Goal: Task Accomplishment & Management: Use online tool/utility

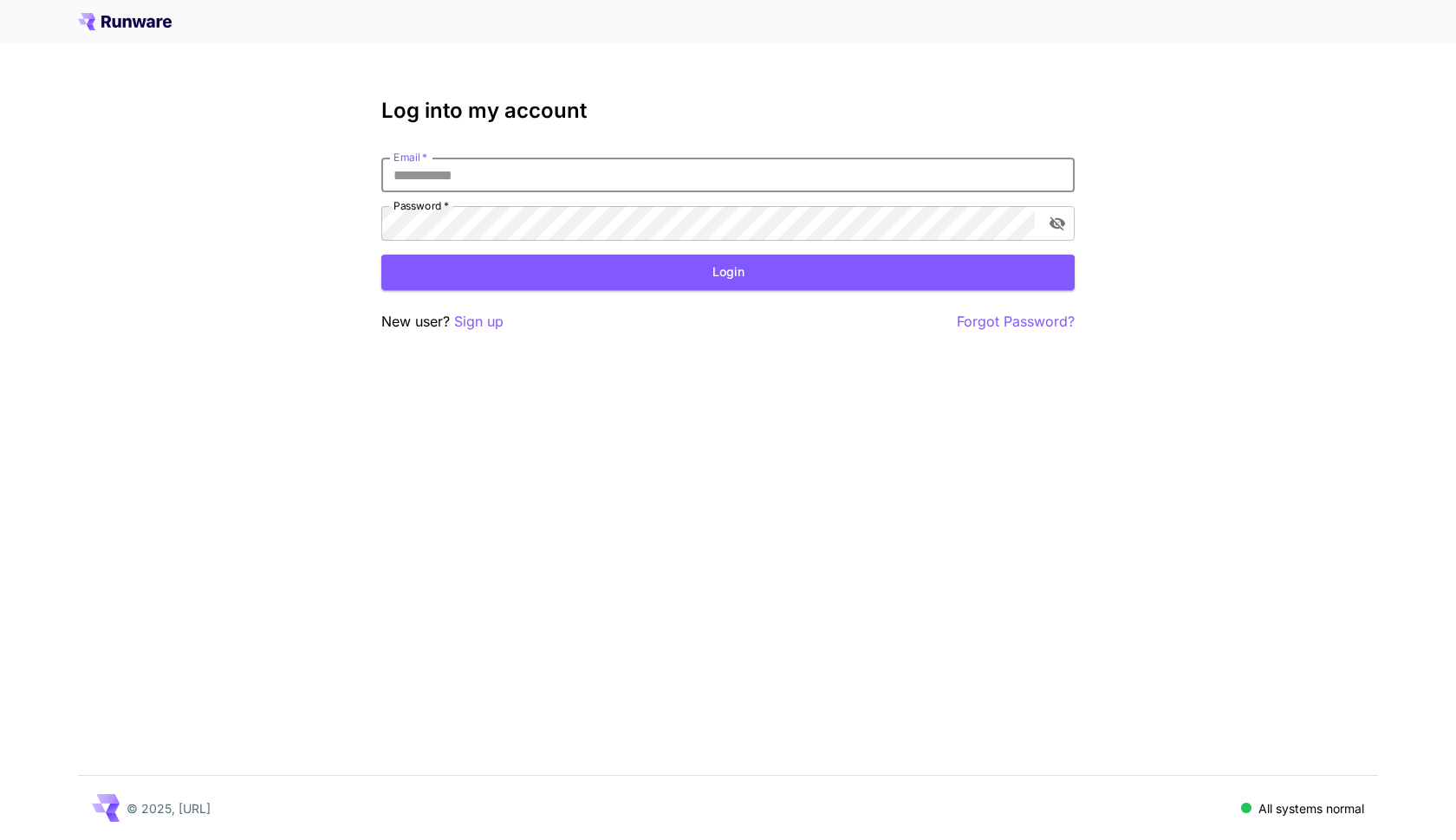
type input "**********"
click at [728, 272] on button "Login" at bounding box center [727, 272] width 693 height 36
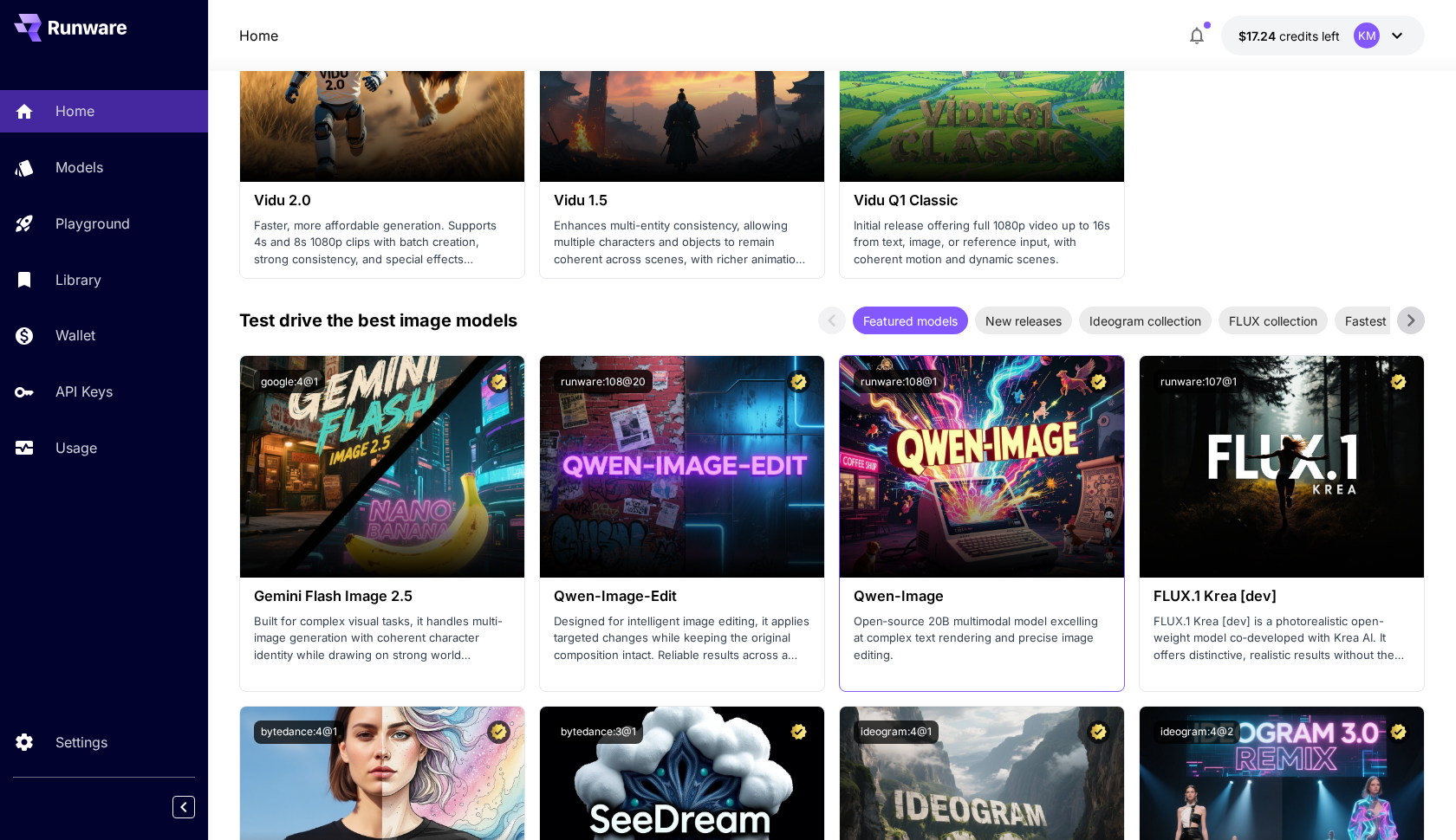
scroll to position [1931, 0]
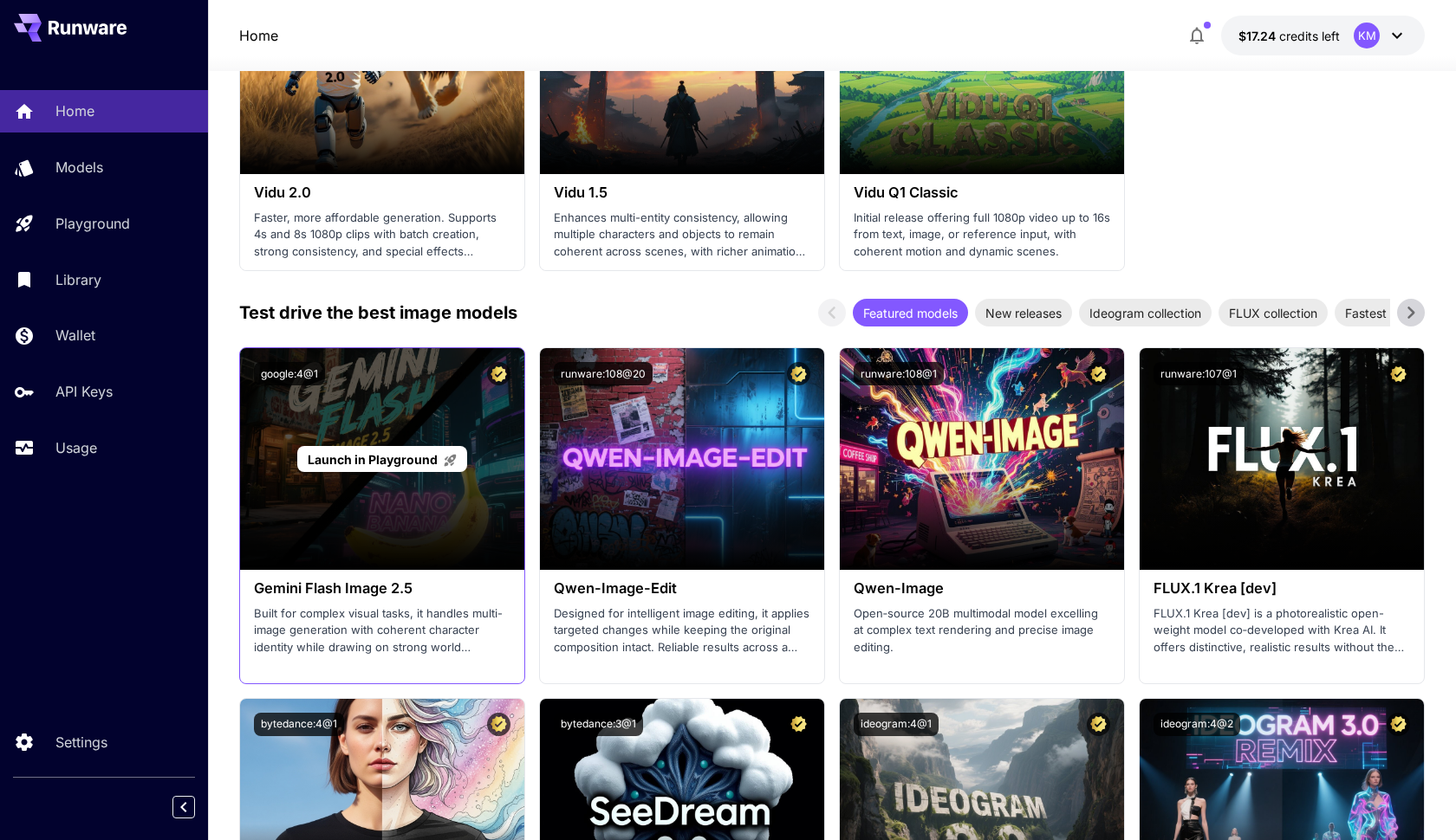
click at [396, 452] on span "Launch in Playground" at bounding box center [373, 459] width 130 height 15
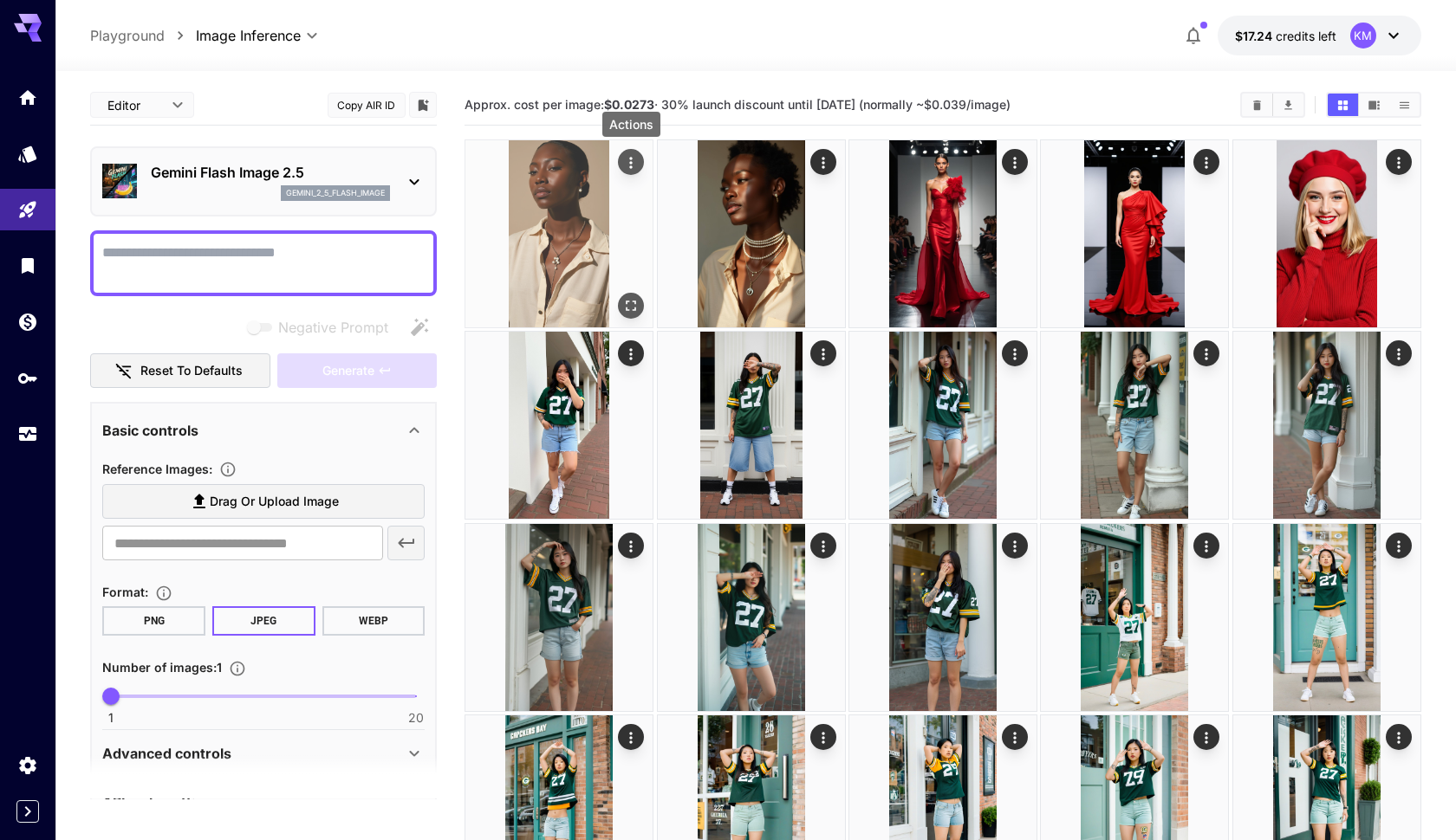
click at [630, 161] on icon "Actions" at bounding box center [630, 163] width 17 height 17
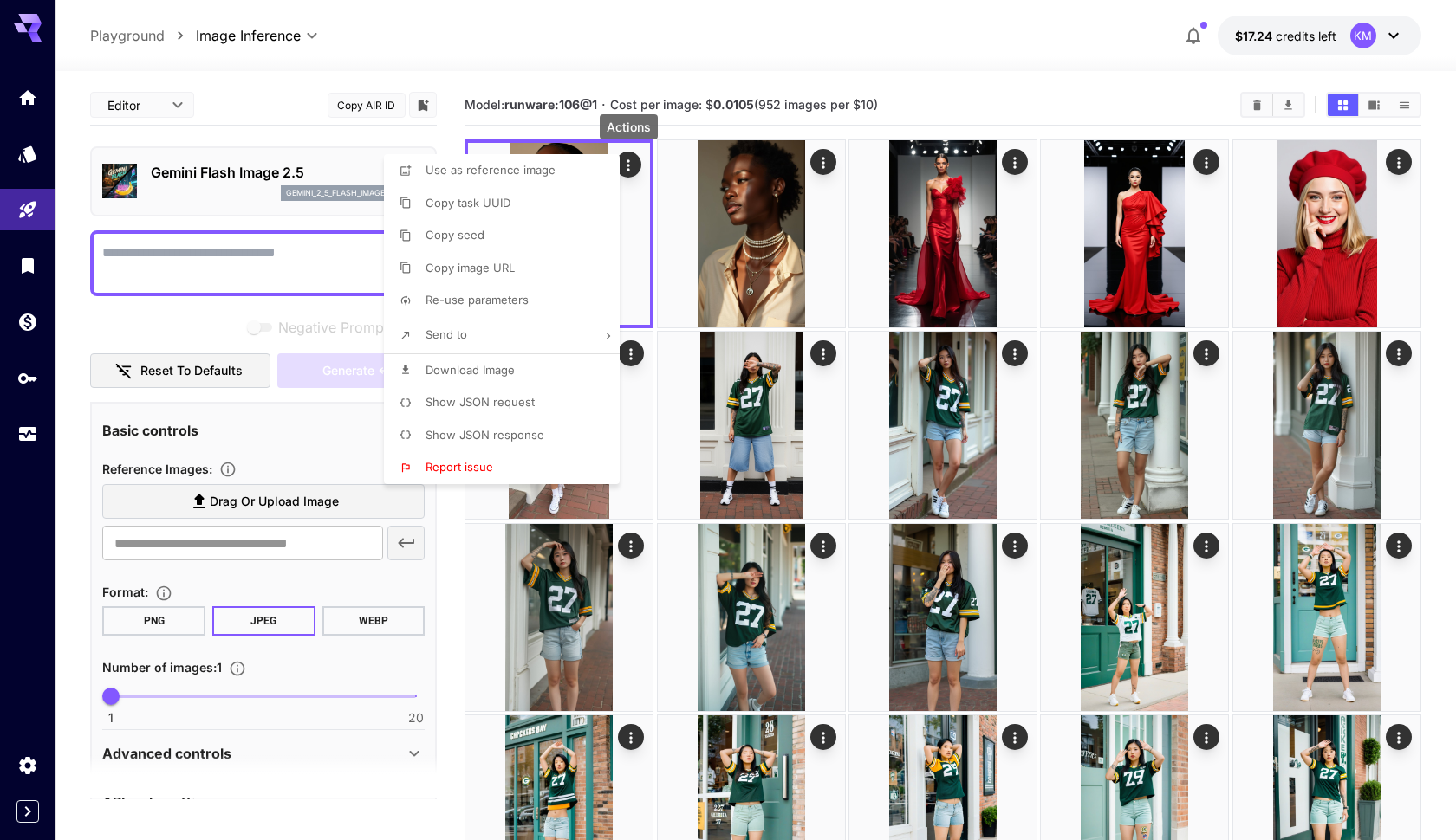
click at [681, 60] on div at bounding box center [728, 420] width 1456 height 840
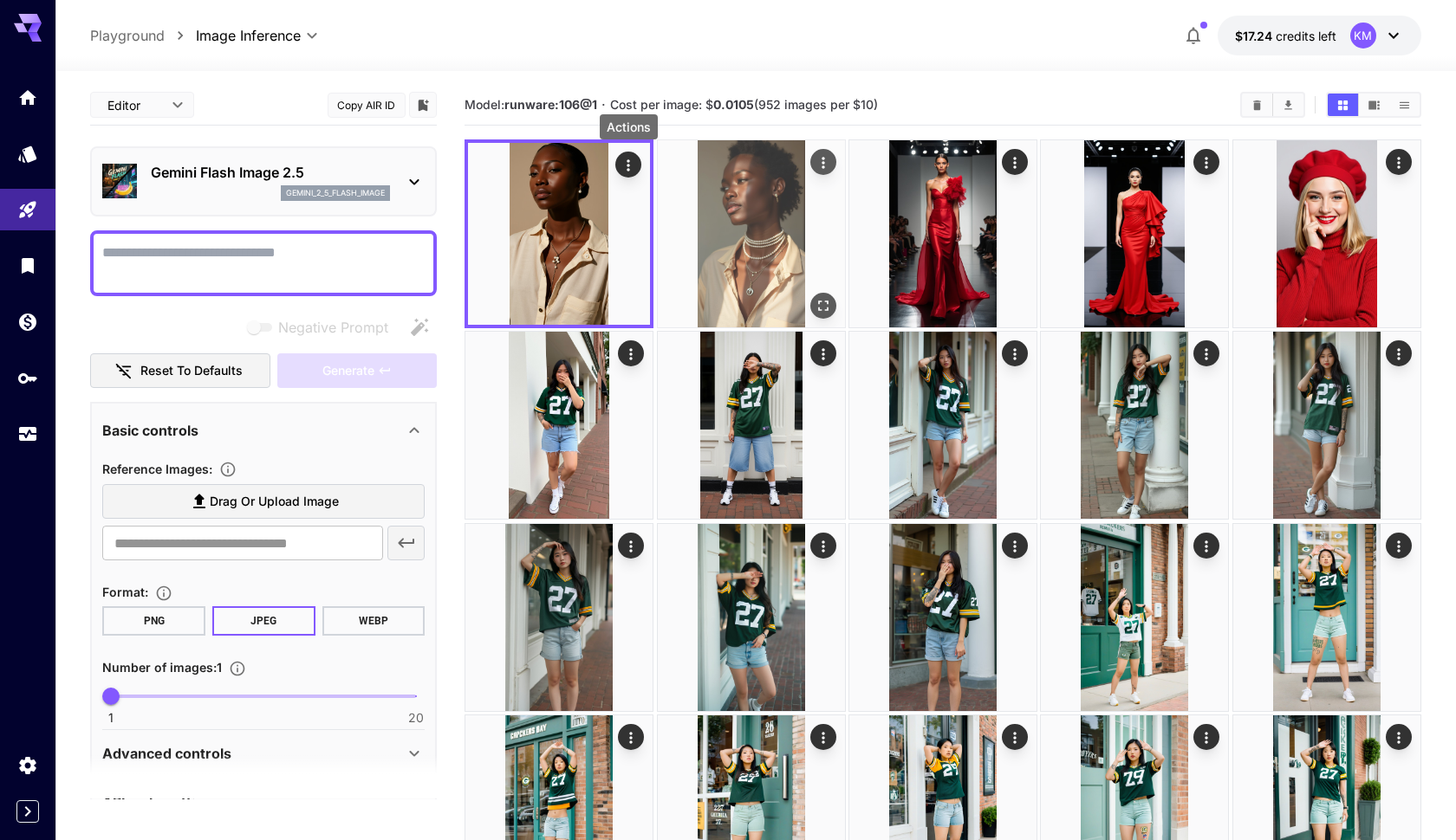
click at [754, 201] on img at bounding box center [751, 234] width 187 height 187
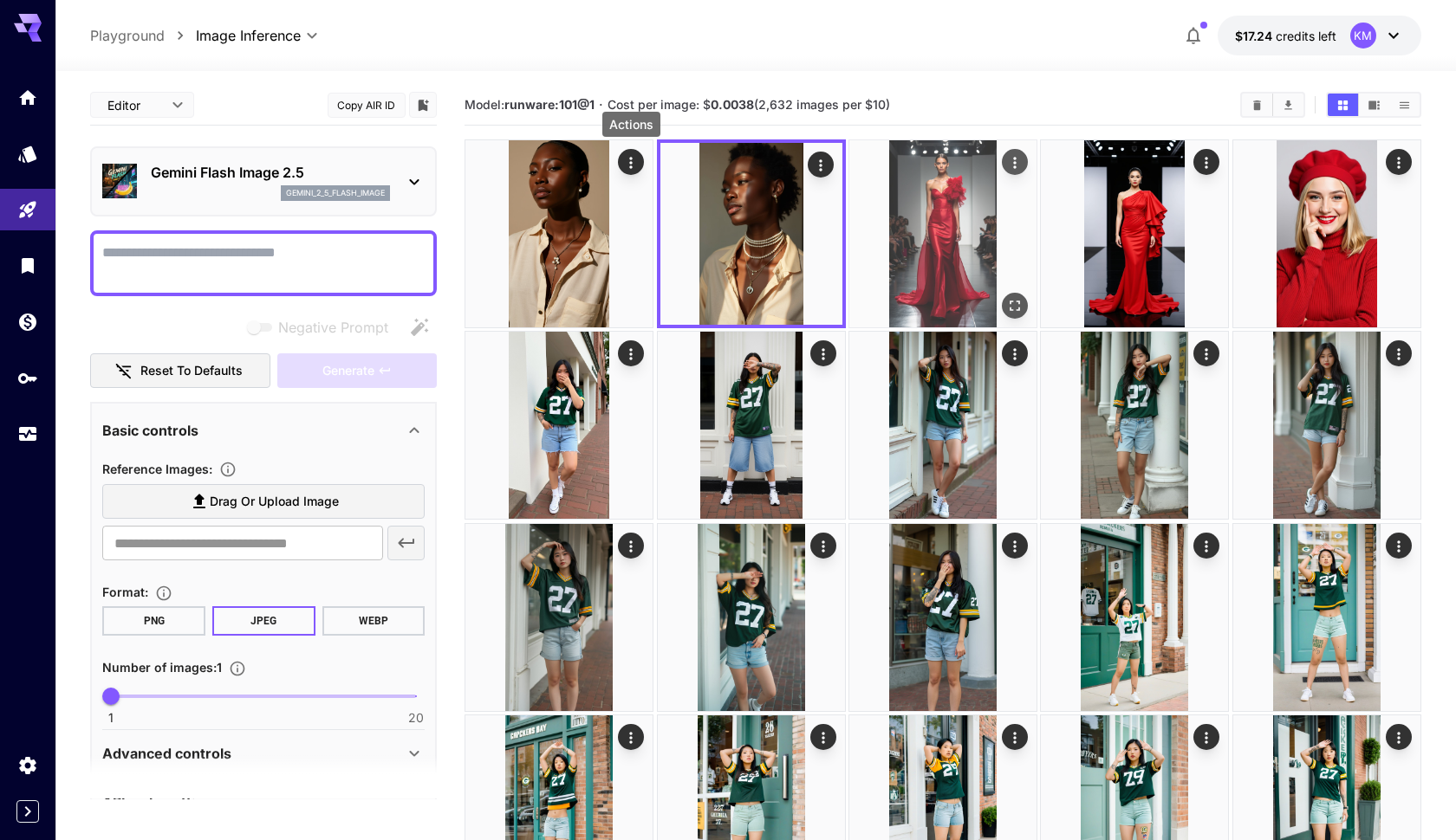
click at [954, 235] on img at bounding box center [943, 234] width 187 height 187
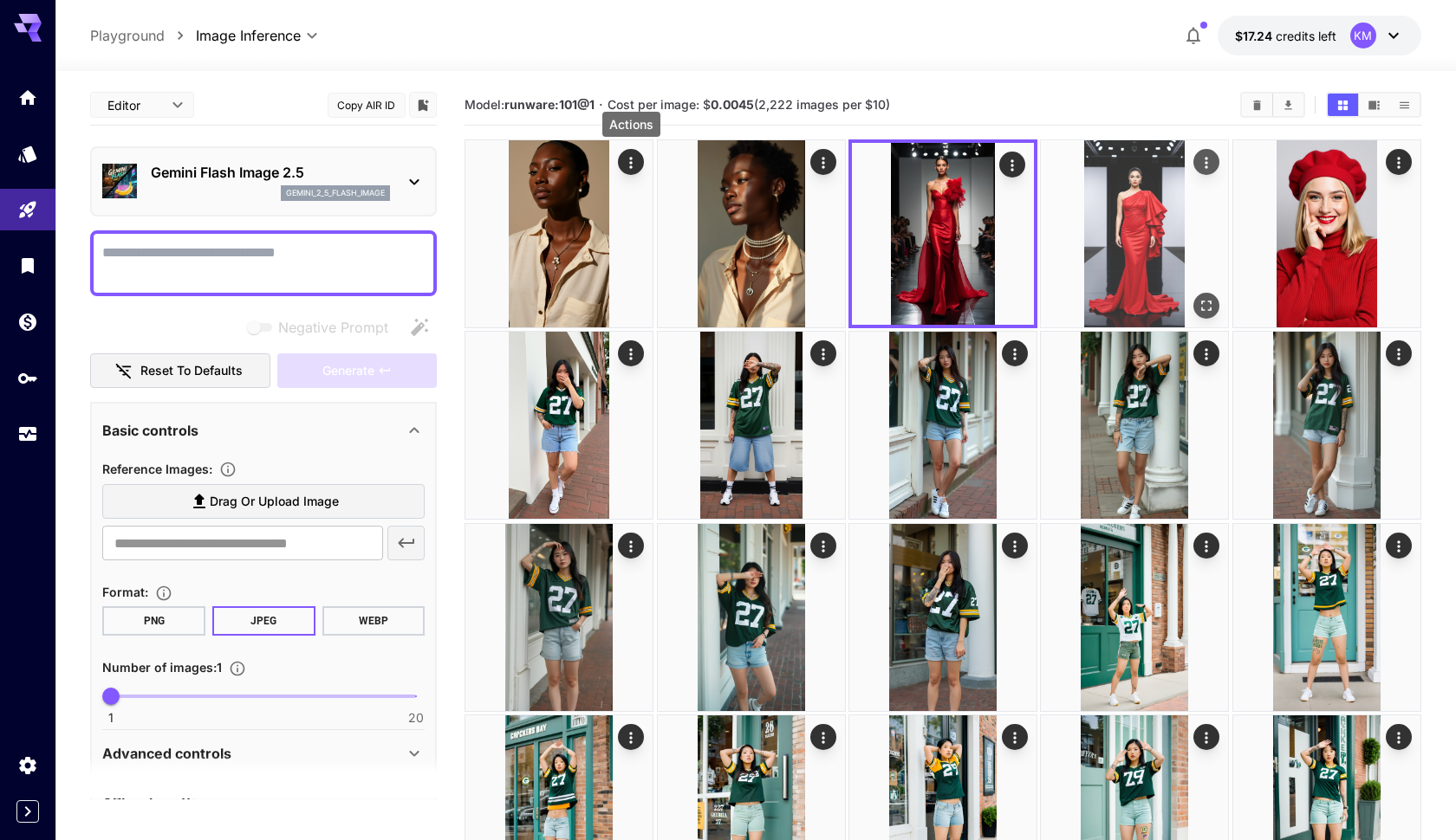
click at [1132, 211] on img at bounding box center [1134, 234] width 187 height 187
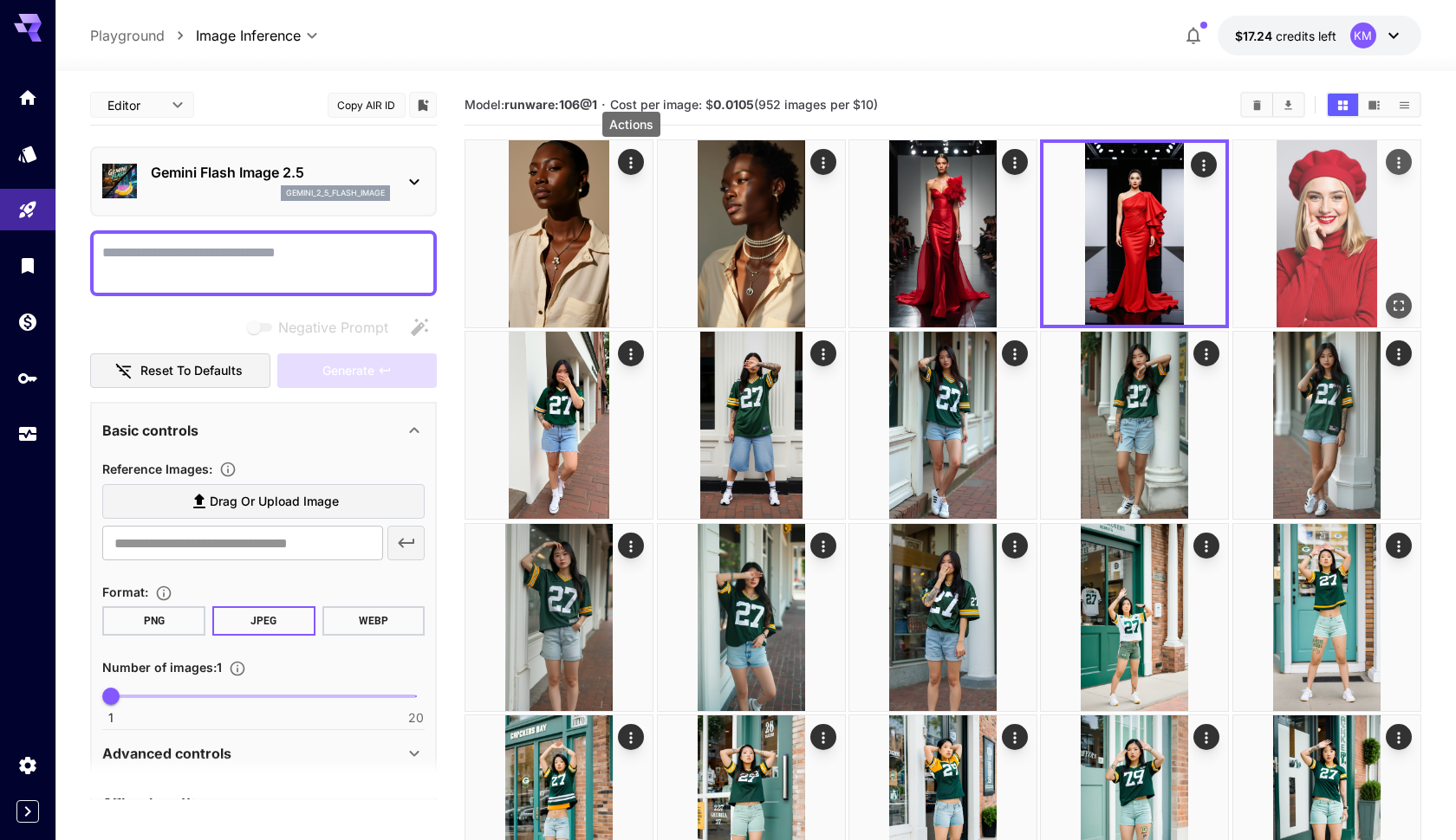
click at [1314, 243] on img at bounding box center [1326, 234] width 187 height 187
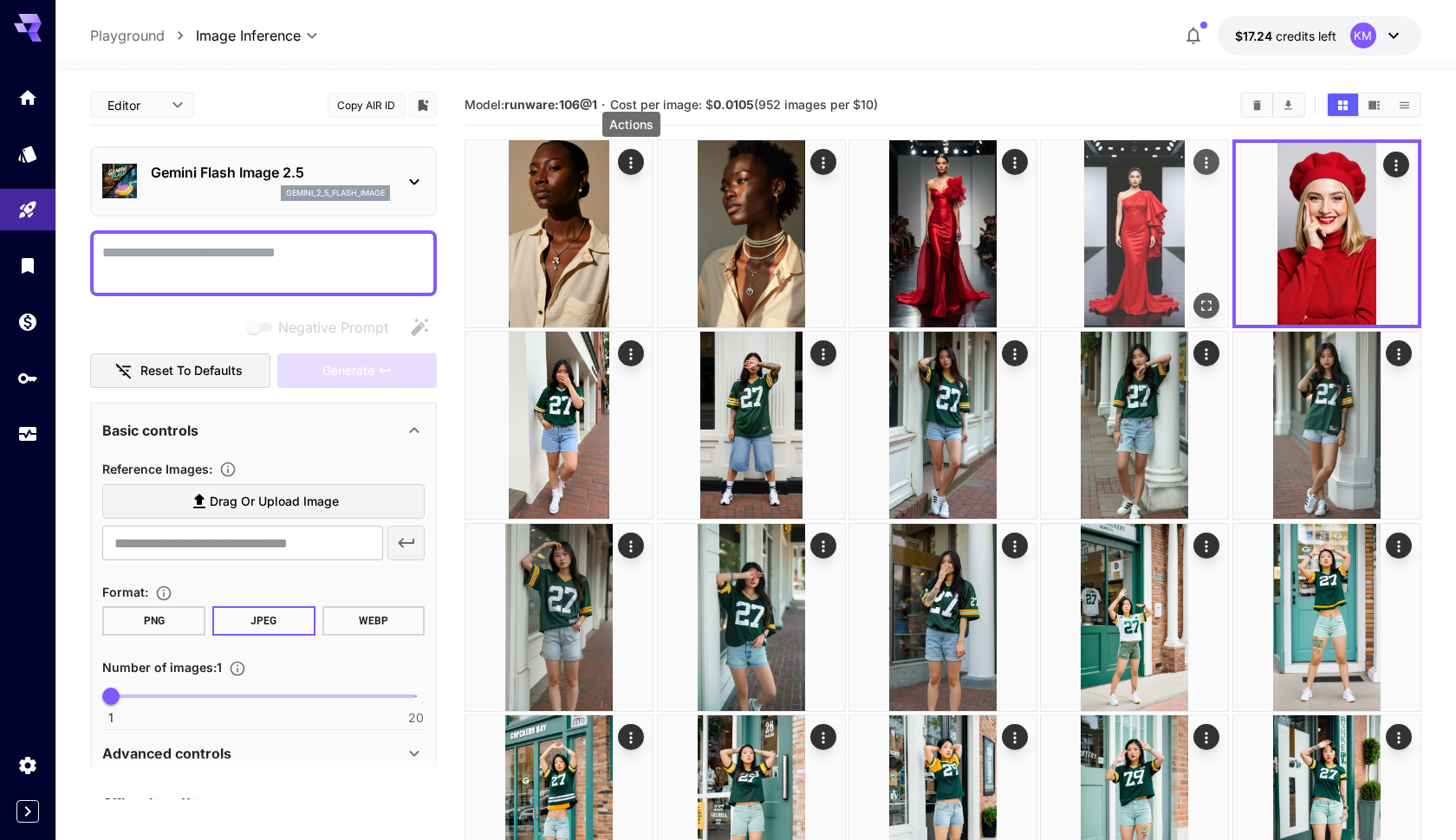
click at [1150, 240] on img at bounding box center [1134, 234] width 187 height 187
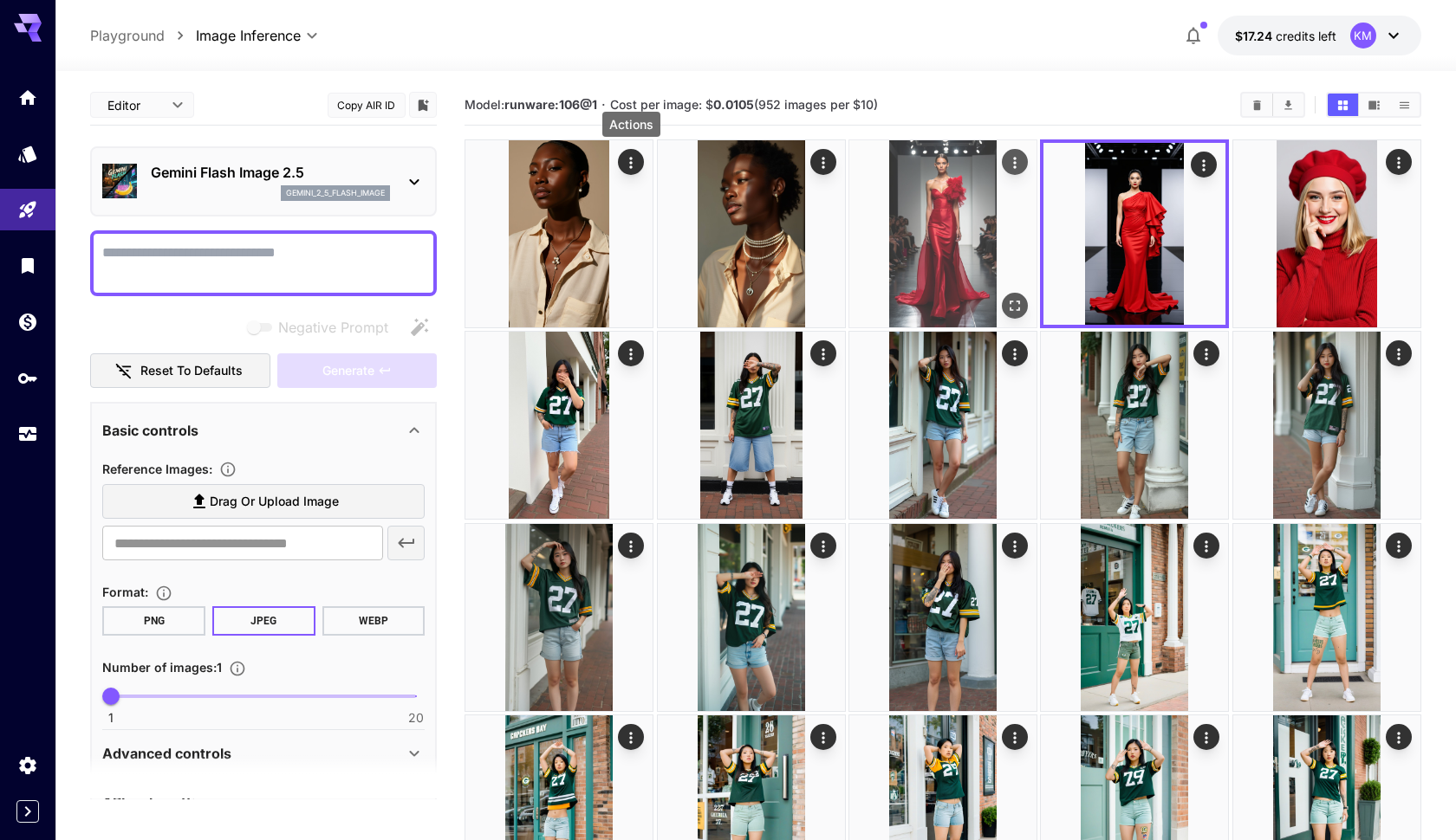
click at [957, 226] on img at bounding box center [943, 234] width 187 height 187
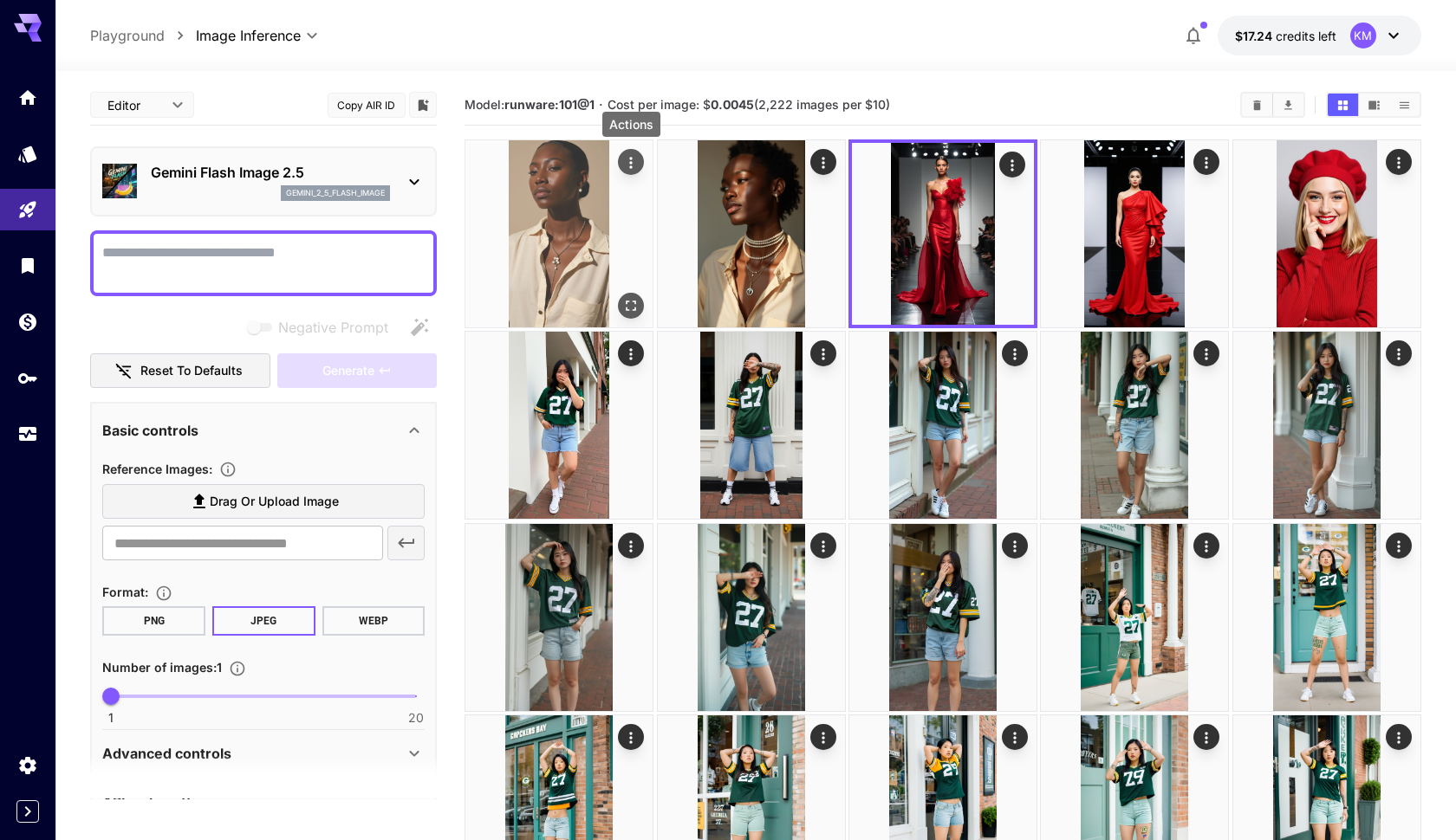
click at [632, 164] on icon "Actions" at bounding box center [630, 163] width 17 height 17
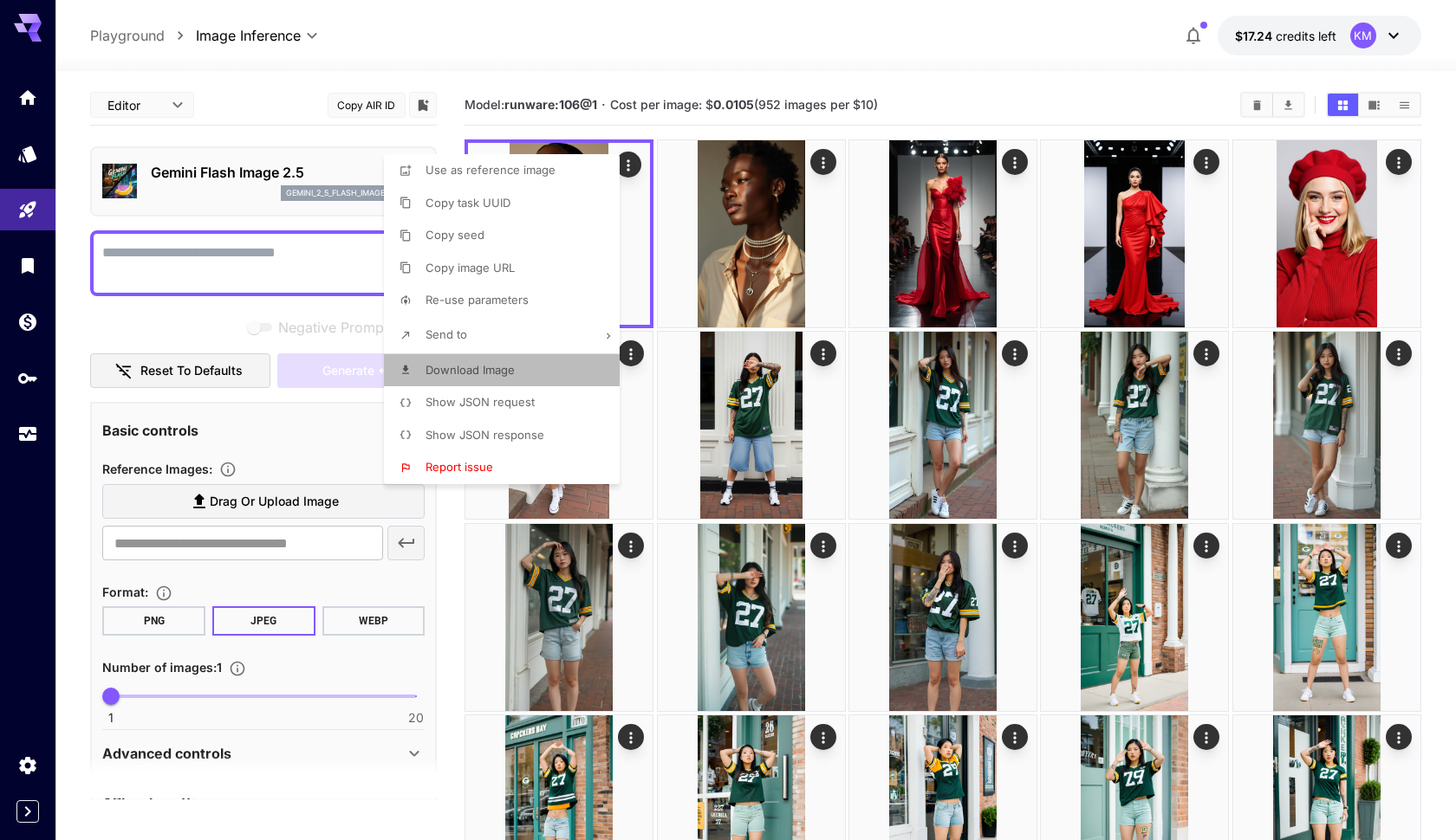
click at [480, 367] on span "Download Image" at bounding box center [470, 369] width 90 height 14
click at [923, 49] on div at bounding box center [728, 420] width 1456 height 840
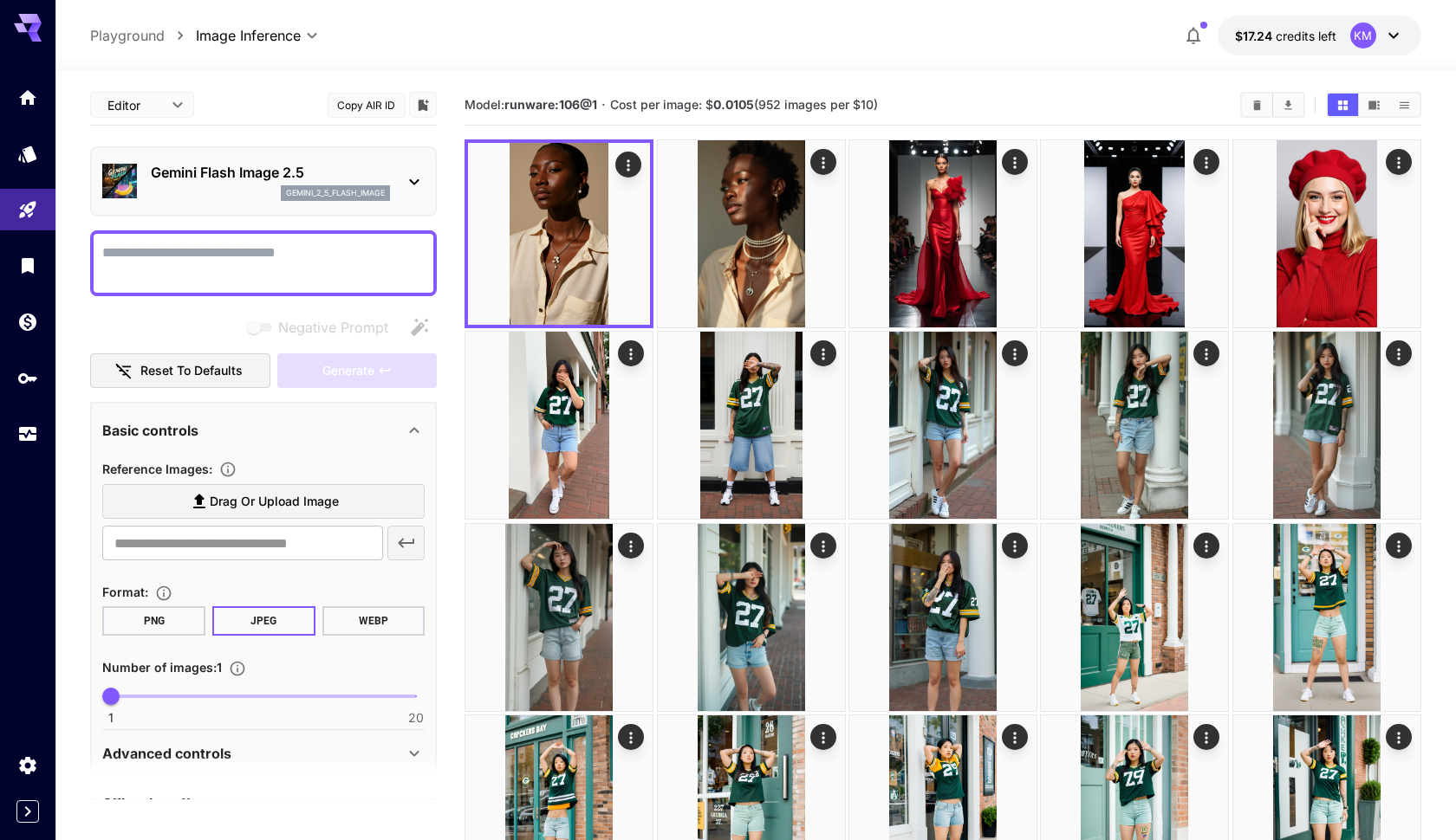
click at [406, 175] on icon at bounding box center [414, 182] width 21 height 21
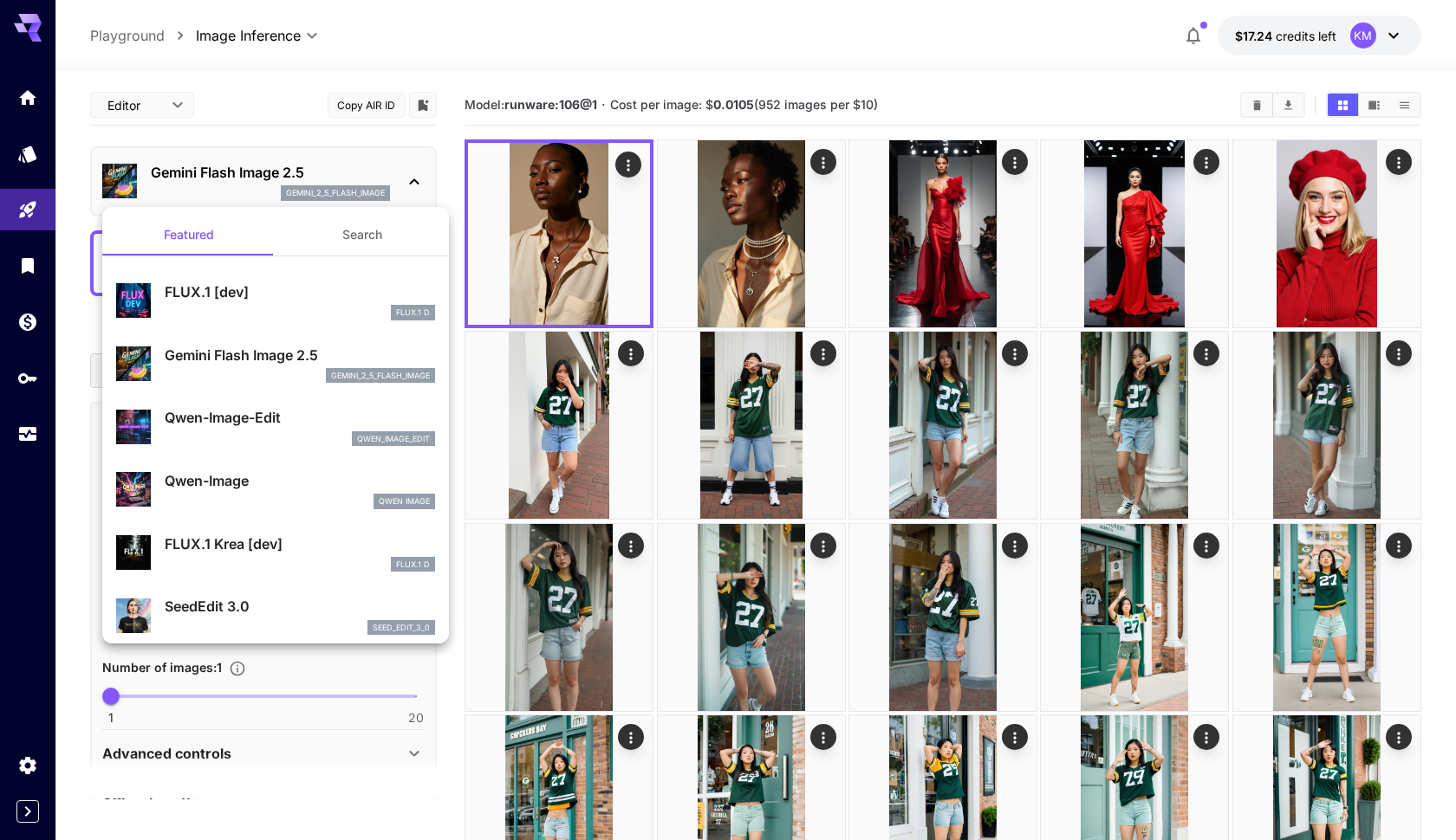
click at [406, 175] on div at bounding box center [728, 420] width 1456 height 840
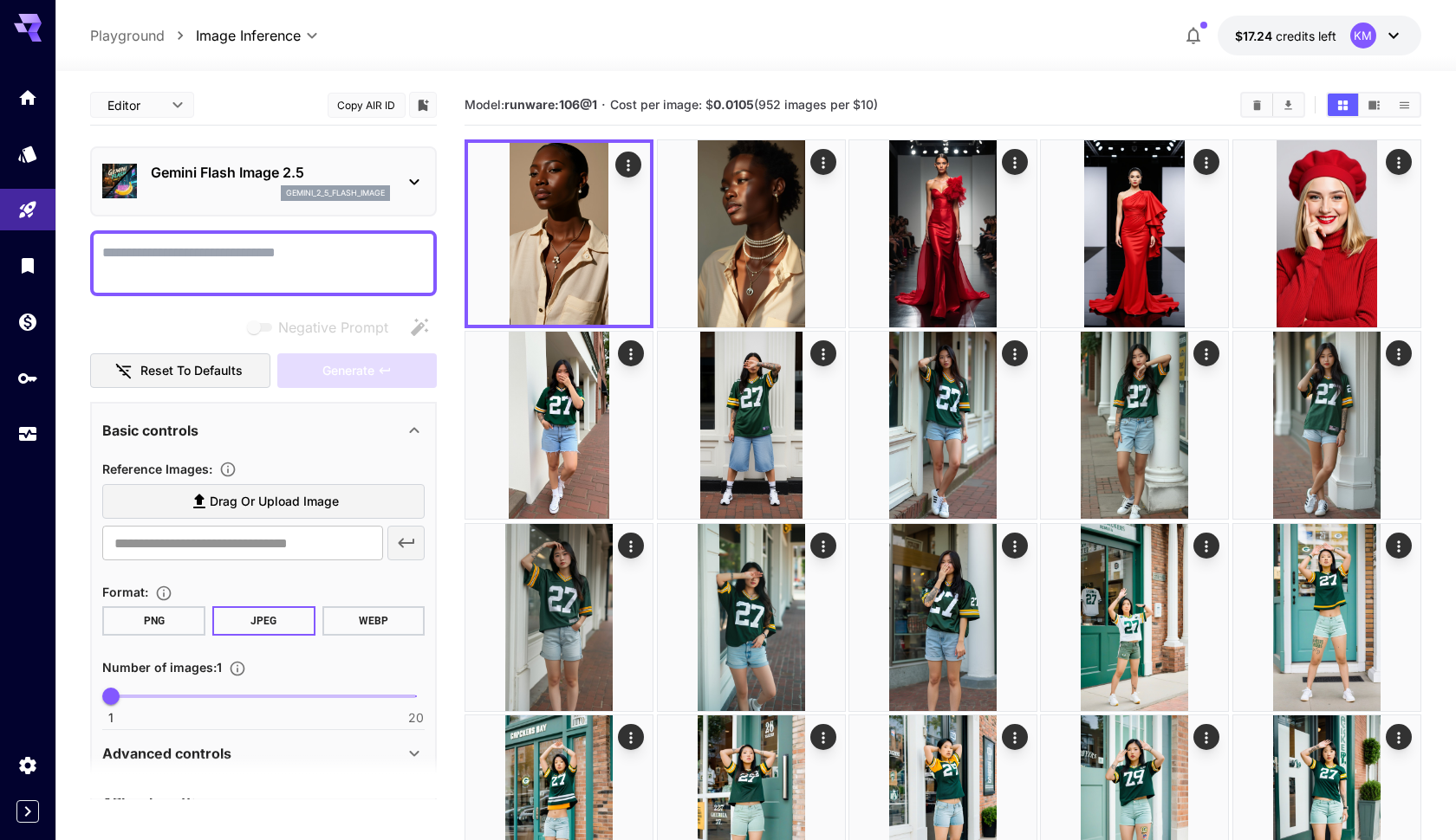
click at [414, 176] on icon at bounding box center [414, 182] width 21 height 21
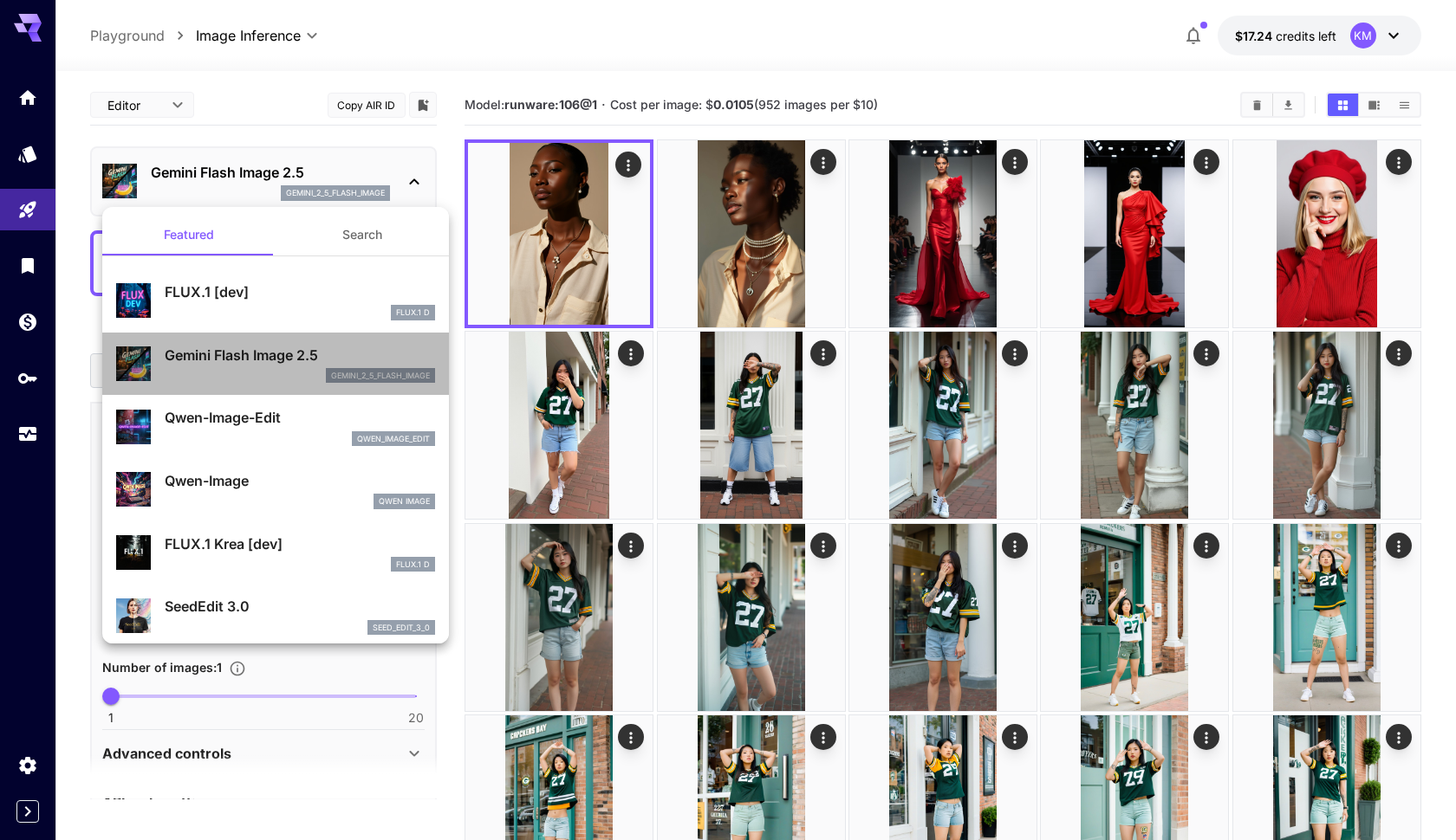
click at [317, 363] on p "Gemini Flash Image 2.5" at bounding box center [300, 355] width 270 height 21
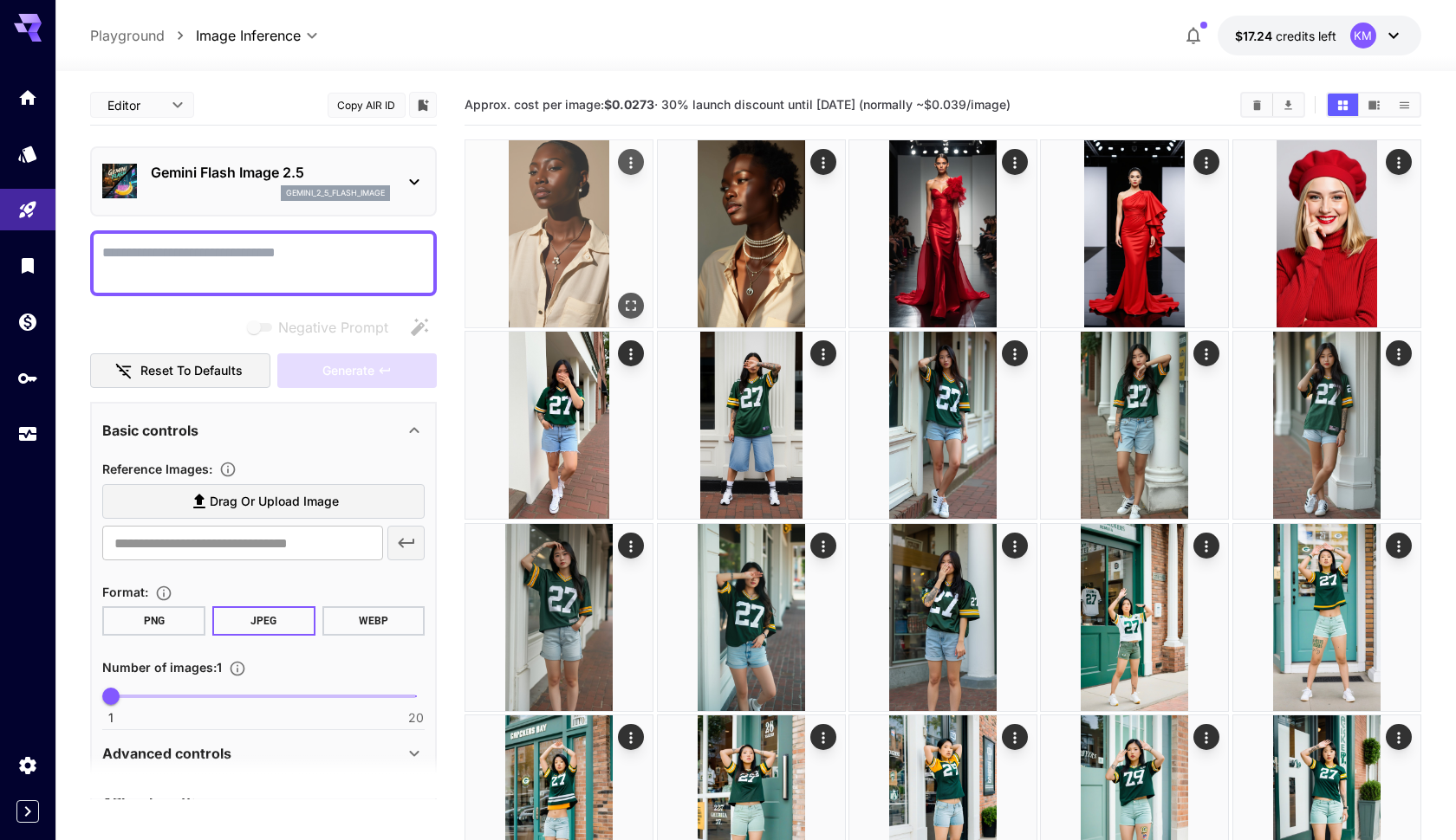
click at [626, 160] on icon "Actions" at bounding box center [630, 163] width 17 height 17
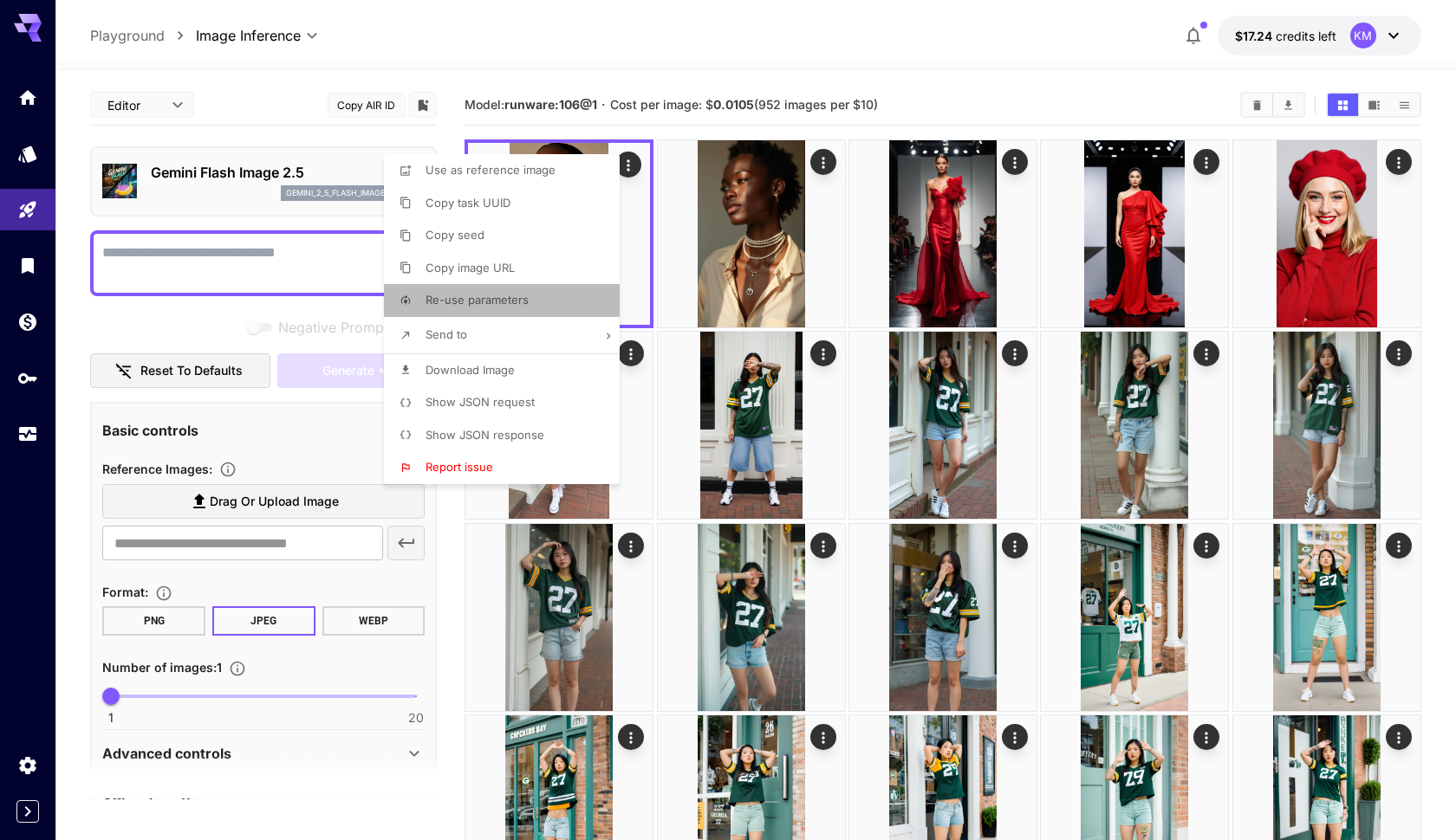
click at [505, 302] on span "Re-use parameters" at bounding box center [477, 299] width 103 height 14
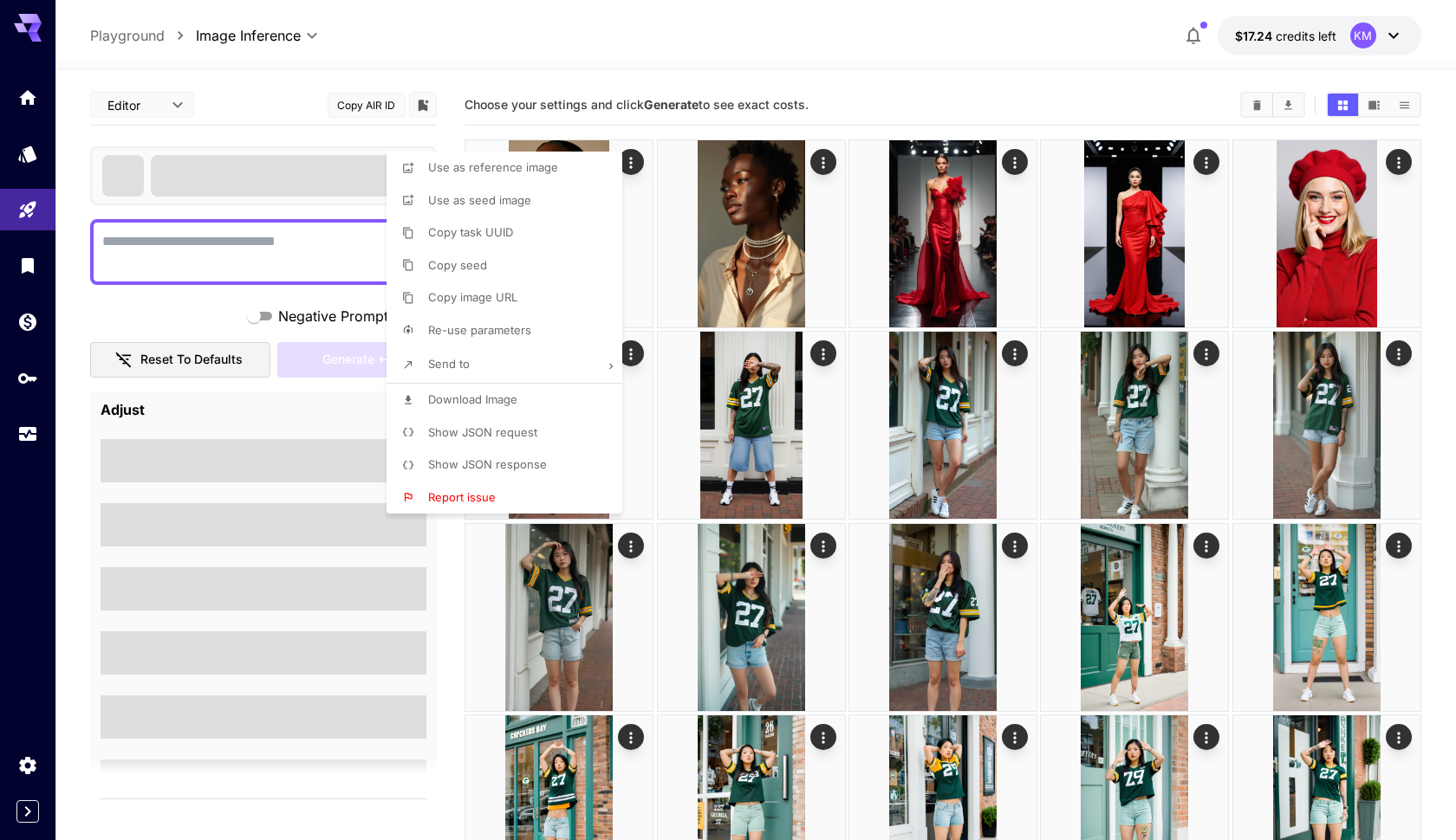
type textarea "**********"
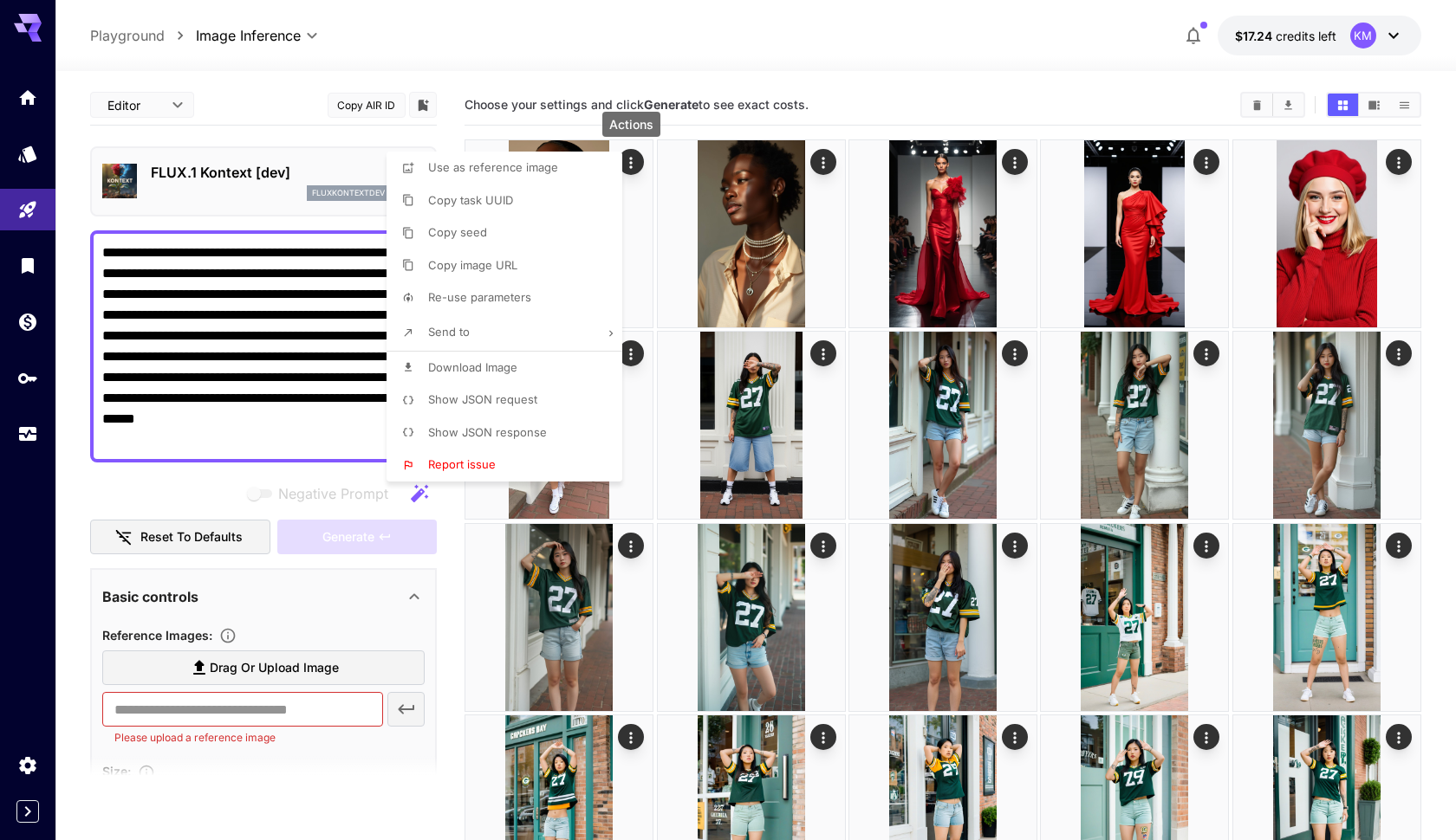
click at [339, 572] on div at bounding box center [728, 420] width 1456 height 840
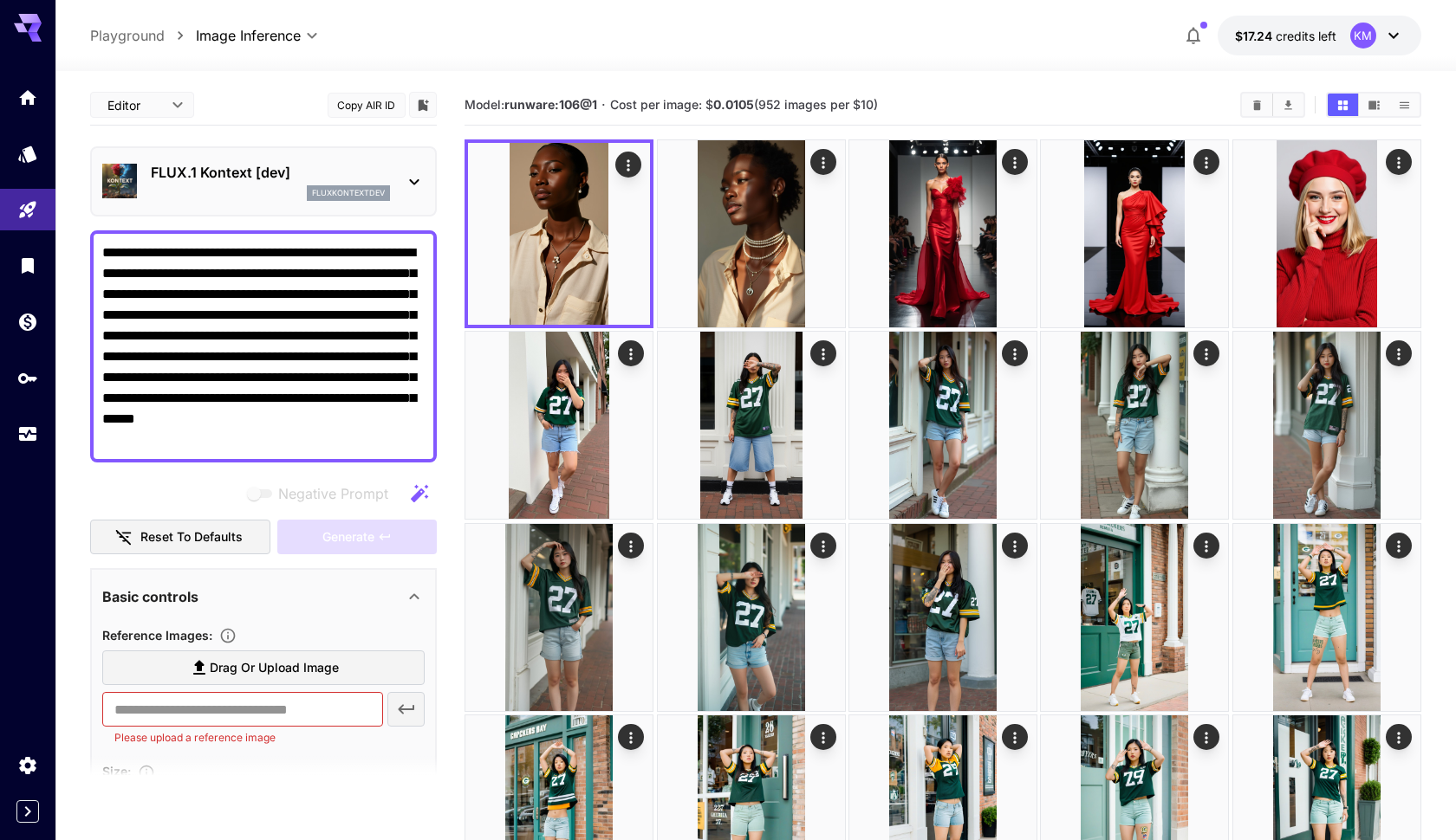
click at [409, 180] on icon at bounding box center [414, 182] width 21 height 21
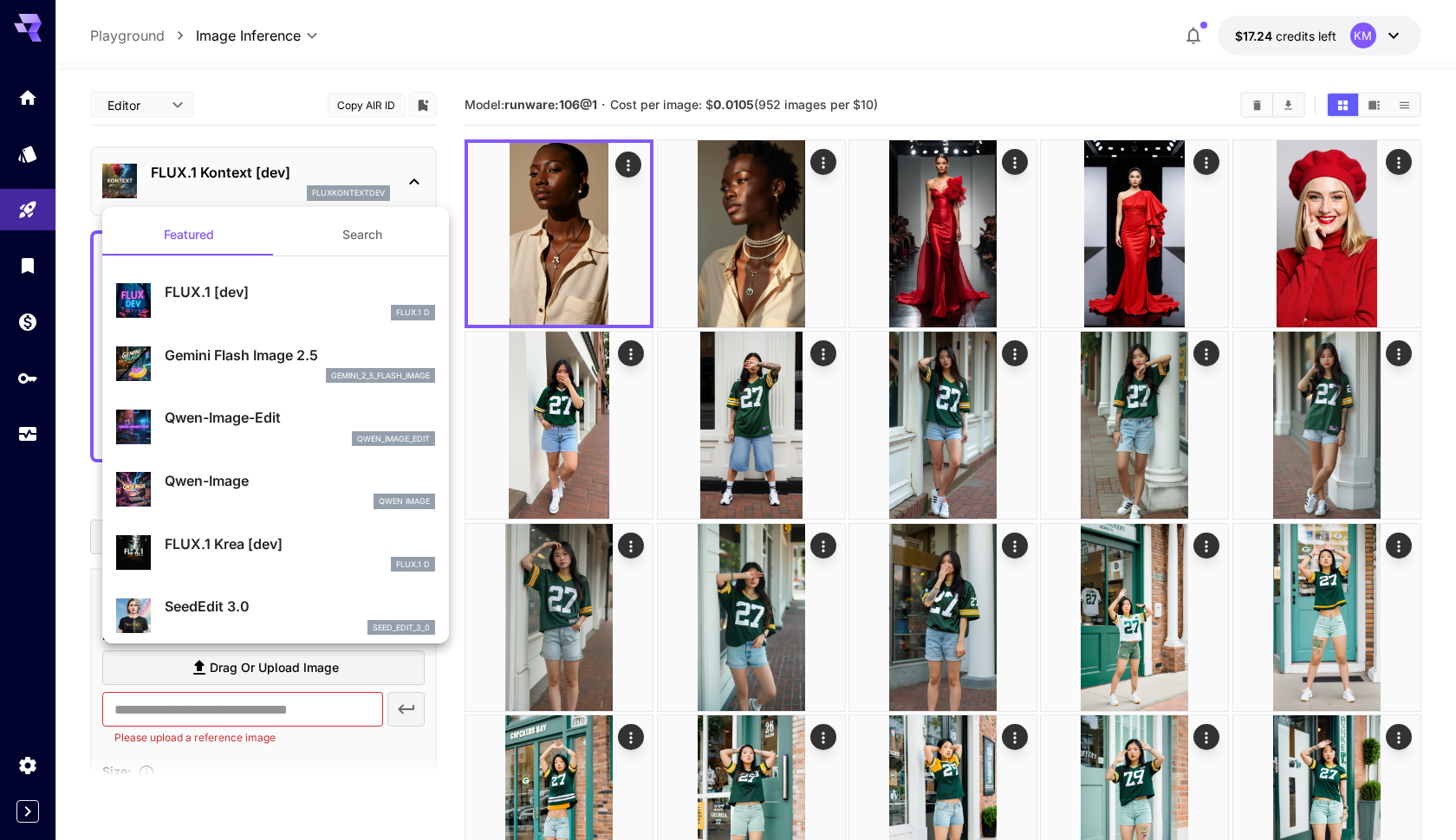
click at [280, 364] on p "Gemini Flash Image 2.5" at bounding box center [300, 355] width 270 height 21
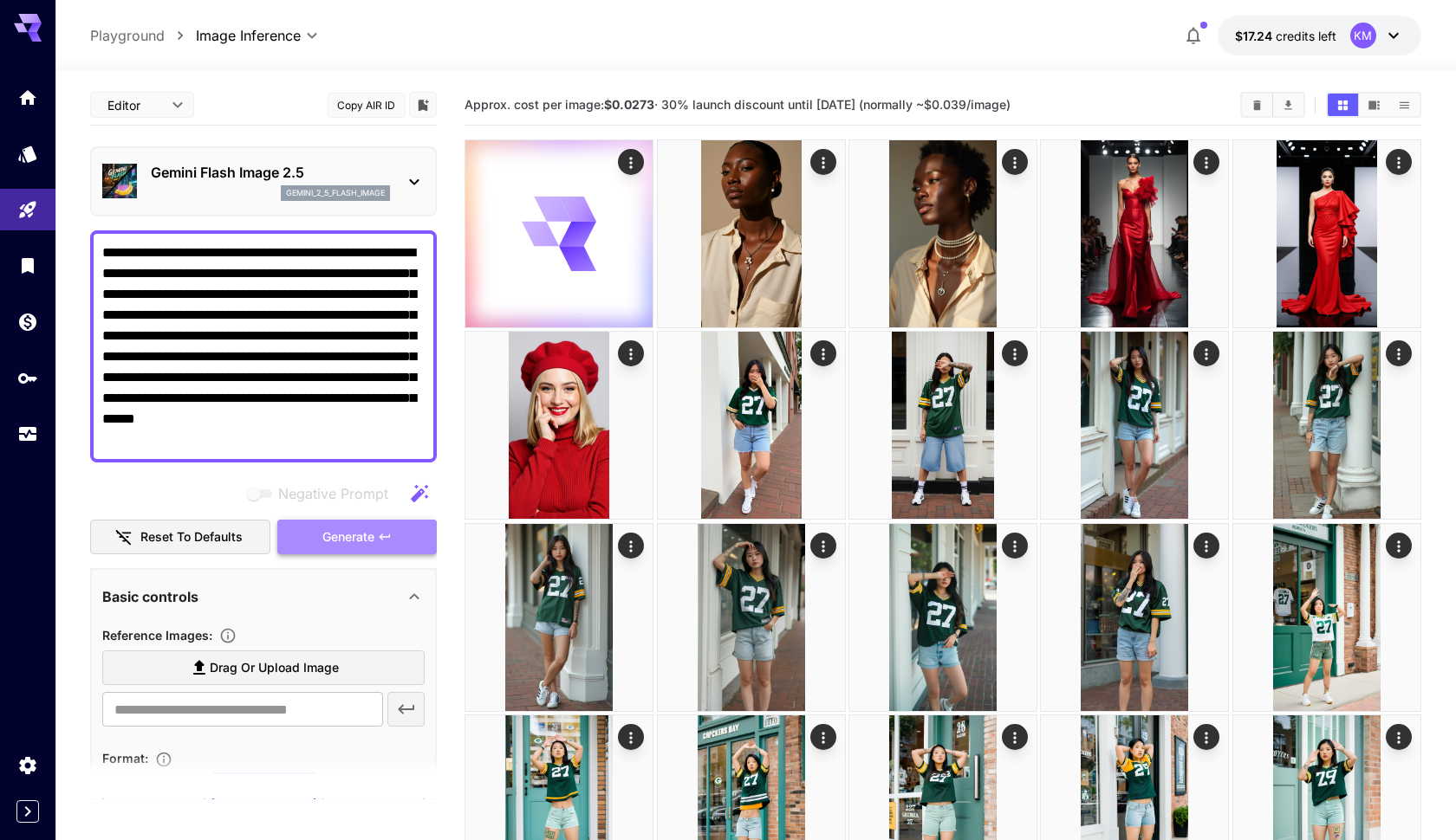
click at [364, 540] on span "Generate" at bounding box center [348, 538] width 52 height 22
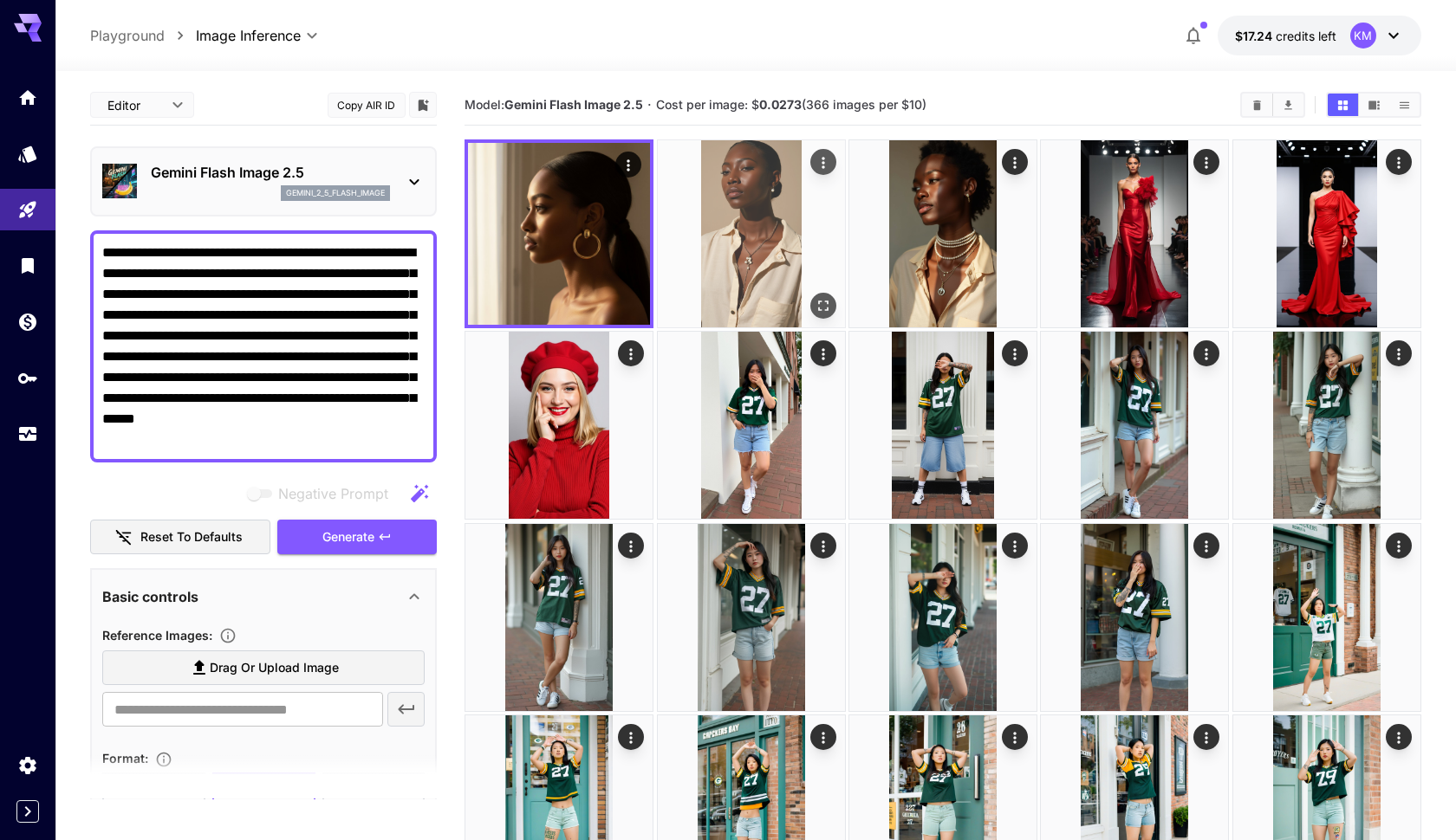
click at [765, 226] on img at bounding box center [751, 234] width 187 height 187
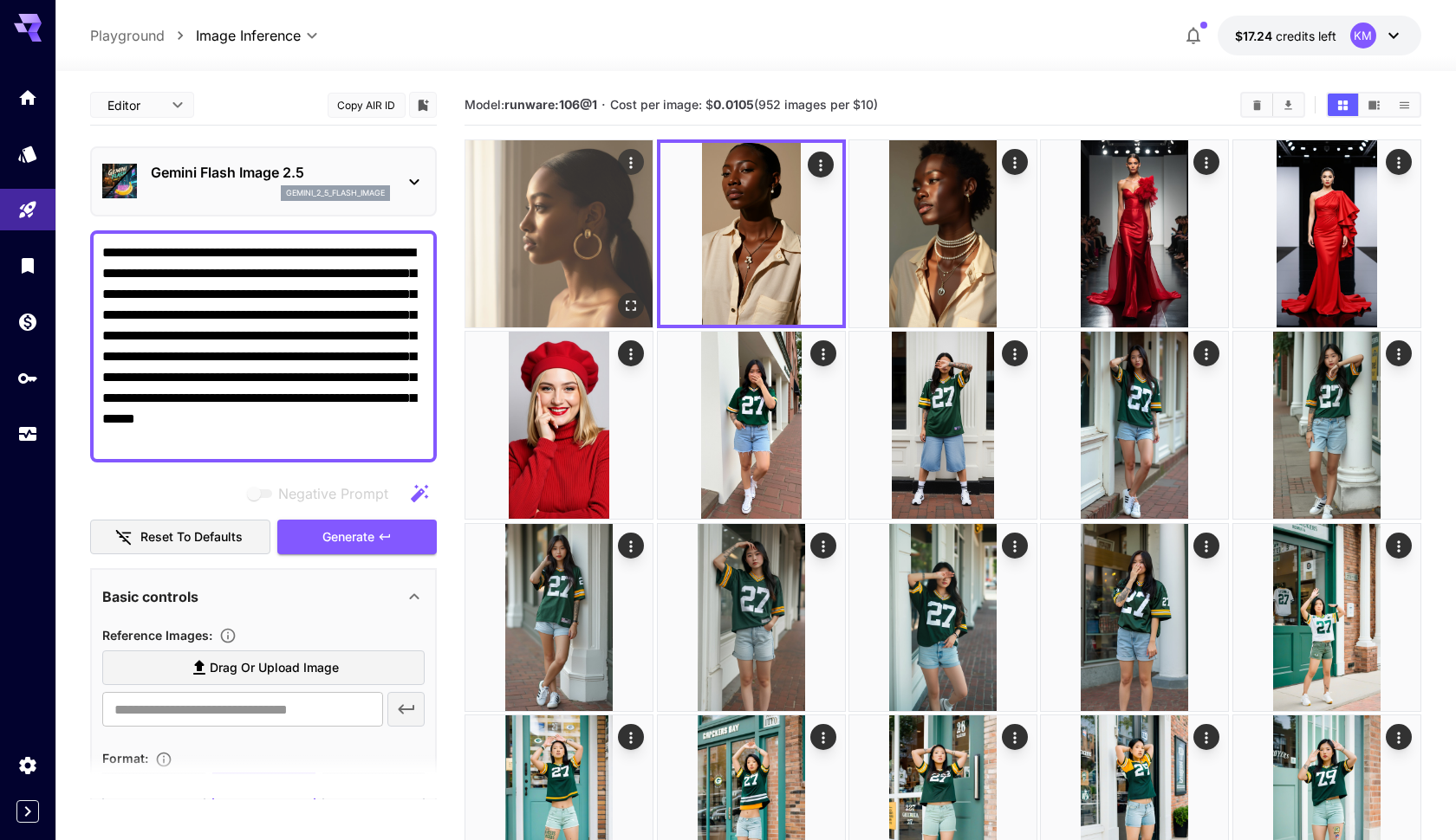
click at [562, 239] on img at bounding box center [558, 234] width 187 height 187
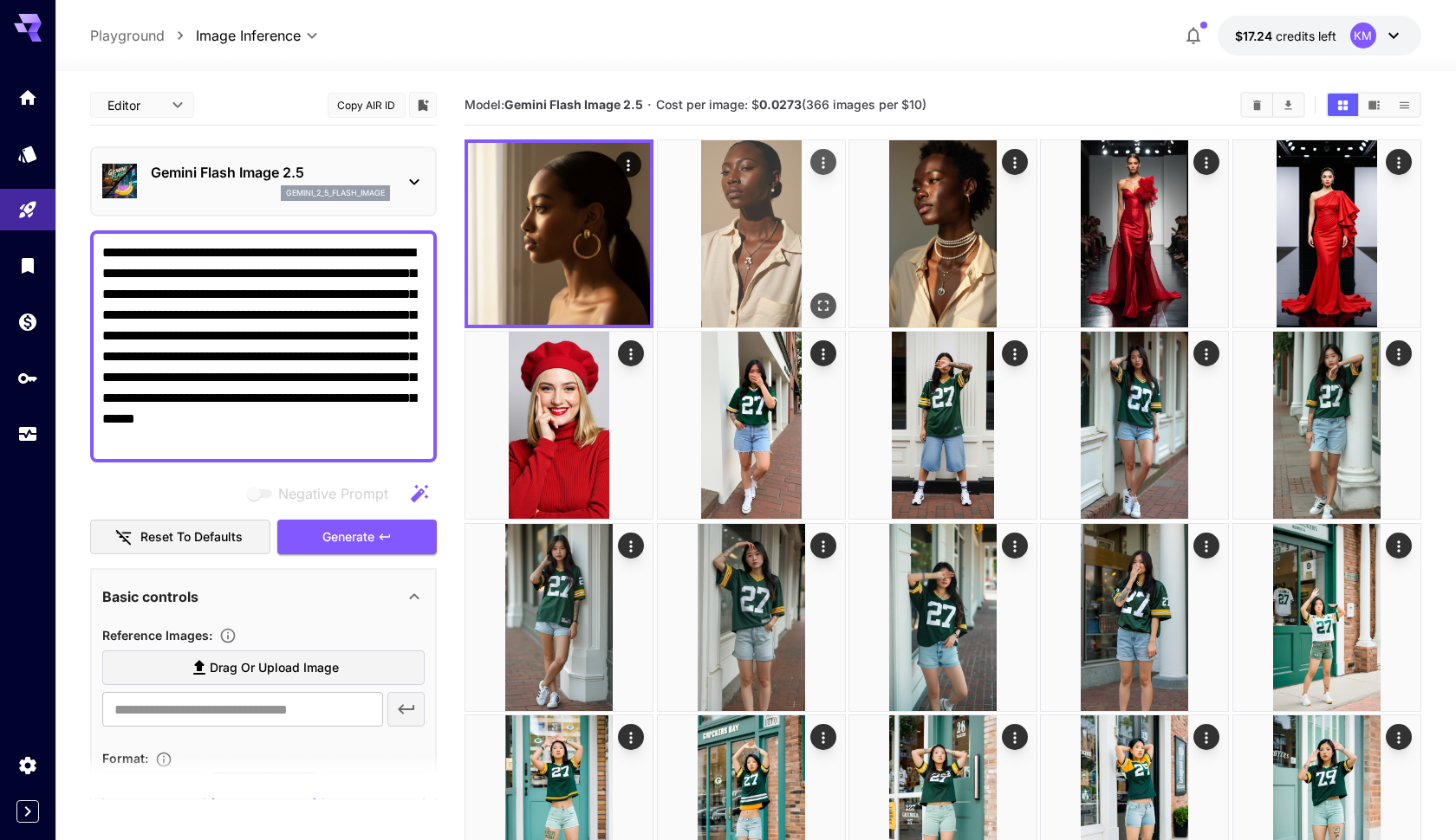
click at [724, 245] on img at bounding box center [751, 234] width 187 height 187
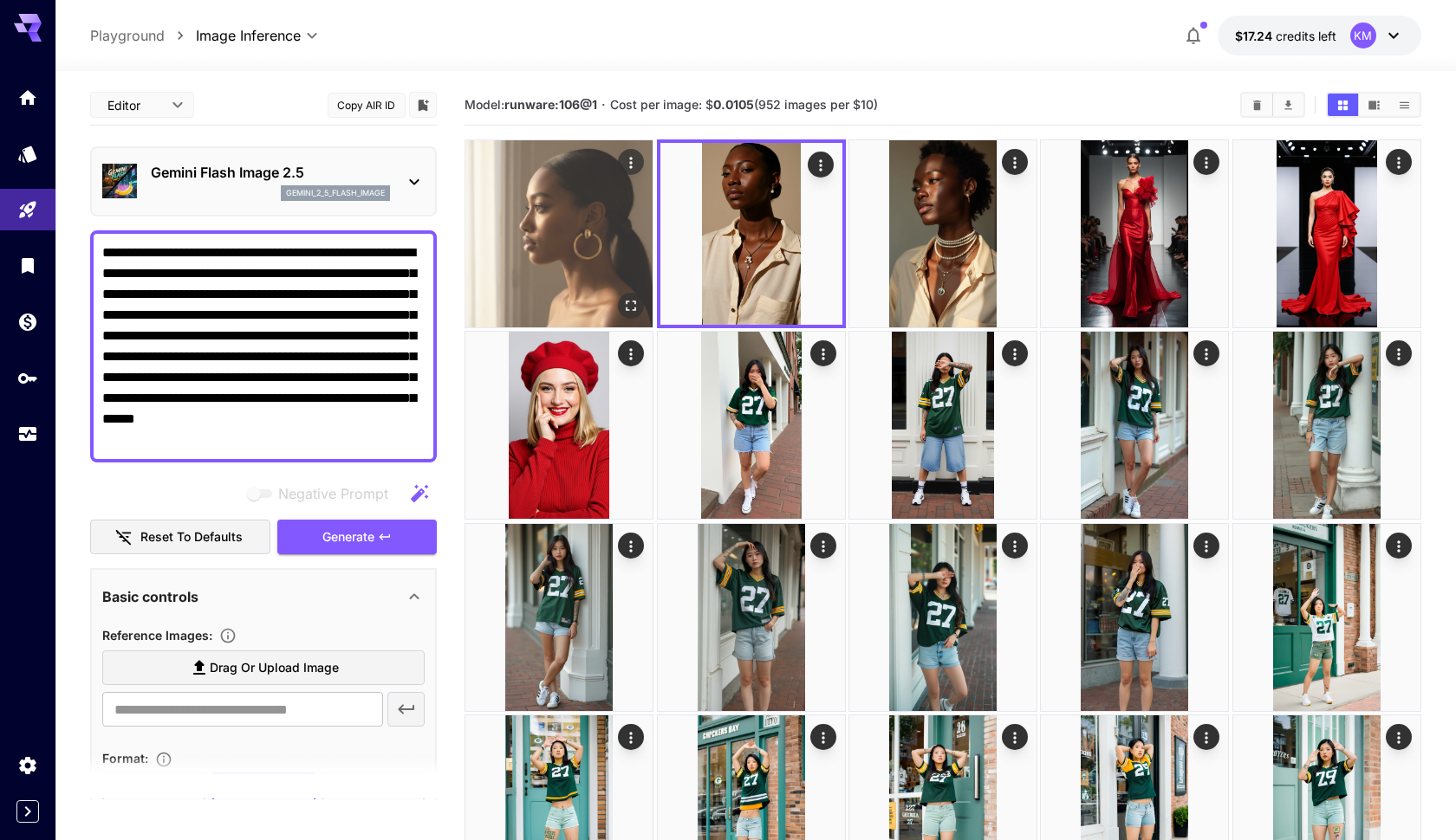
click at [607, 231] on img at bounding box center [558, 234] width 187 height 187
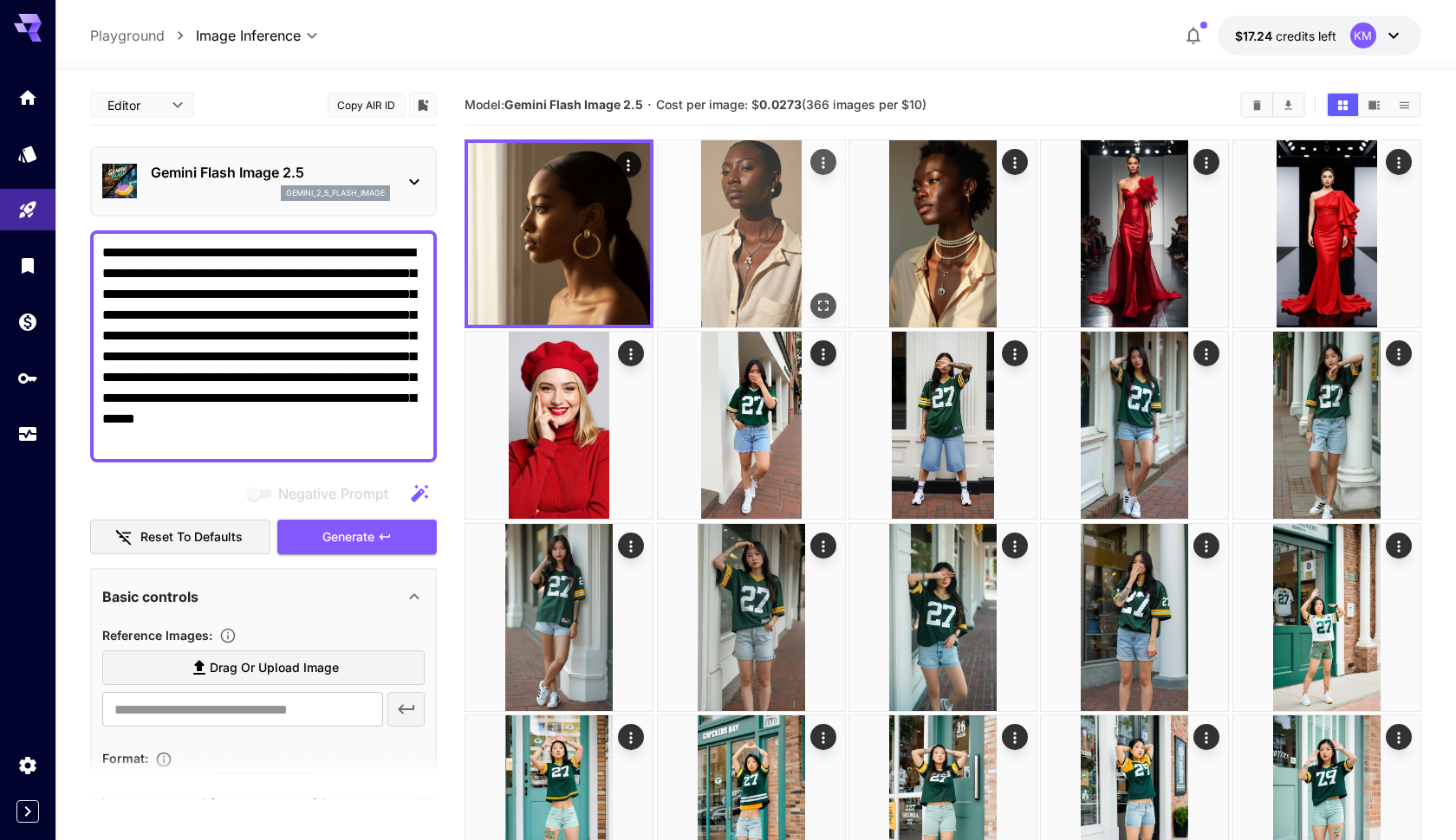
click at [760, 218] on img at bounding box center [751, 234] width 187 height 187
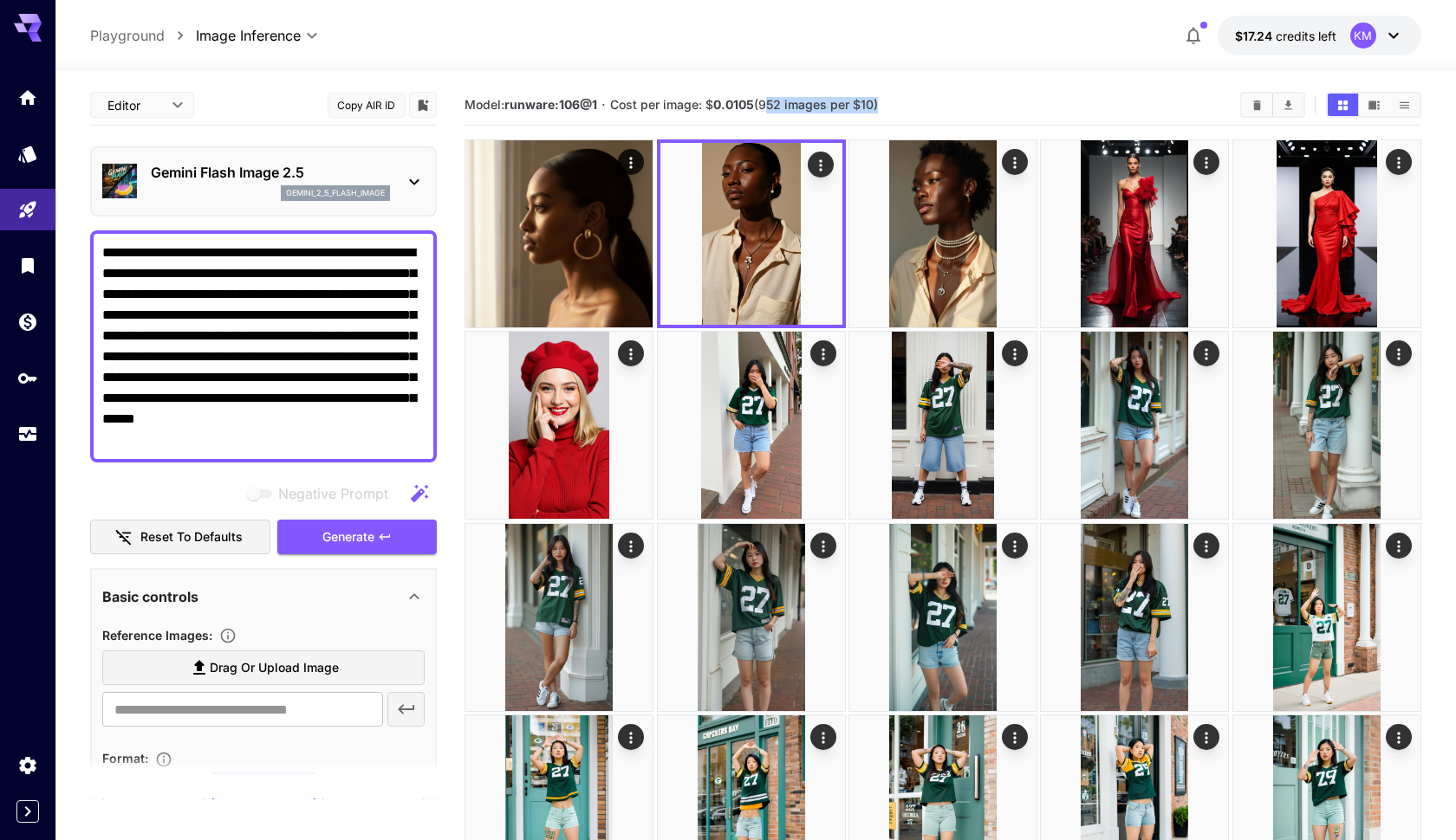
drag, startPoint x: 764, startPoint y: 104, endPoint x: 880, endPoint y: 103, distance: 116.0
click at [878, 103] on span "Cost per image: $ 0.0105 (952 images per $10)" at bounding box center [744, 104] width 268 height 15
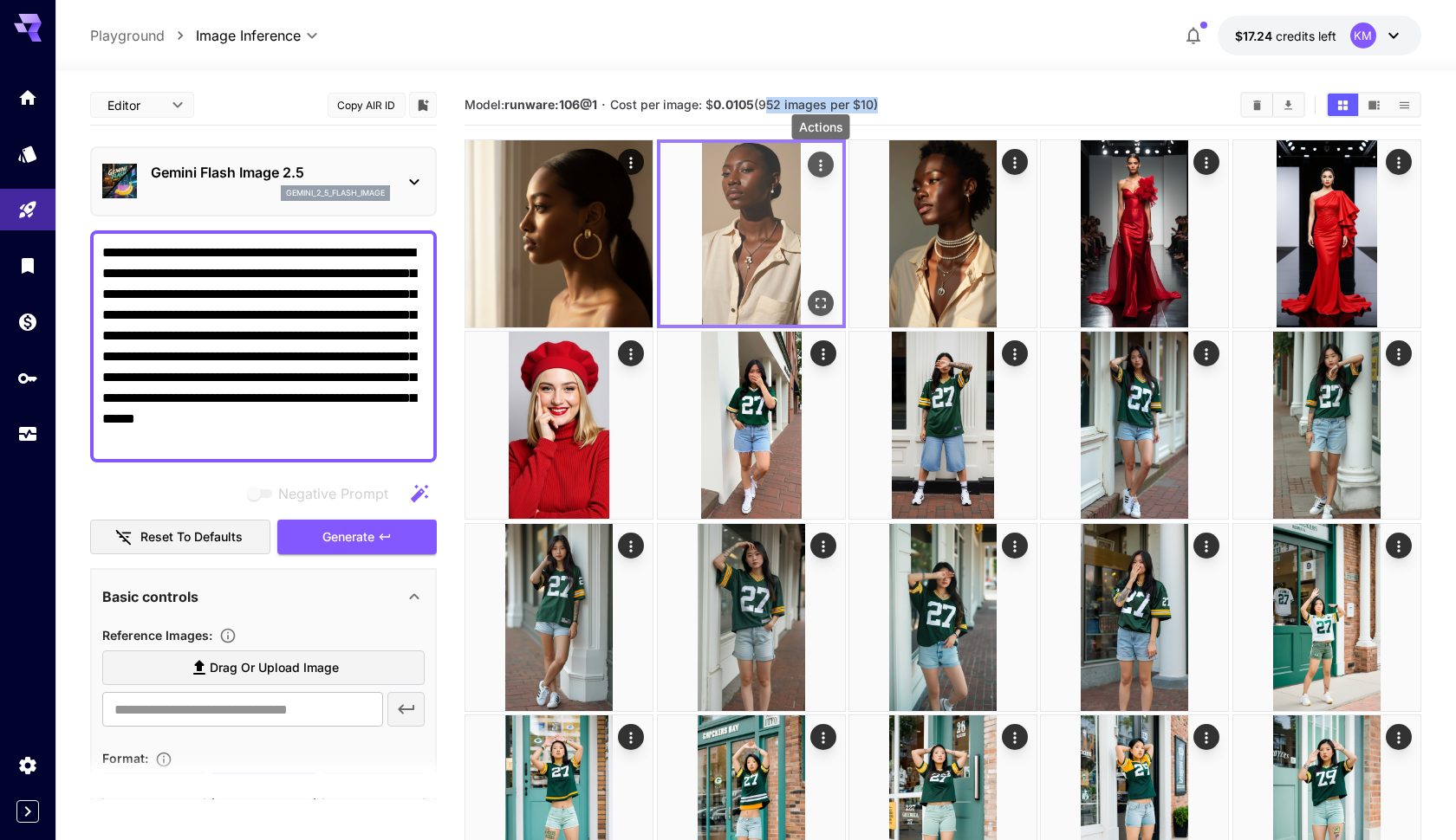
click at [823, 164] on icon "Actions" at bounding box center [820, 165] width 17 height 17
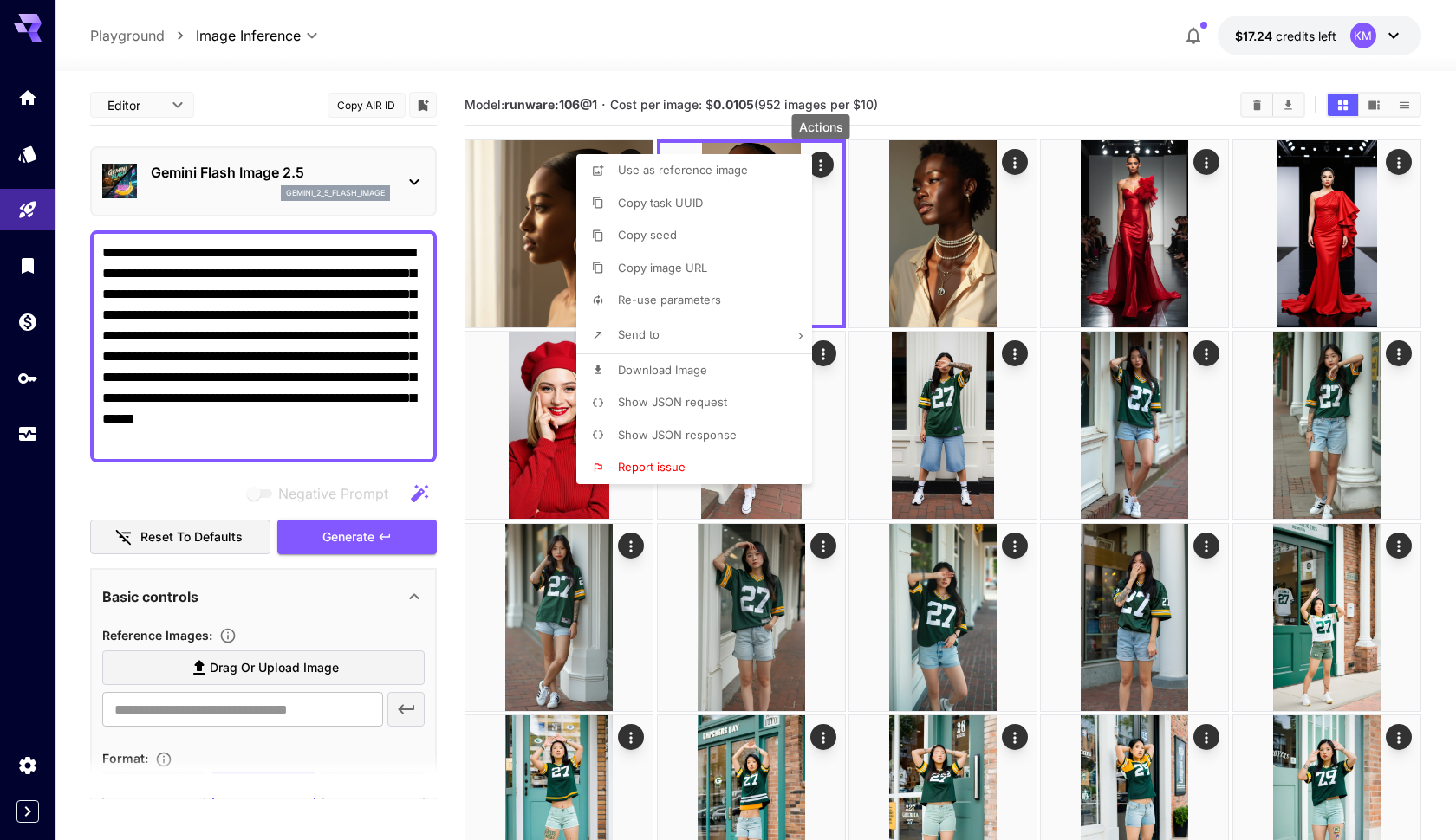
click at [986, 75] on div at bounding box center [728, 420] width 1456 height 840
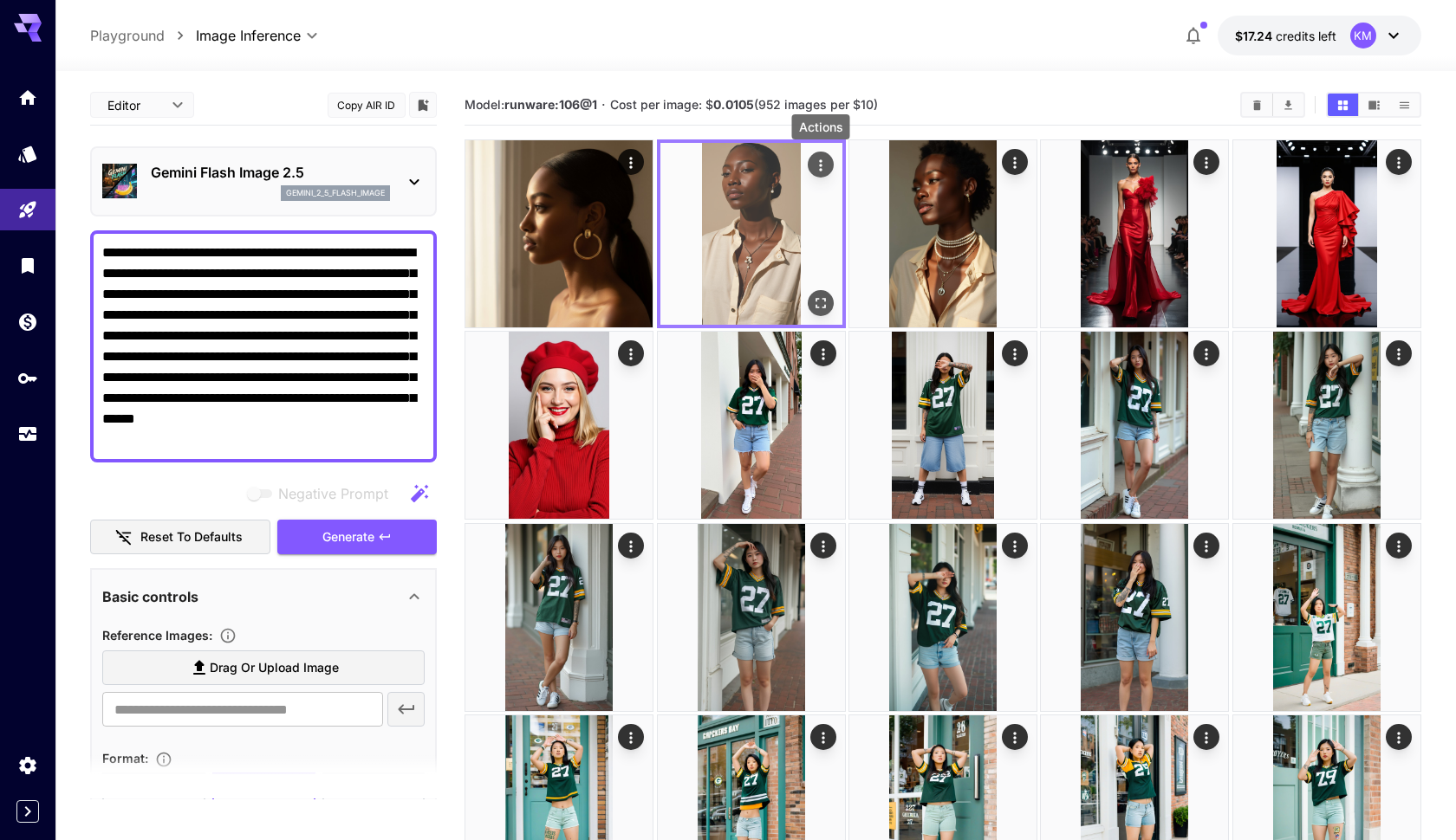
click at [823, 165] on icon "Actions" at bounding box center [820, 165] width 17 height 17
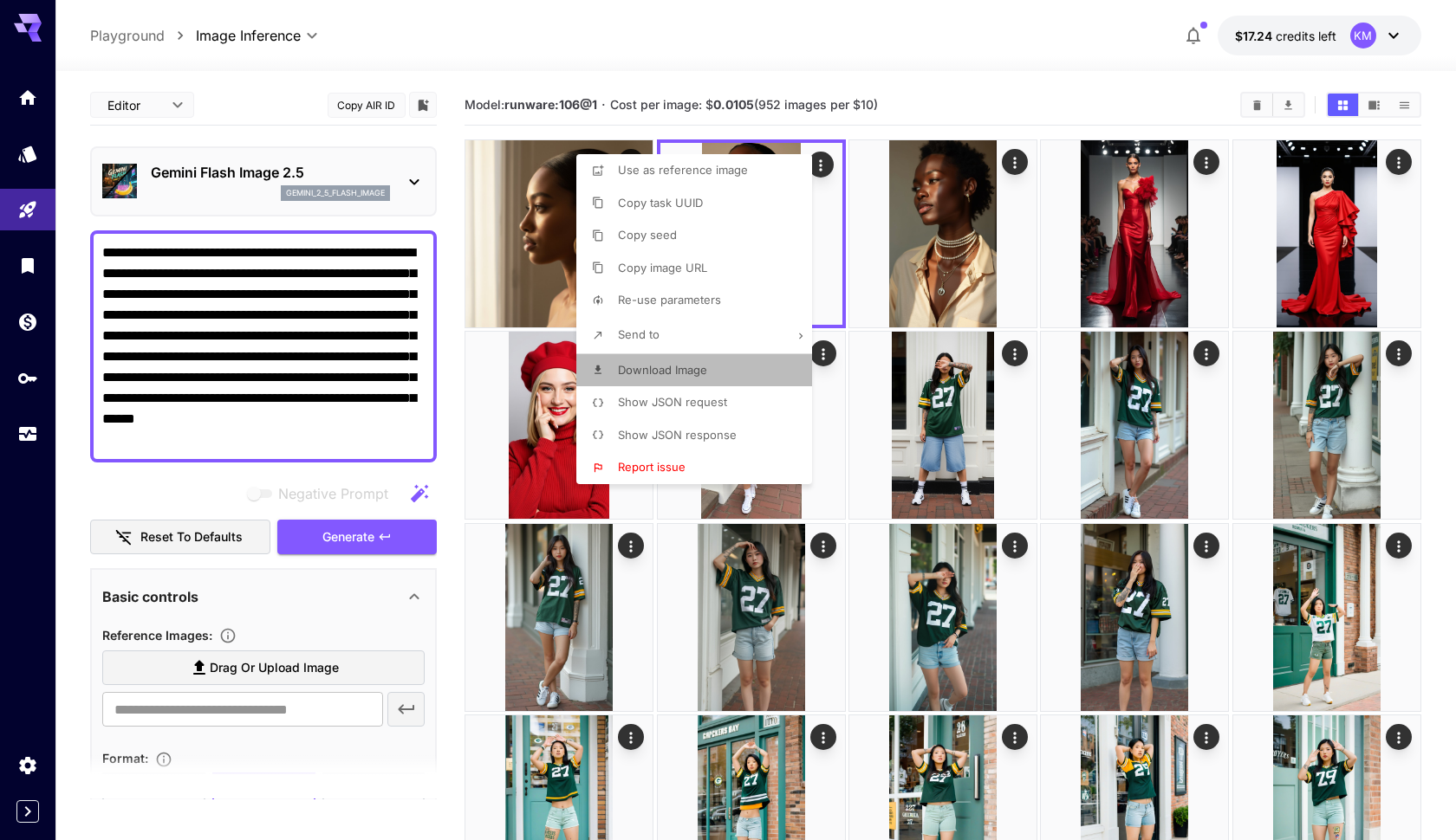
click at [659, 363] on span "Download Image" at bounding box center [662, 369] width 90 height 14
click at [929, 43] on div at bounding box center [728, 420] width 1456 height 840
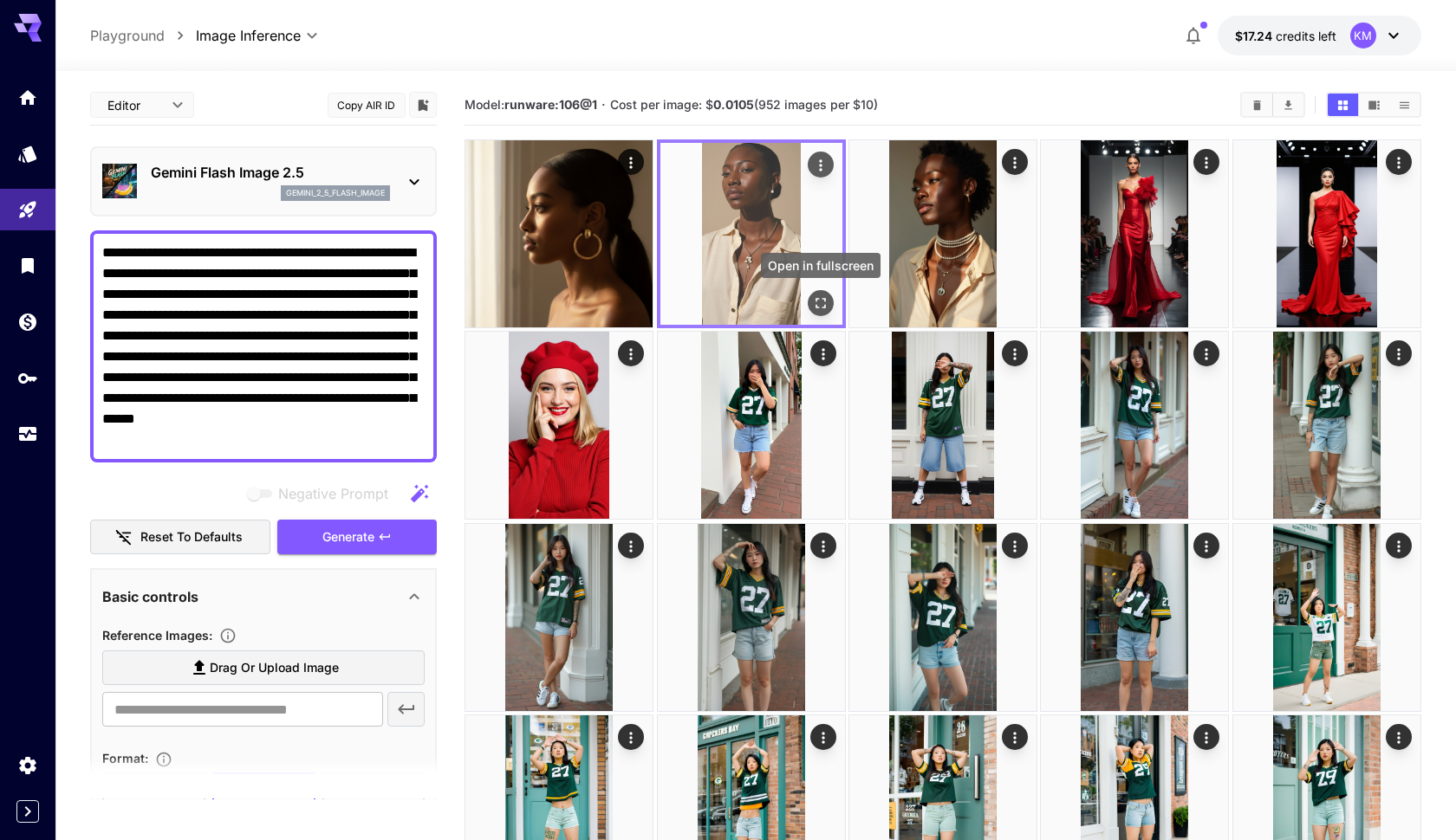
click at [822, 301] on icon "Open in fullscreen" at bounding box center [820, 303] width 17 height 17
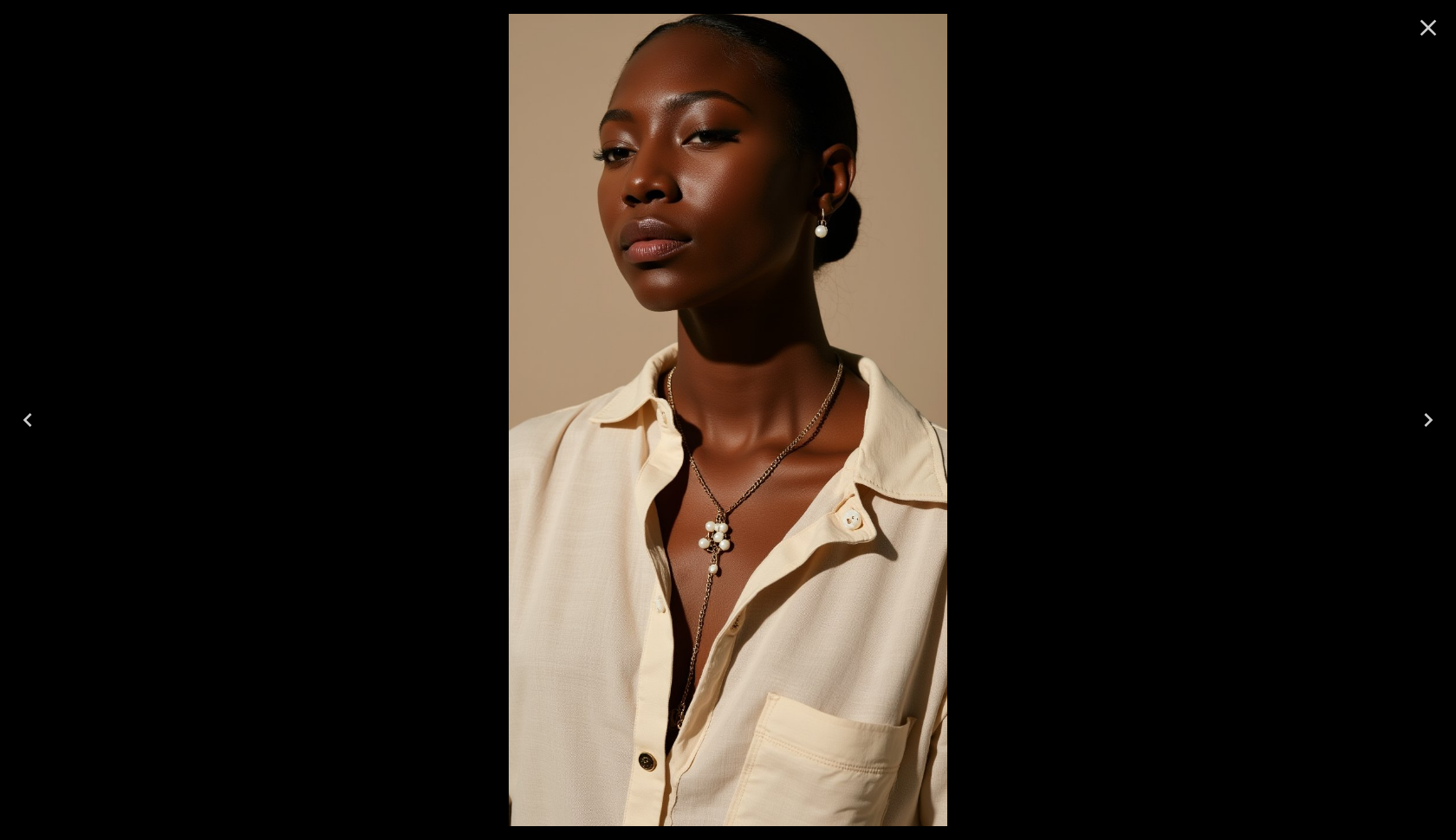
click at [1426, 25] on icon "Close" at bounding box center [1428, 27] width 27 height 27
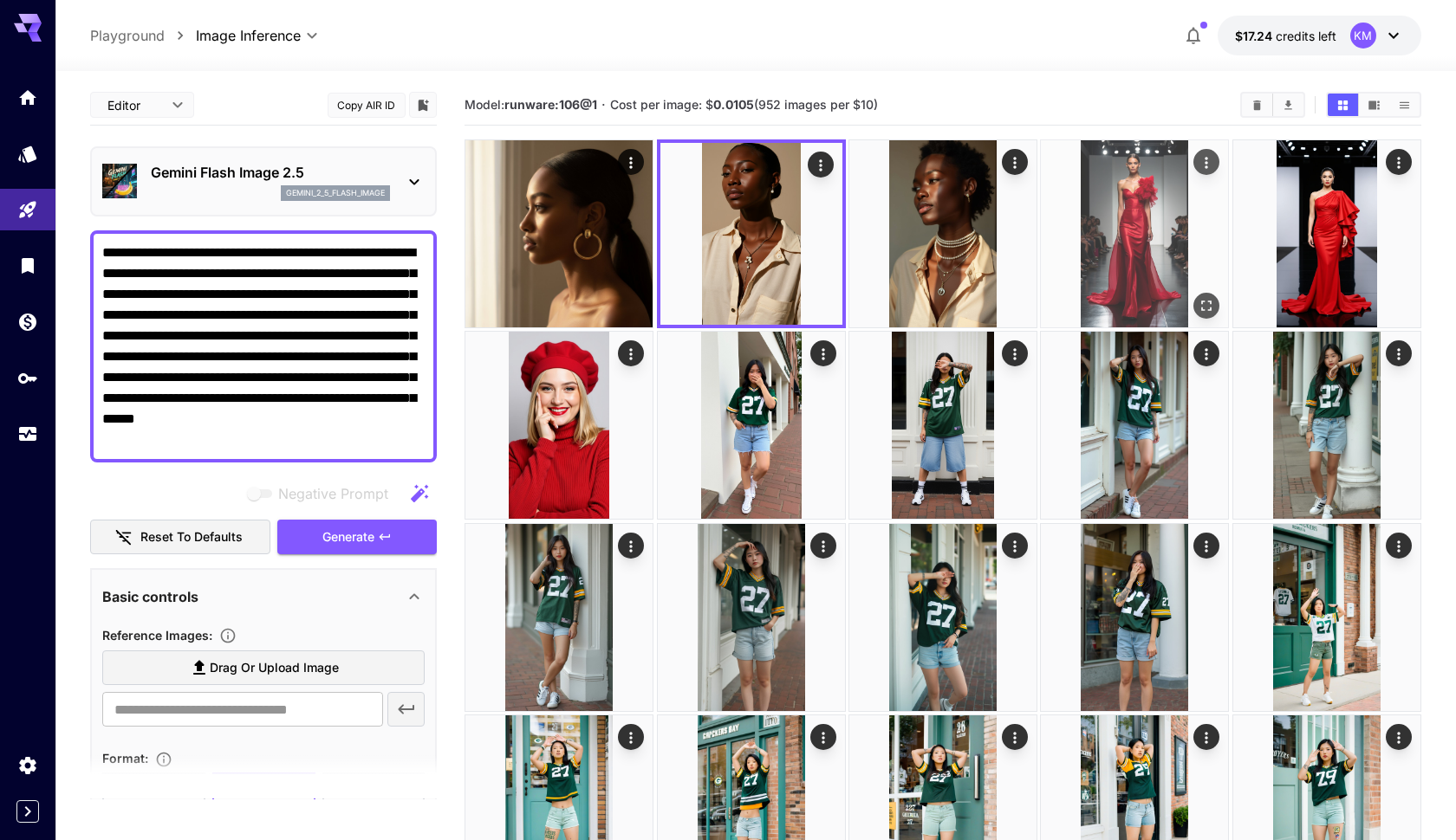
click at [1138, 205] on img at bounding box center [1134, 234] width 187 height 187
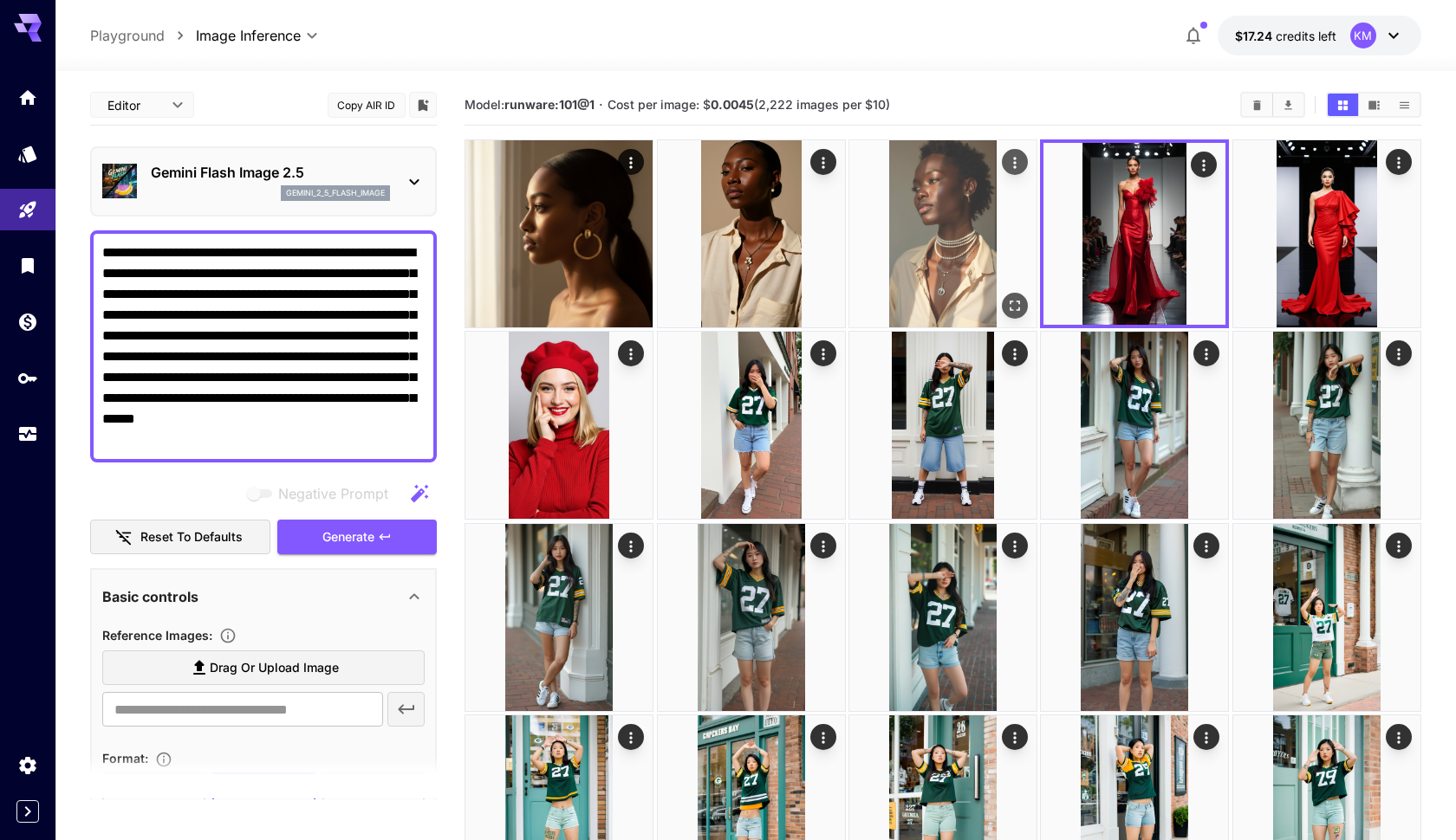
click at [933, 205] on img at bounding box center [943, 234] width 187 height 187
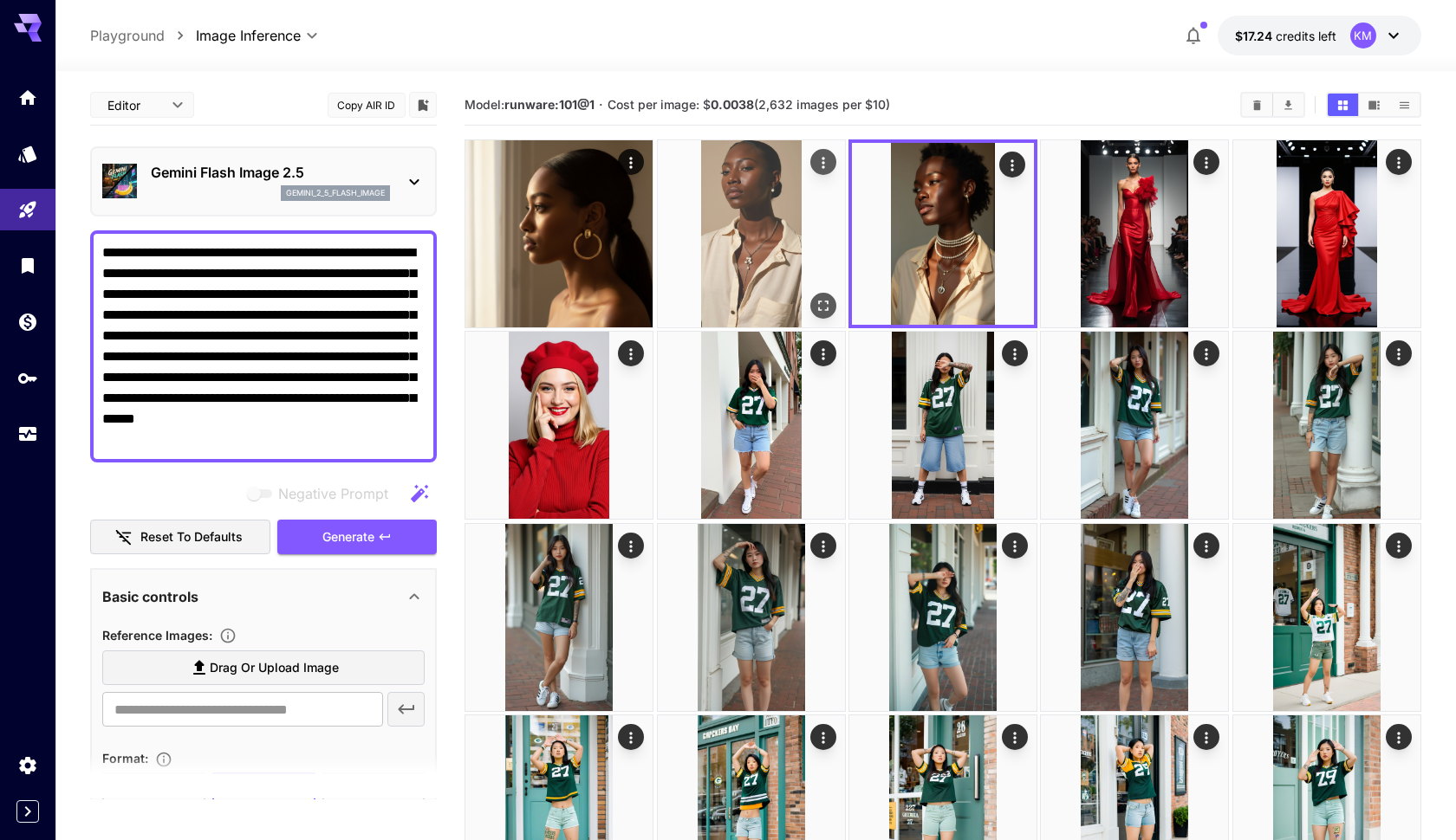
click at [780, 226] on img at bounding box center [751, 234] width 187 height 187
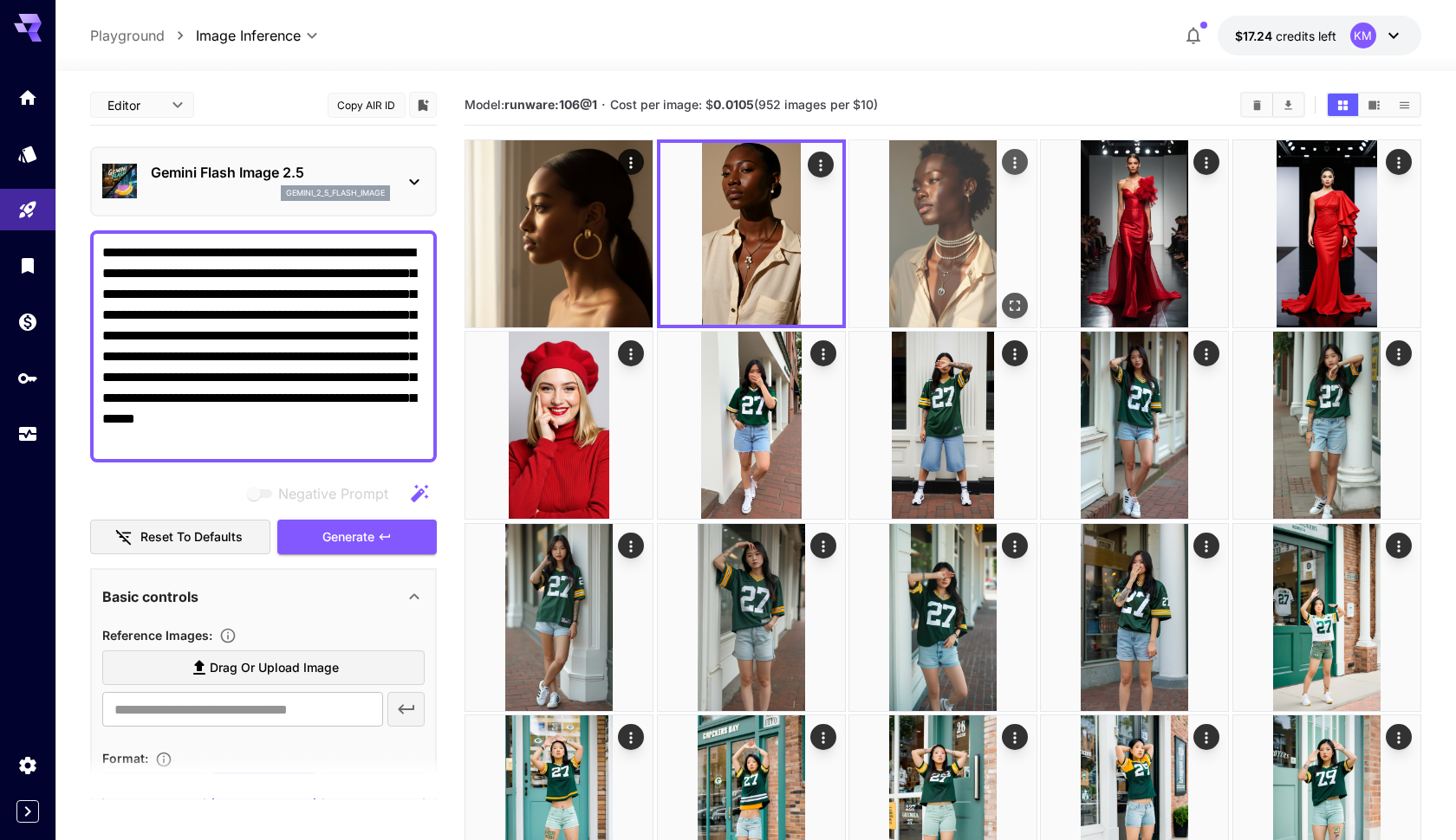
click at [944, 275] on img at bounding box center [943, 234] width 187 height 187
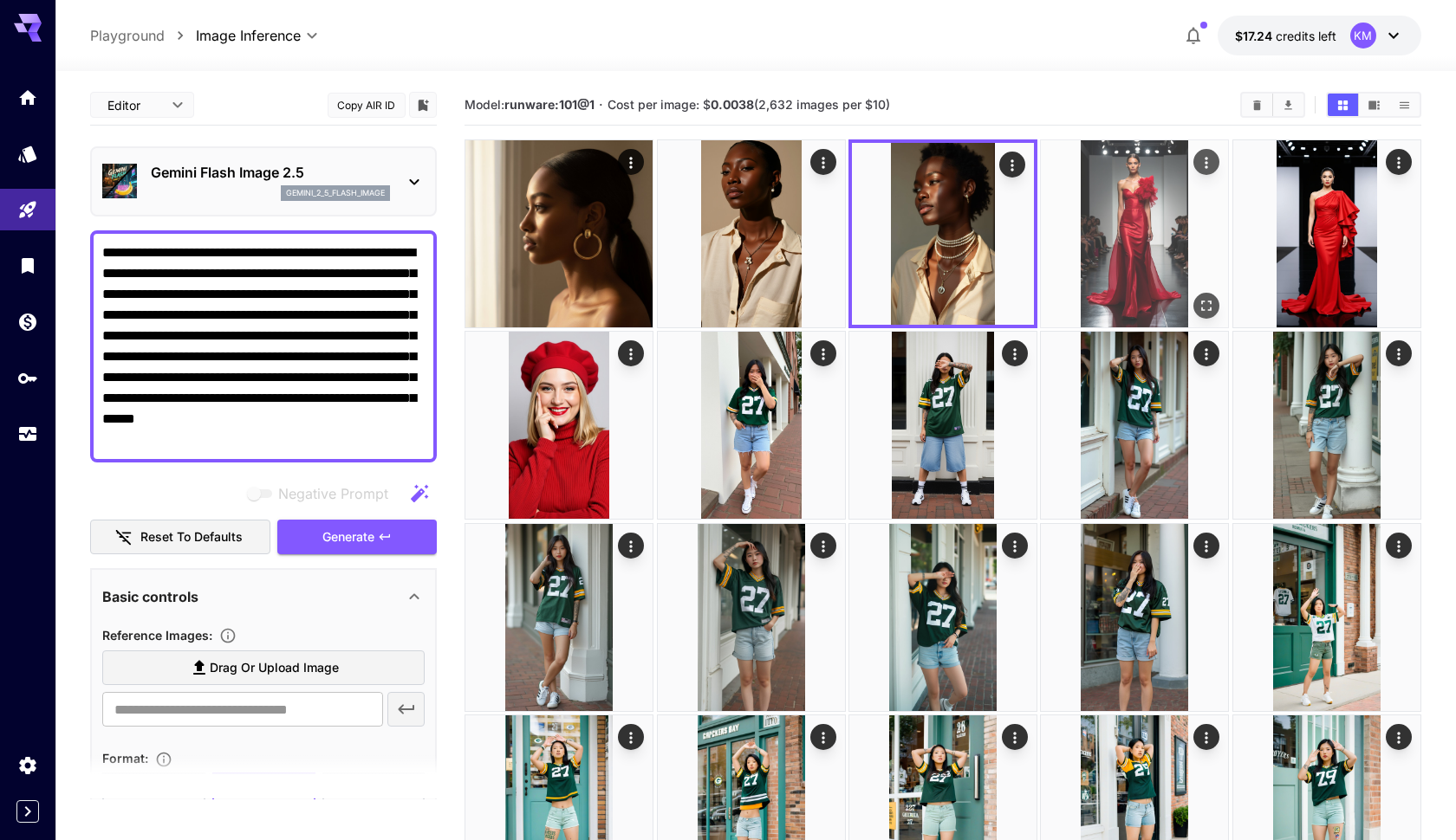
click at [1113, 259] on img at bounding box center [1134, 234] width 187 height 187
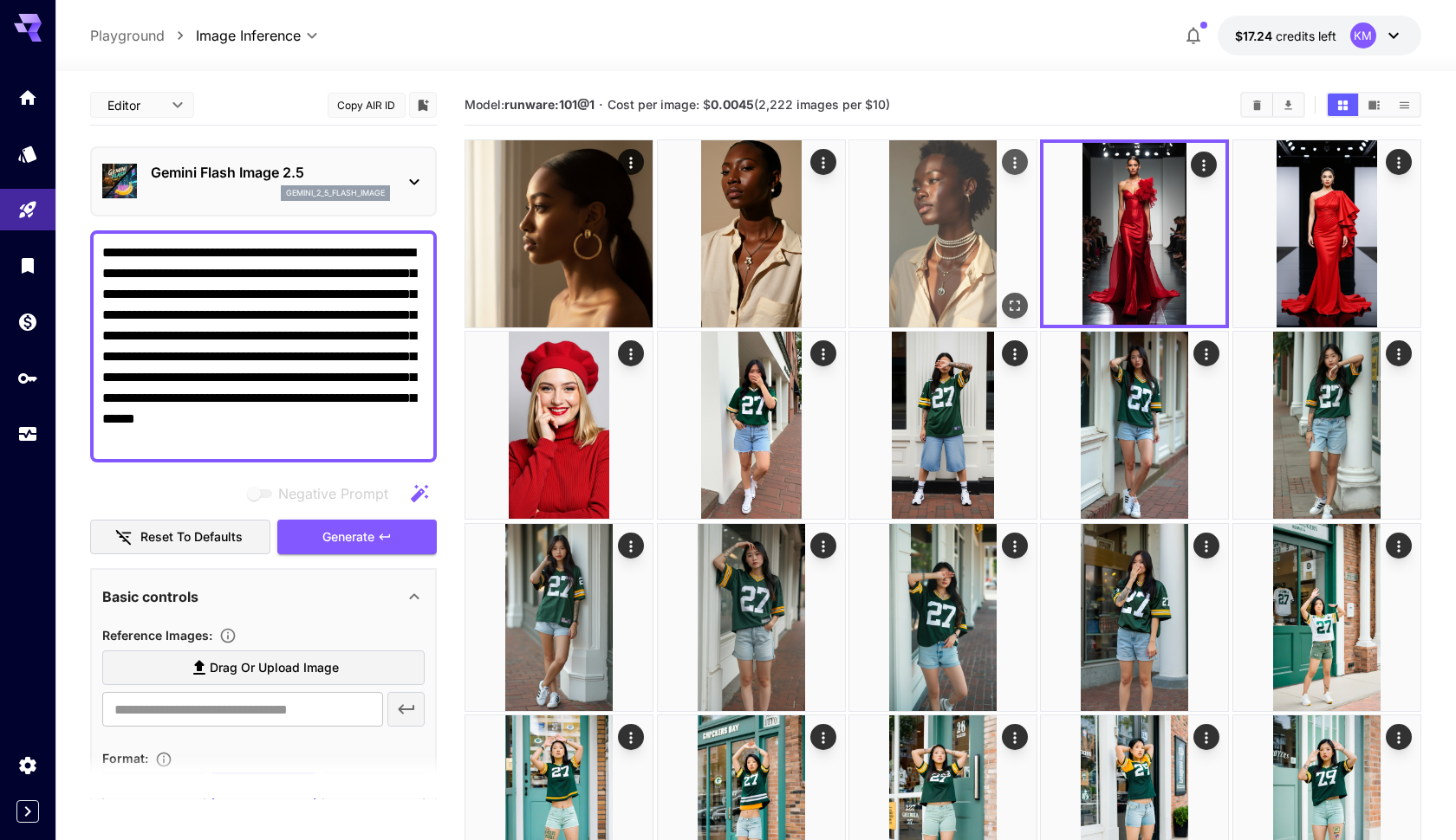
click at [965, 247] on img at bounding box center [943, 234] width 187 height 187
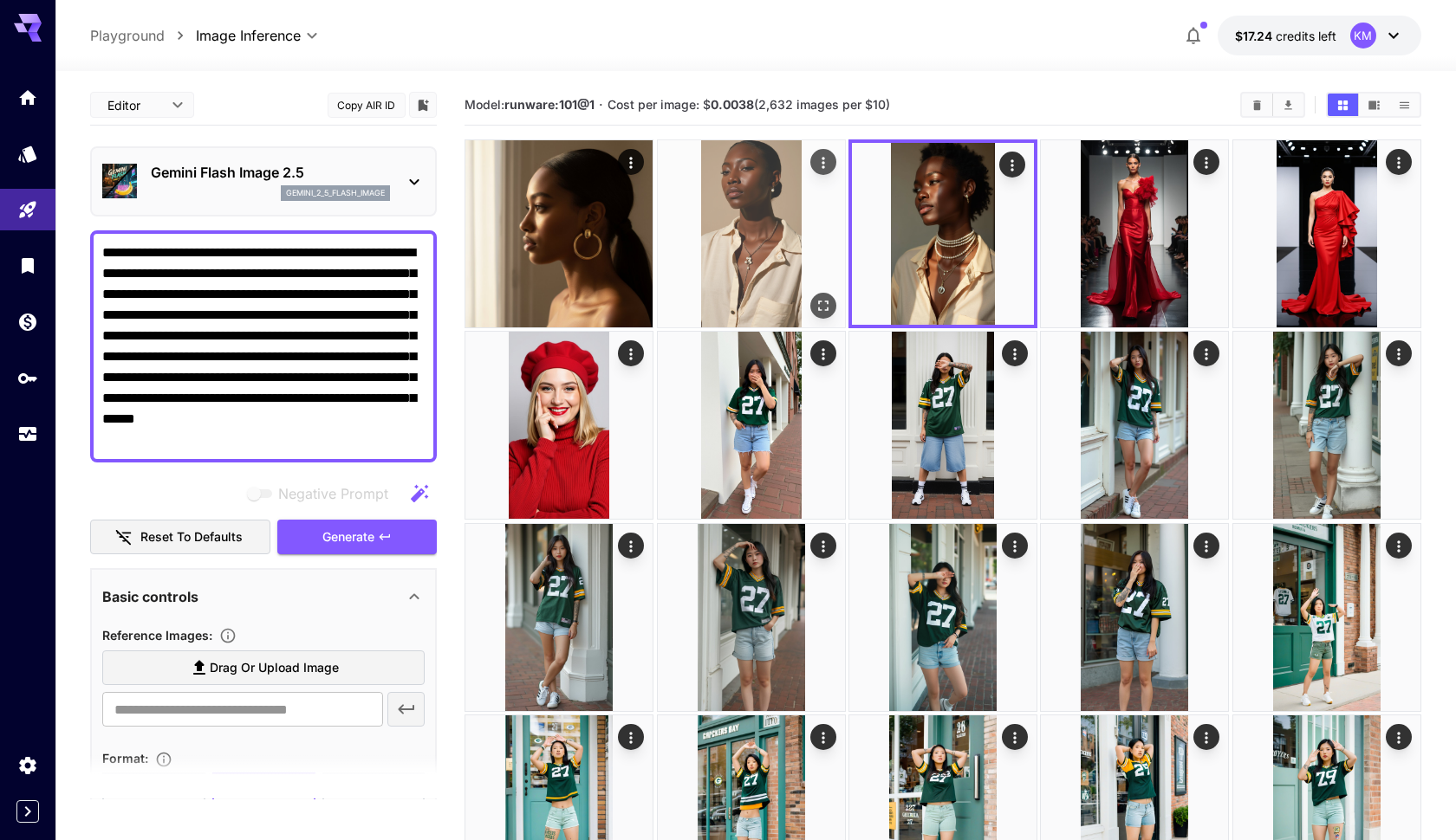
click at [741, 211] on img at bounding box center [751, 234] width 187 height 187
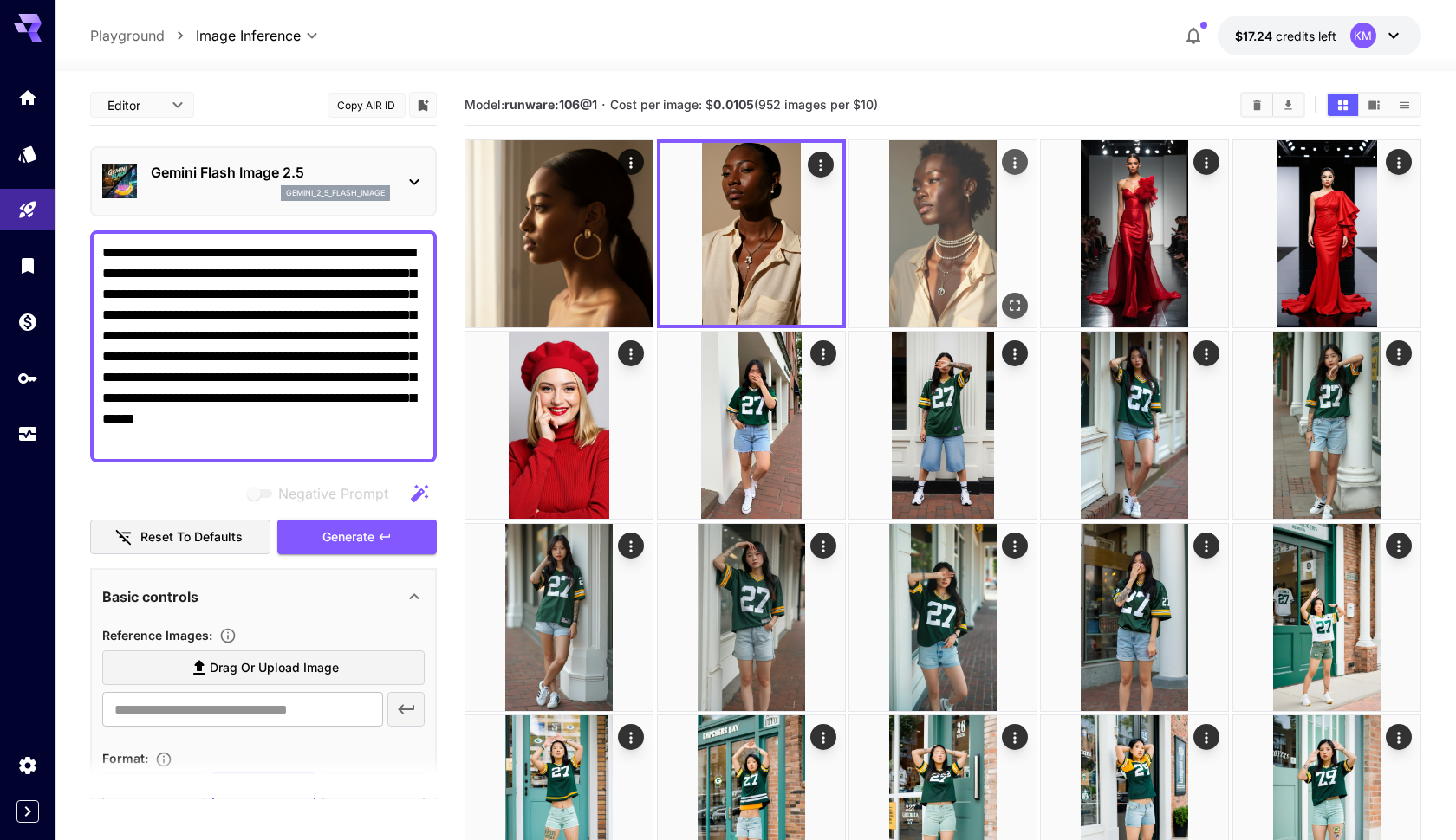
click at [924, 203] on img at bounding box center [943, 234] width 187 height 187
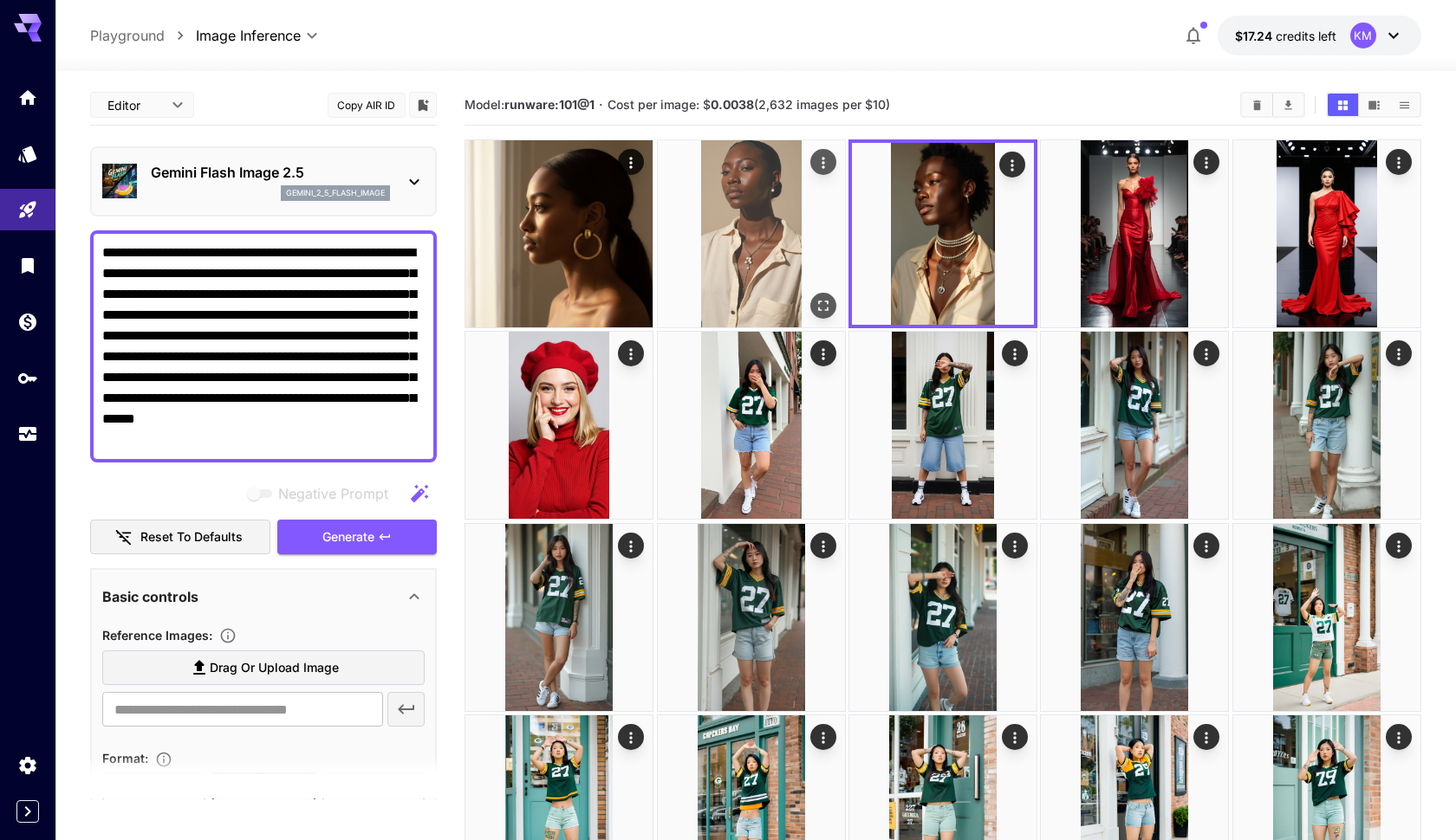
click at [777, 214] on img at bounding box center [751, 234] width 187 height 187
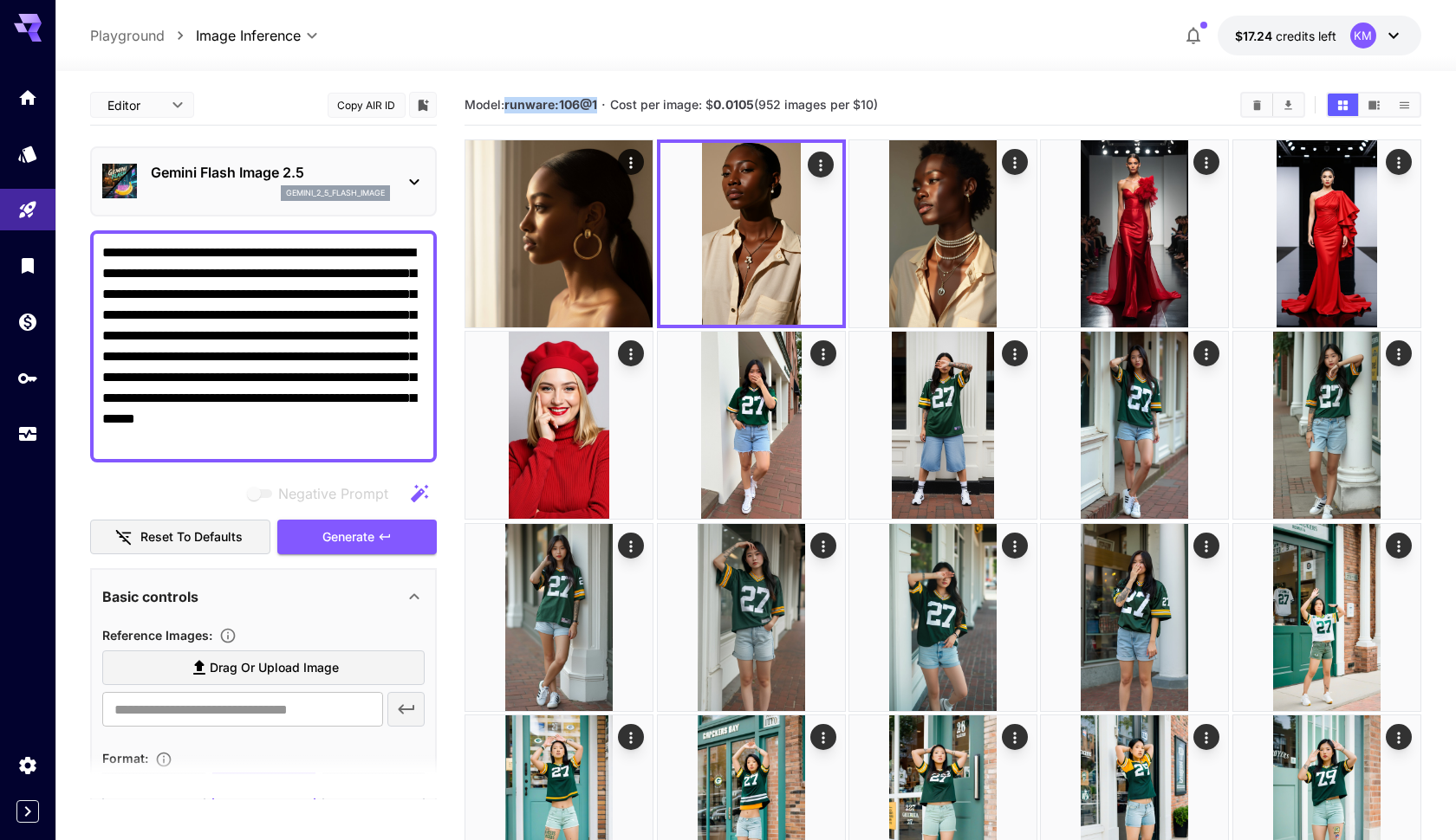
drag, startPoint x: 600, startPoint y: 106, endPoint x: 505, endPoint y: 103, distance: 95.0
click at [505, 103] on section "Model: runware:106@1 · Cost per image: $ 0.0105 (952 images per $10)" at bounding box center [845, 104] width 762 height 21
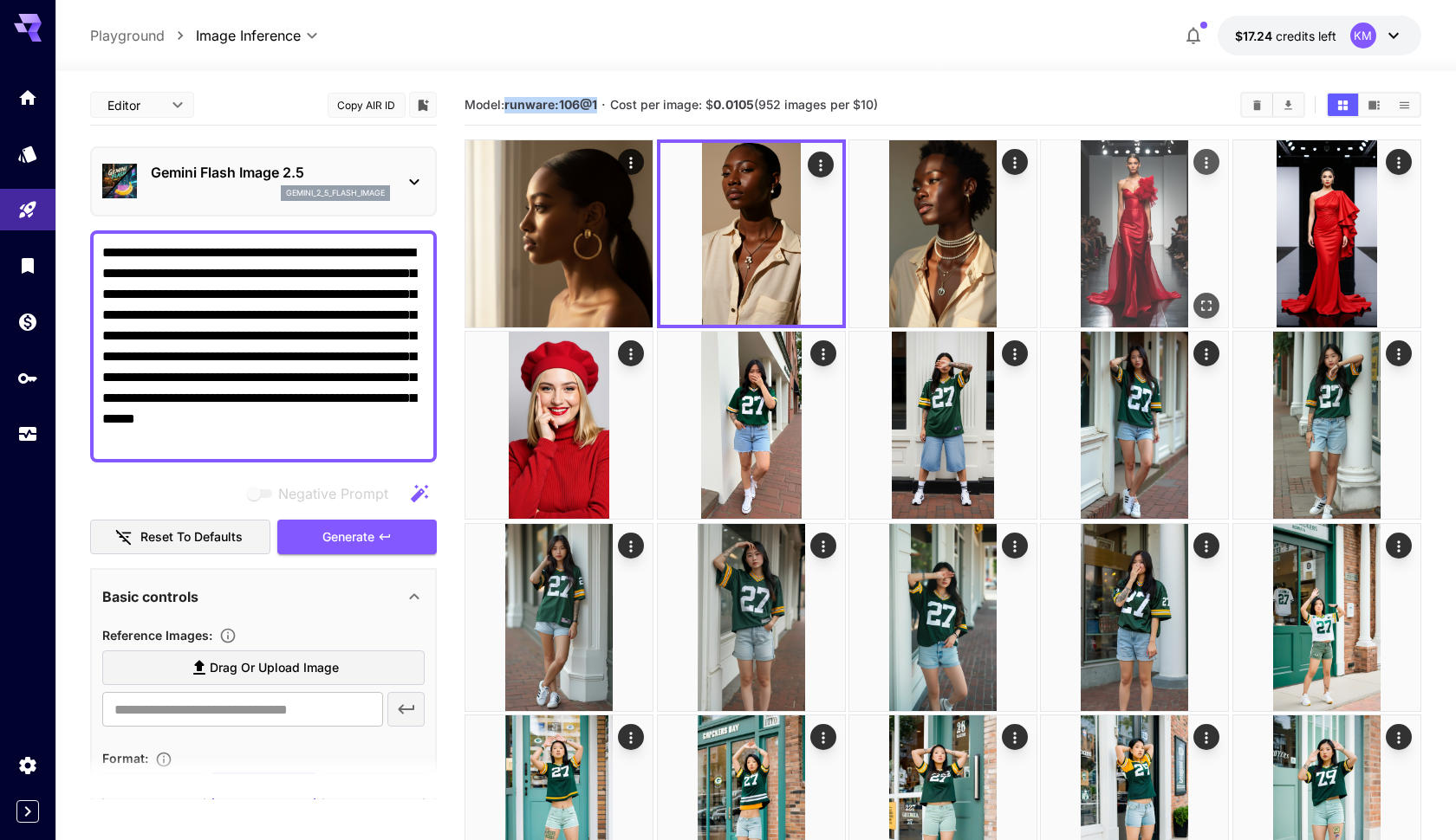
click at [1105, 200] on img at bounding box center [1134, 234] width 187 height 187
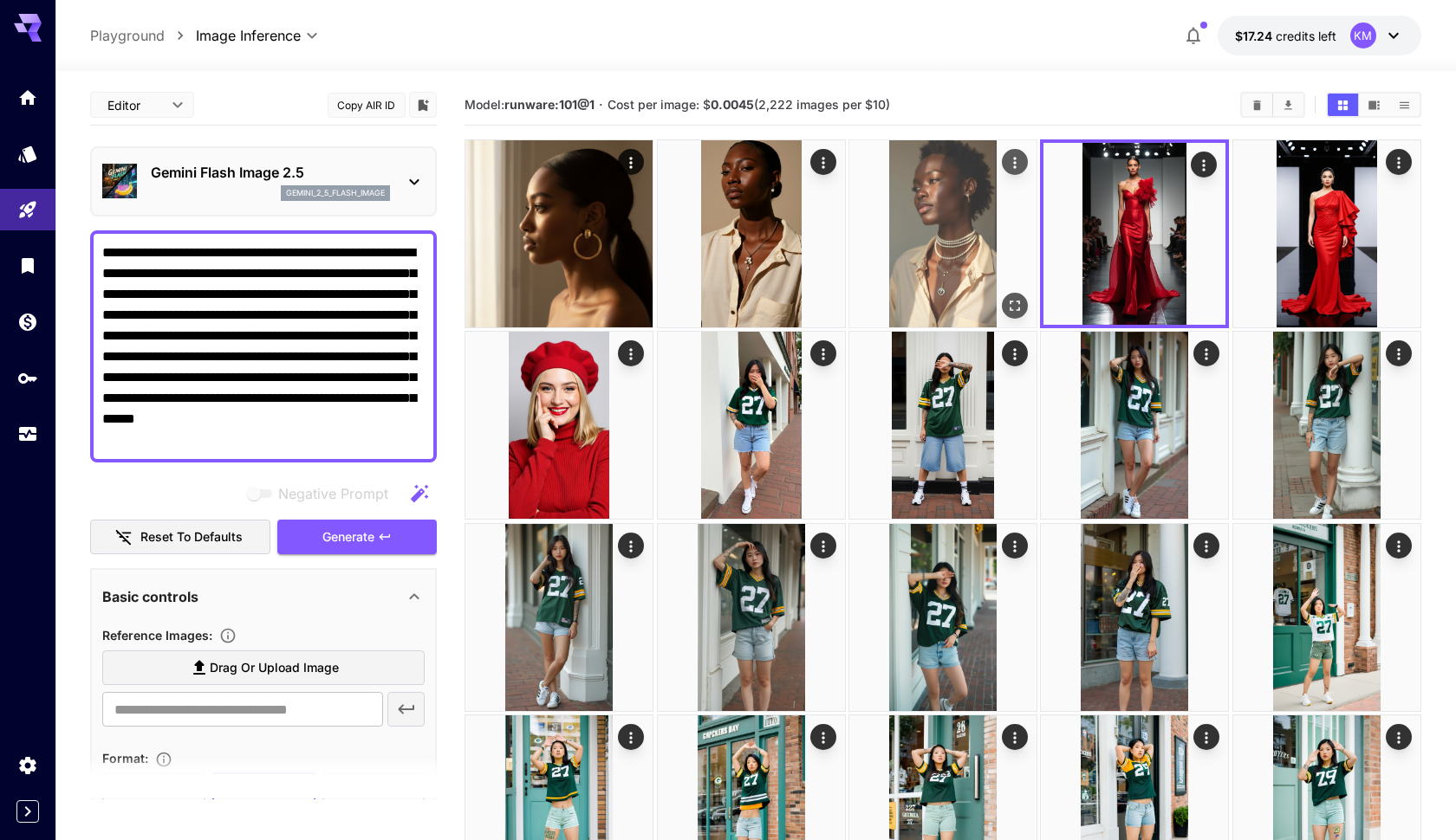
click at [976, 218] on img at bounding box center [943, 234] width 187 height 187
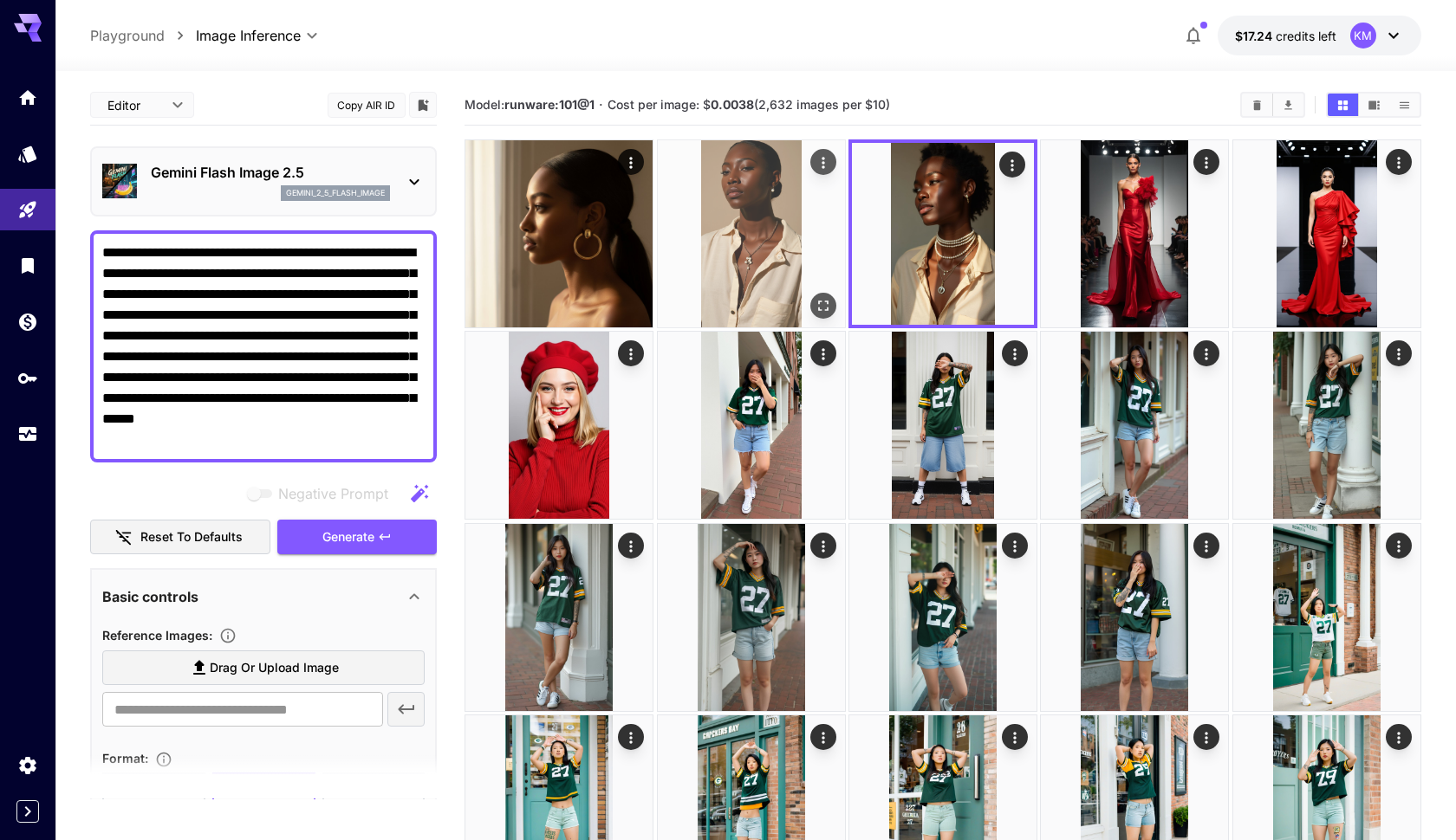
click at [754, 232] on img at bounding box center [751, 234] width 187 height 187
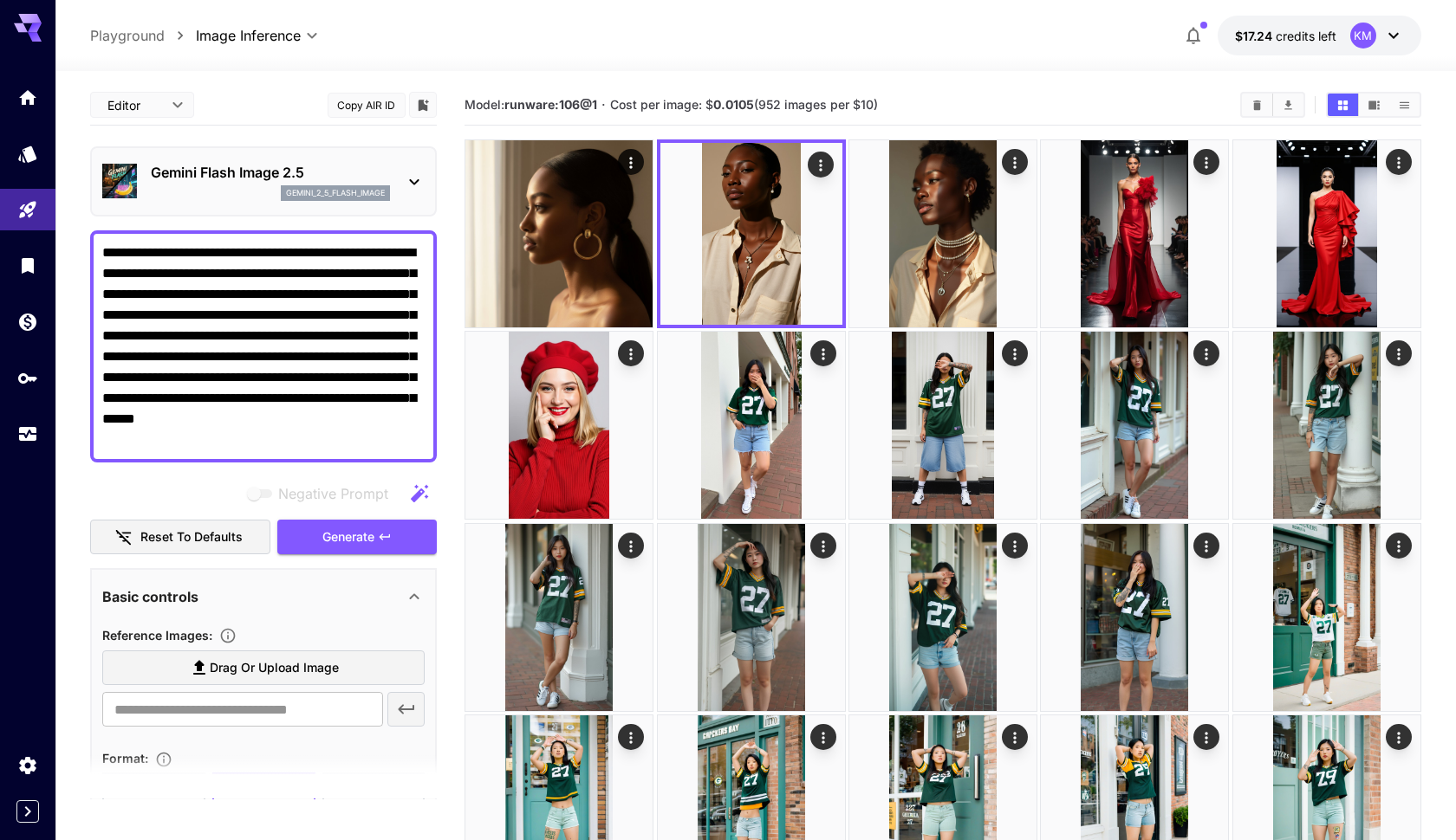
drag, startPoint x: 601, startPoint y: 109, endPoint x: 507, endPoint y: 105, distance: 94.1
click at [507, 105] on section "Model: runware:106@1 · Cost per image: $ 0.0105 (952 images per $10)" at bounding box center [845, 104] width 762 height 21
copy span "runware:106@1"
click at [21, 425] on icon "Usage" at bounding box center [29, 429] width 21 height 21
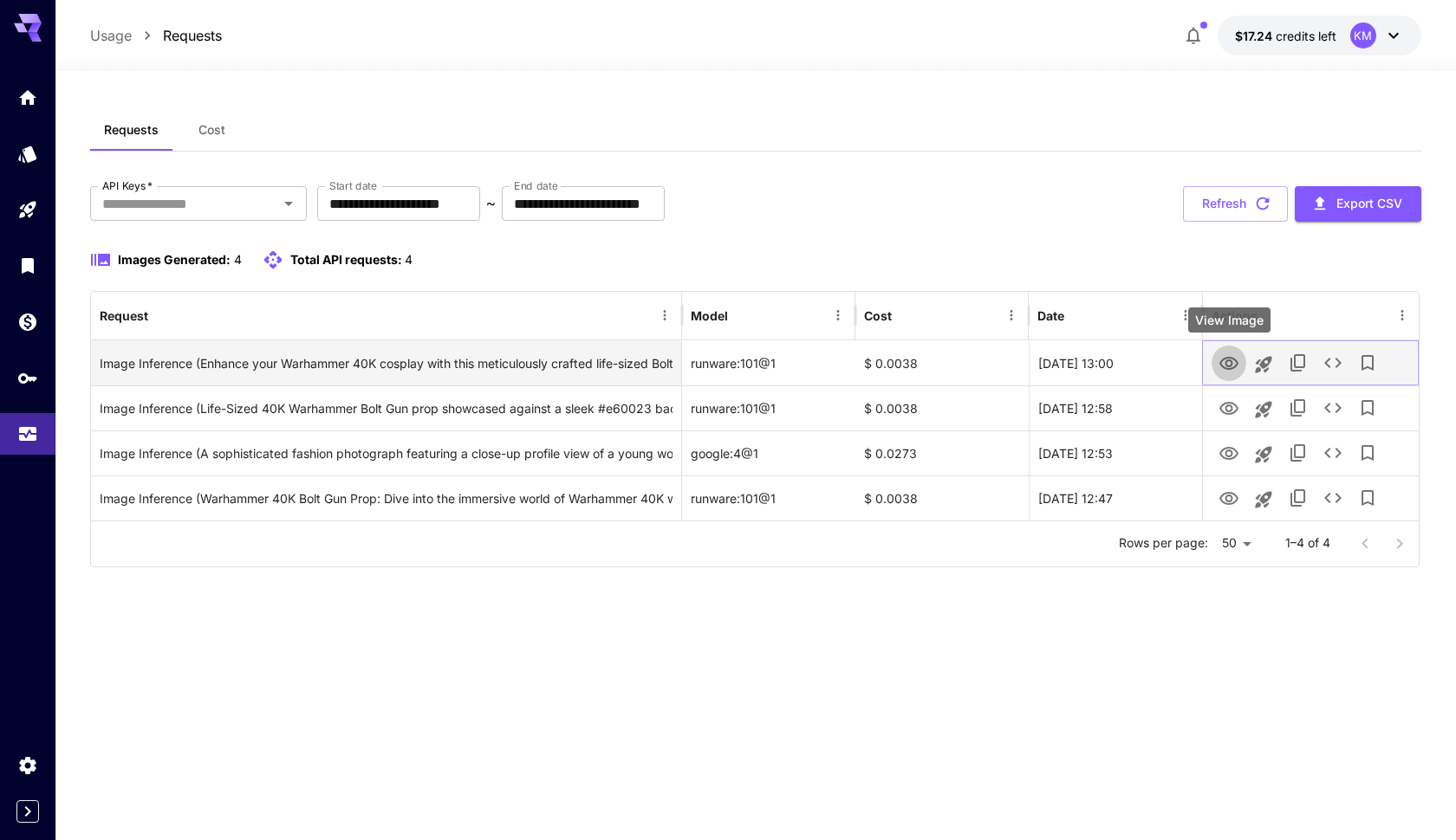
click at [1226, 365] on icon "View Image" at bounding box center [1229, 363] width 21 height 21
click at [699, 361] on div "runware:101@1" at bounding box center [769, 362] width 174 height 45
drag, startPoint x: 691, startPoint y: 362, endPoint x: 785, endPoint y: 363, distance: 94.0
click at [785, 363] on div "runware:101@1" at bounding box center [769, 362] width 174 height 45
copy div "runware:101@1"
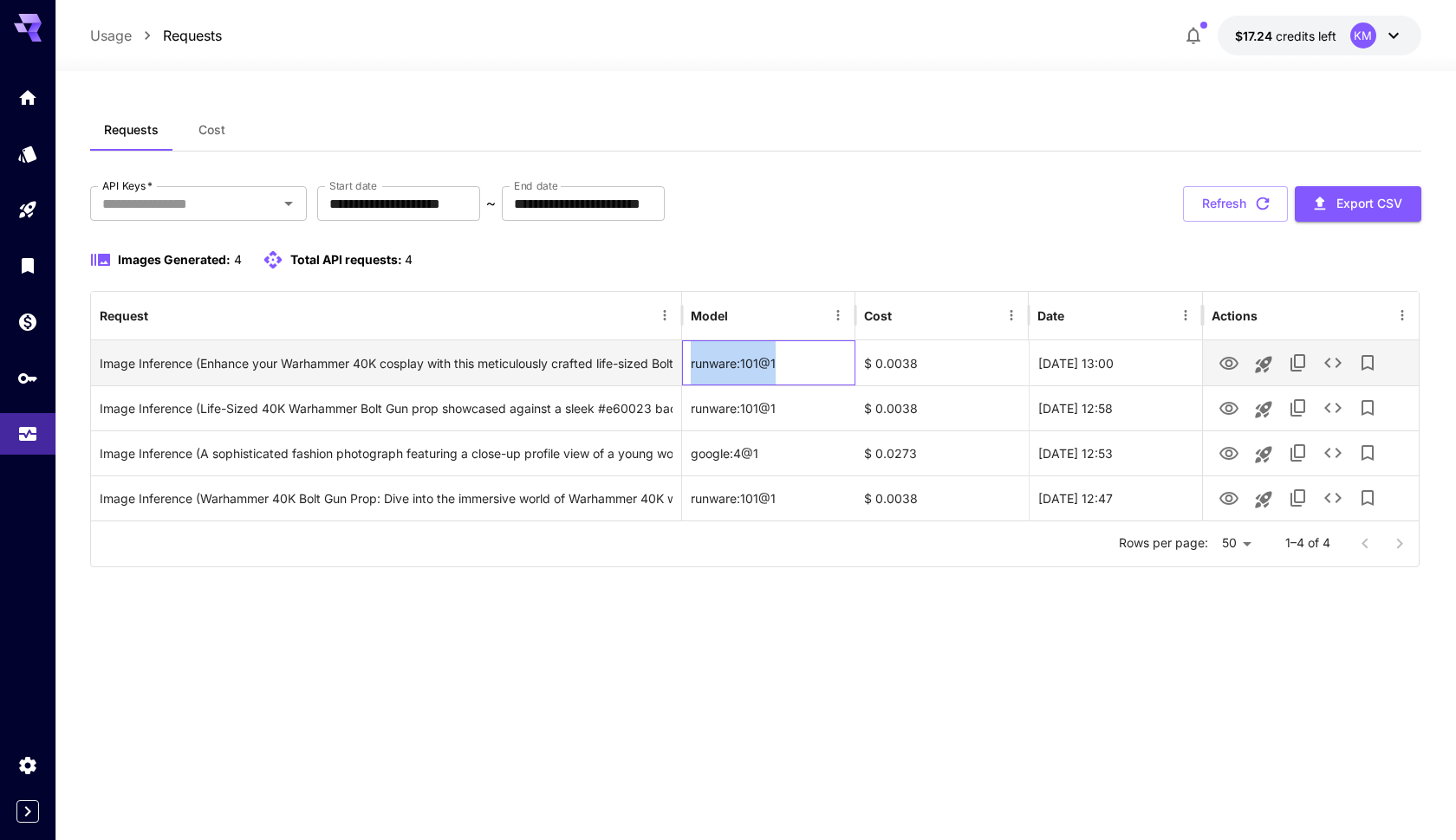
copy div "runware:101@1"
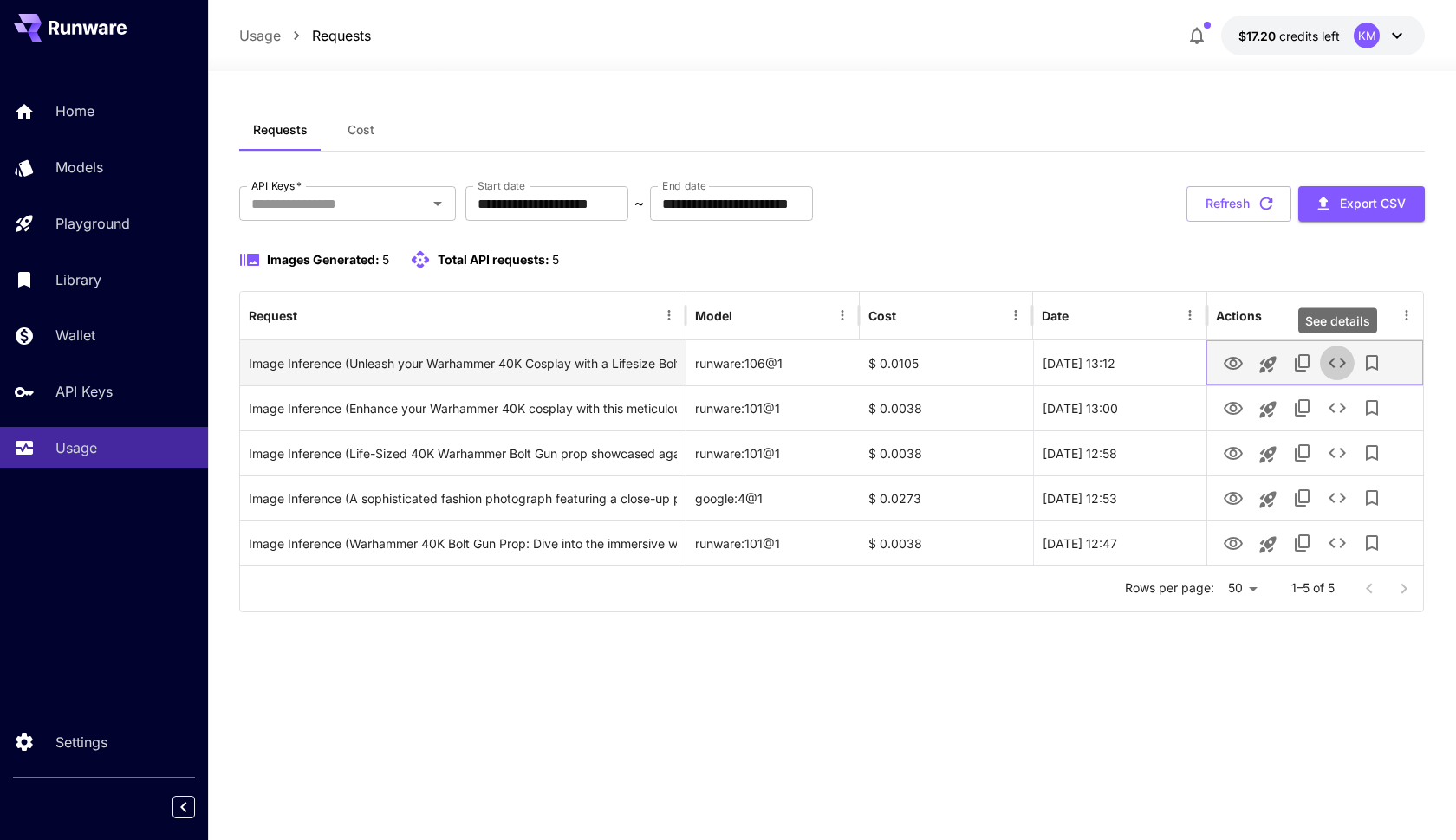
click at [1336, 360] on icon "See details" at bounding box center [1336, 362] width 21 height 21
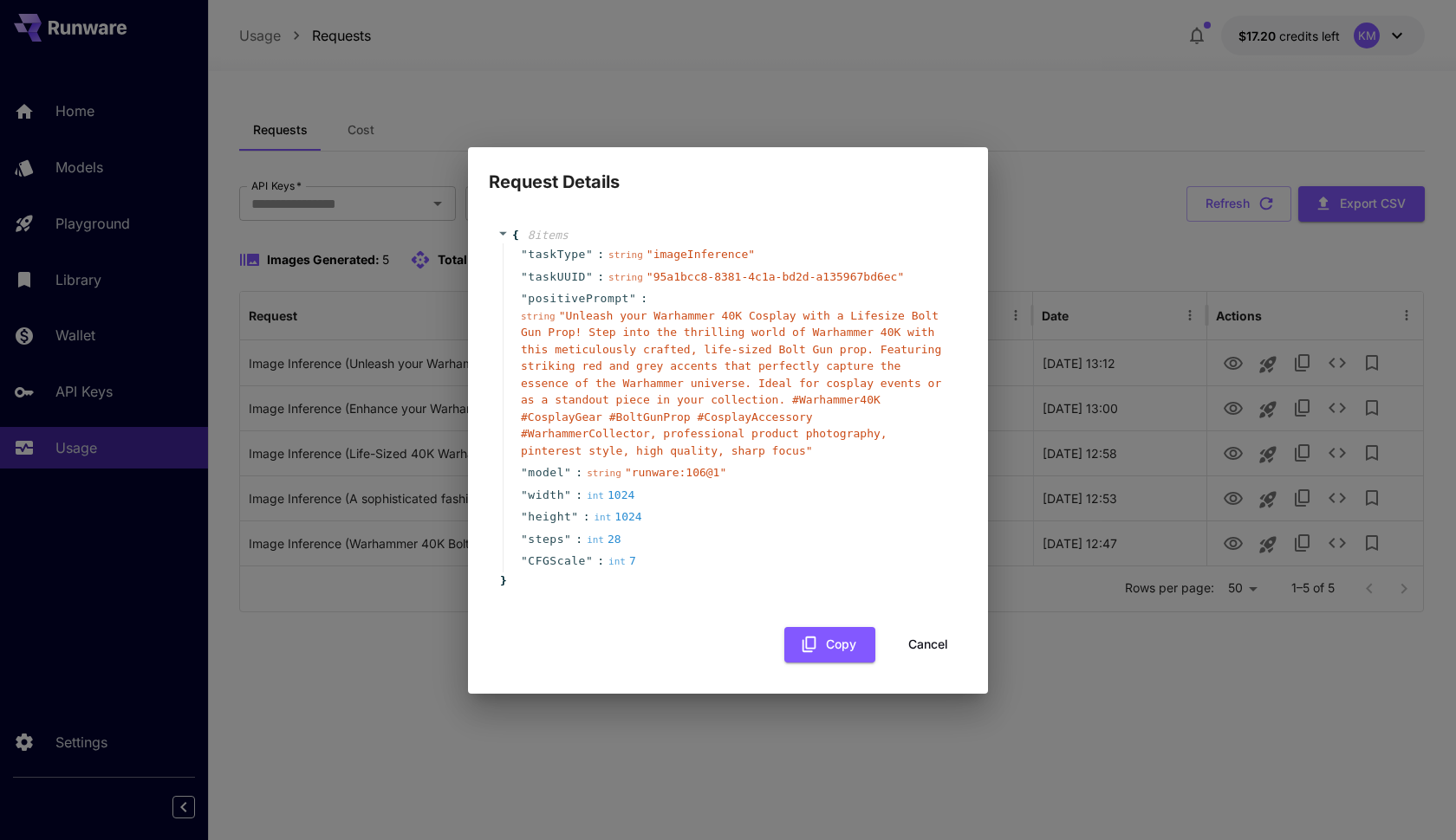
click at [1026, 162] on div "Request Details { 8 item s " taskType " : string " imageInference " " taskUUID …" at bounding box center [728, 420] width 1456 height 840
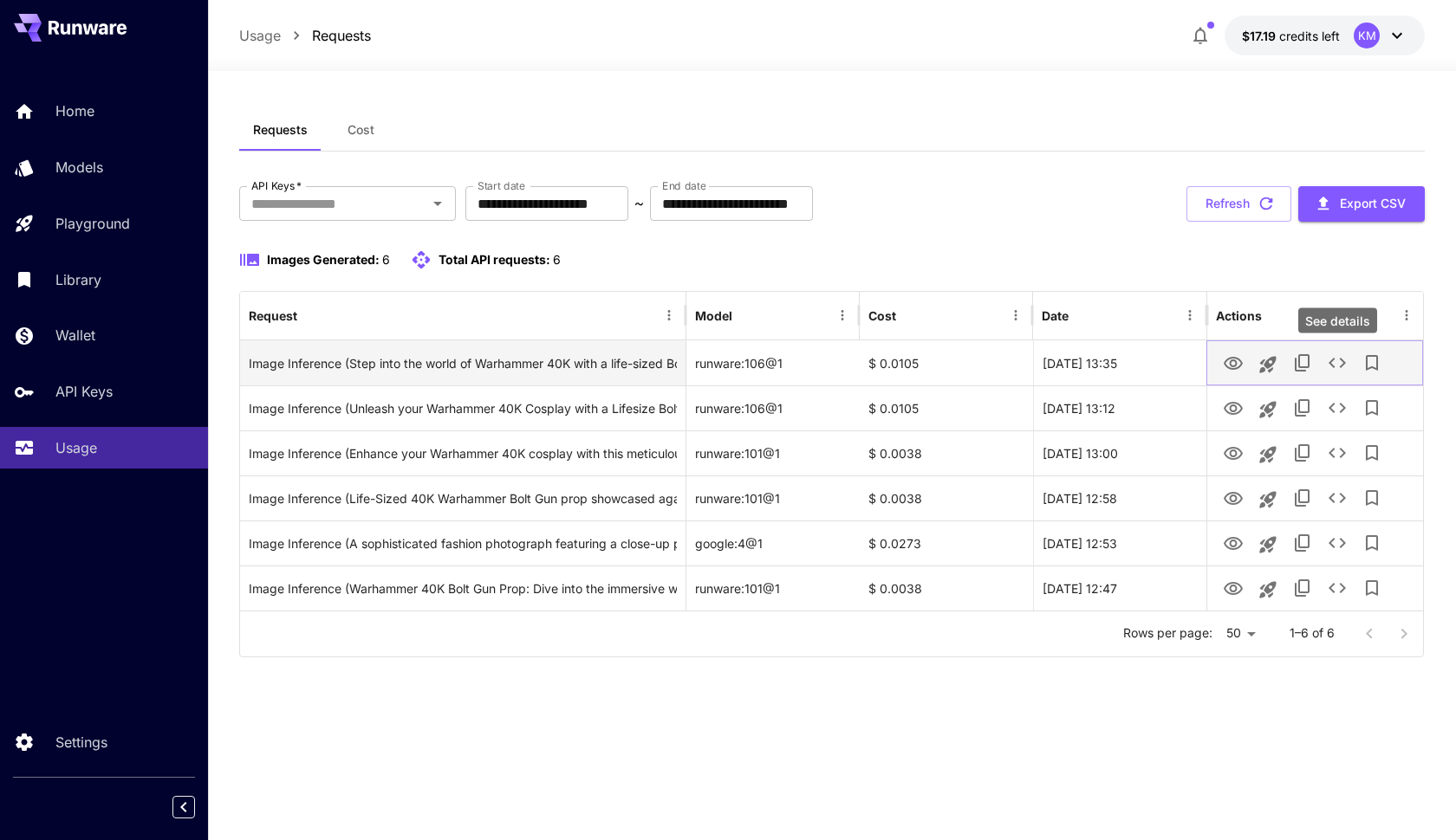
click at [1336, 364] on icon "See details" at bounding box center [1336, 362] width 21 height 21
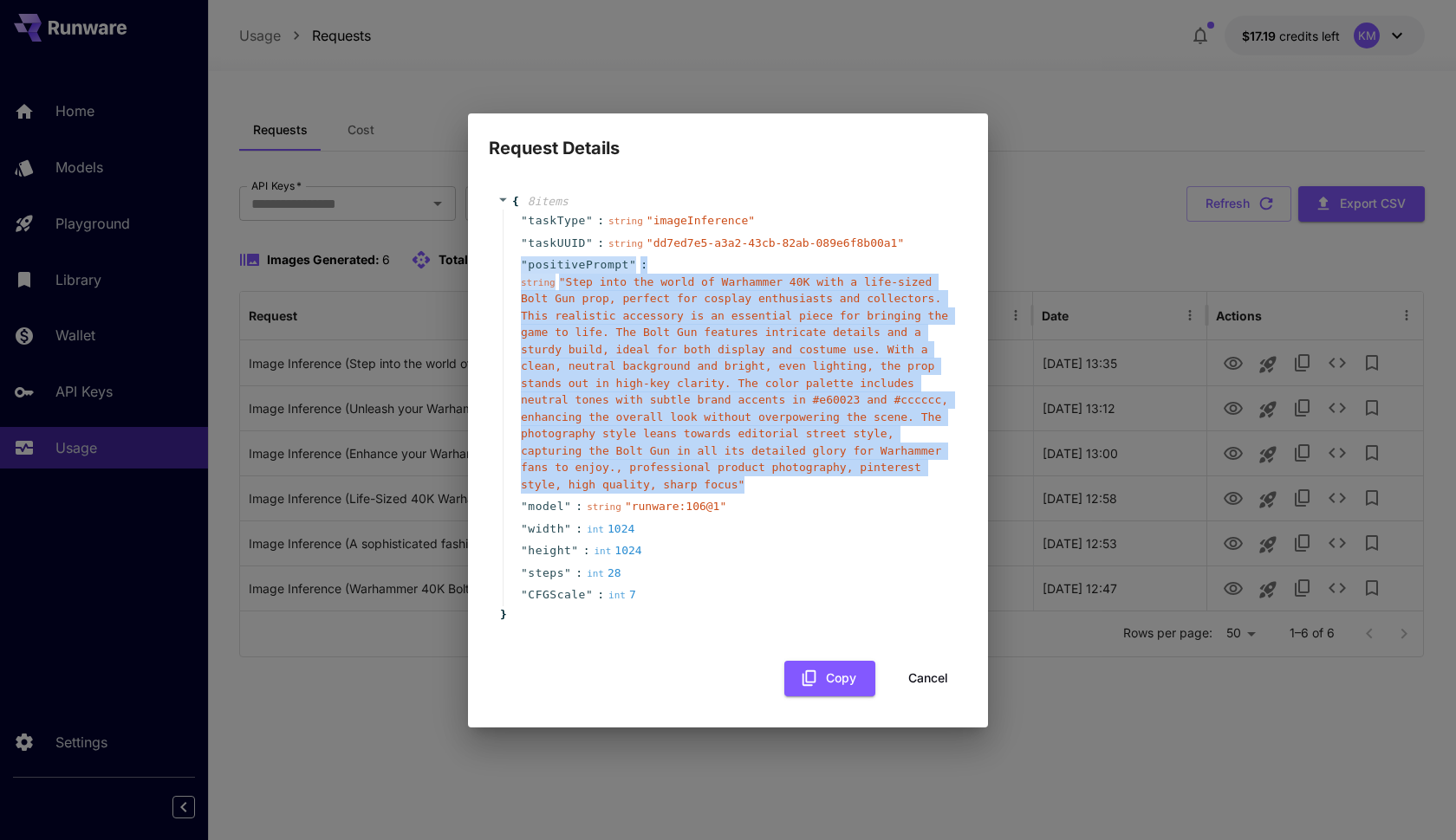
drag, startPoint x: 519, startPoint y: 264, endPoint x: 756, endPoint y: 480, distance: 320.7
click at [756, 480] on div "" positivePrompt " : string " Step into the world of Warhammer 40K with a life-…" at bounding box center [730, 374] width 456 height 242
copy div "" positivePrompt " : string " Step into the world of Warhammer 40K with a life-…"
click at [1080, 131] on div "Request Details { 8 item s " taskType " : string " imageInference " " taskUUID …" at bounding box center [728, 420] width 1456 height 840
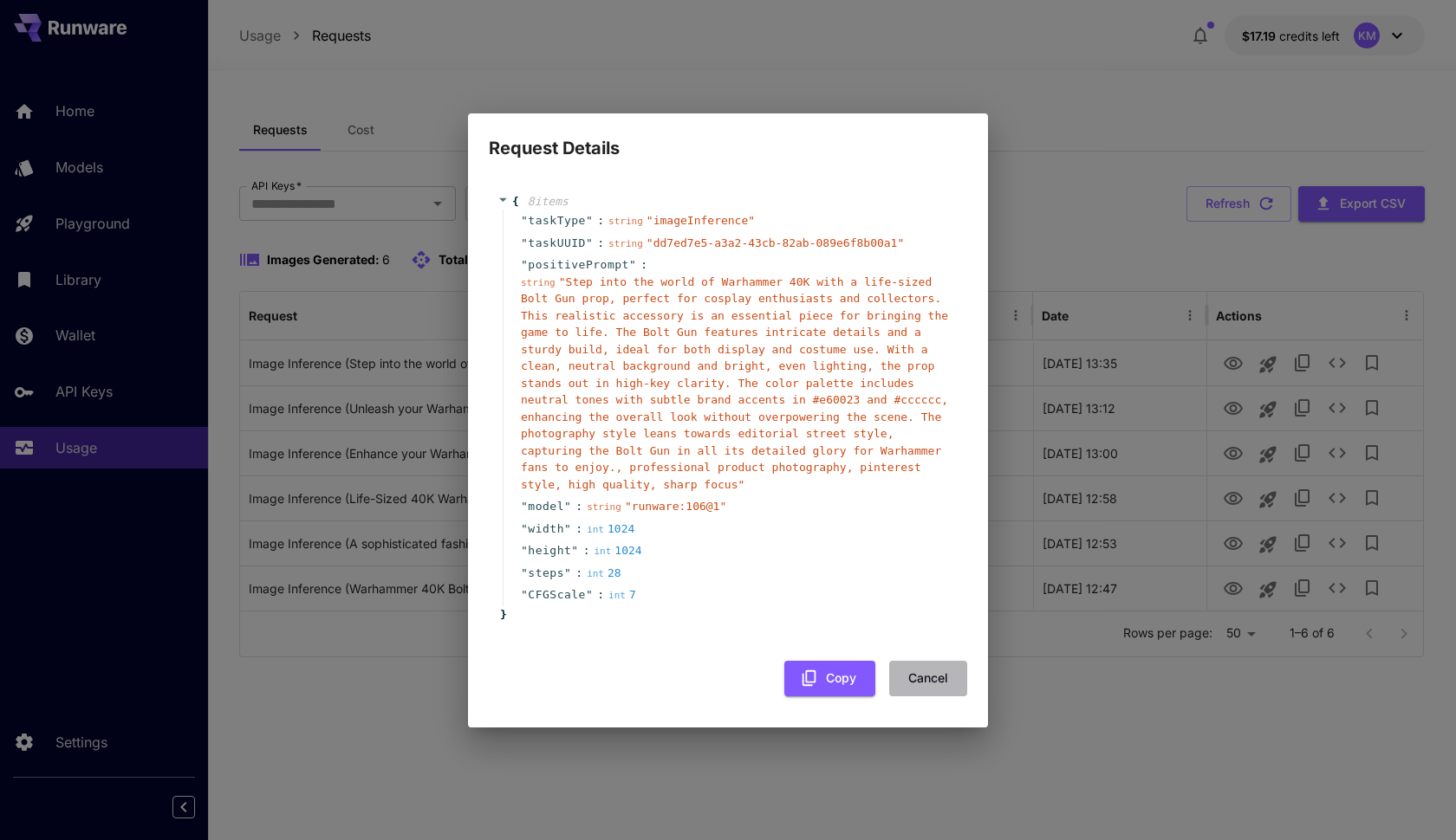
click at [939, 671] on button "Cancel" at bounding box center [927, 678] width 78 height 36
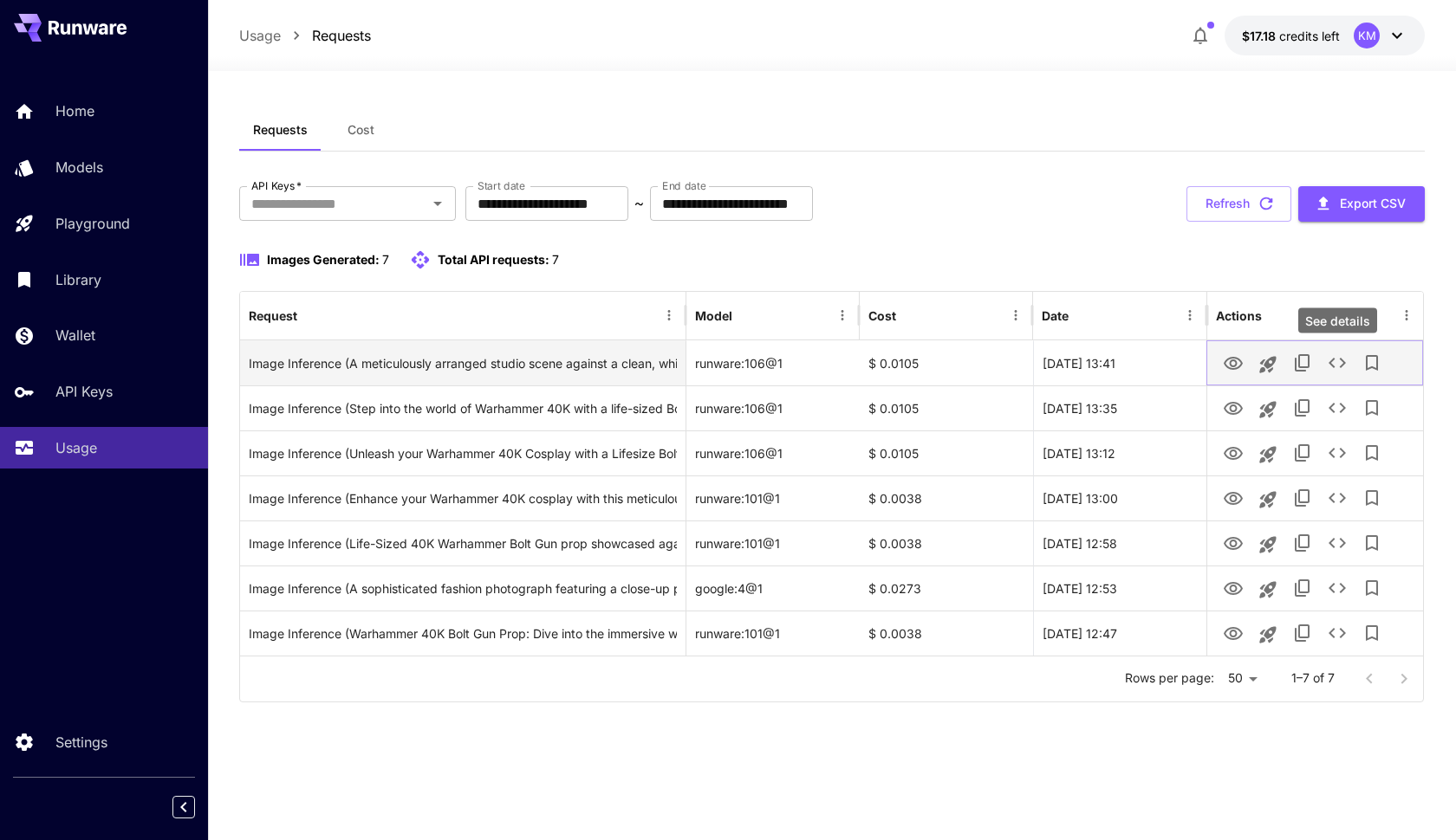
click at [1341, 361] on icon "See details" at bounding box center [1336, 362] width 17 height 10
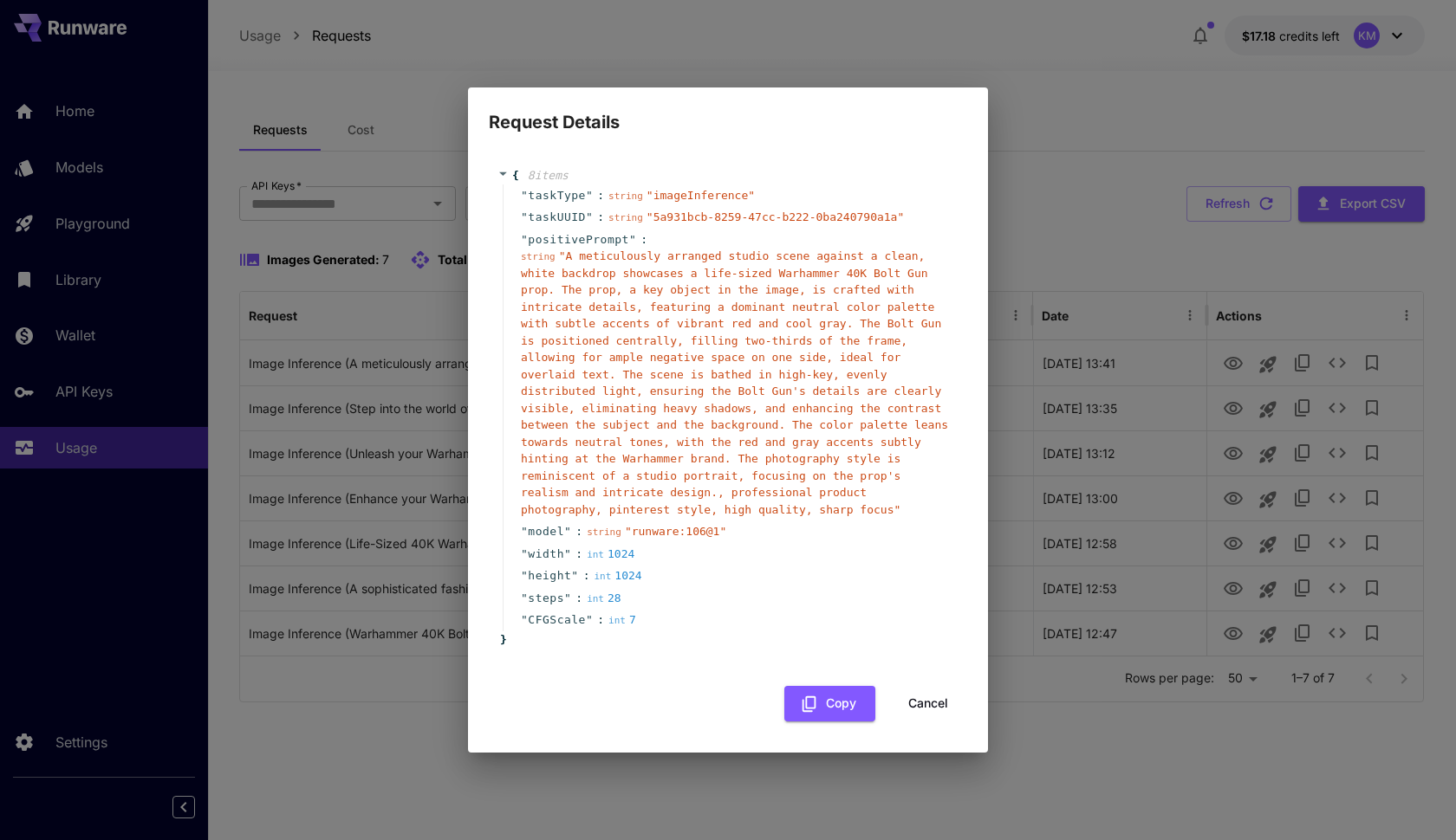
click at [1088, 127] on div "Request Details { 8 item s " taskType " : string " imageInference " " taskUUID …" at bounding box center [728, 420] width 1456 height 840
click at [922, 686] on button "Cancel" at bounding box center [927, 703] width 78 height 36
